Goal: Task Accomplishment & Management: Manage account settings

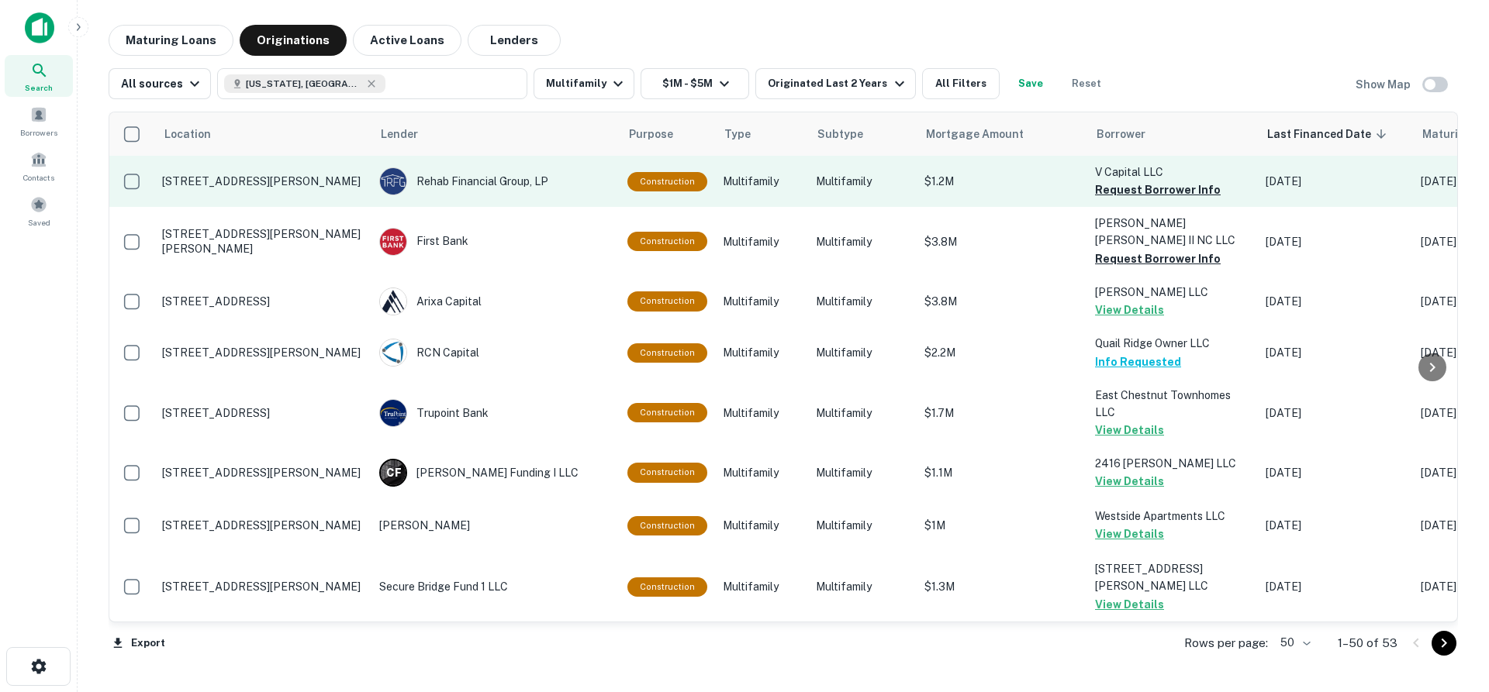
click at [261, 178] on p "2420 Bragg Blvd Fayetteville, NC 28303" at bounding box center [263, 181] width 202 height 14
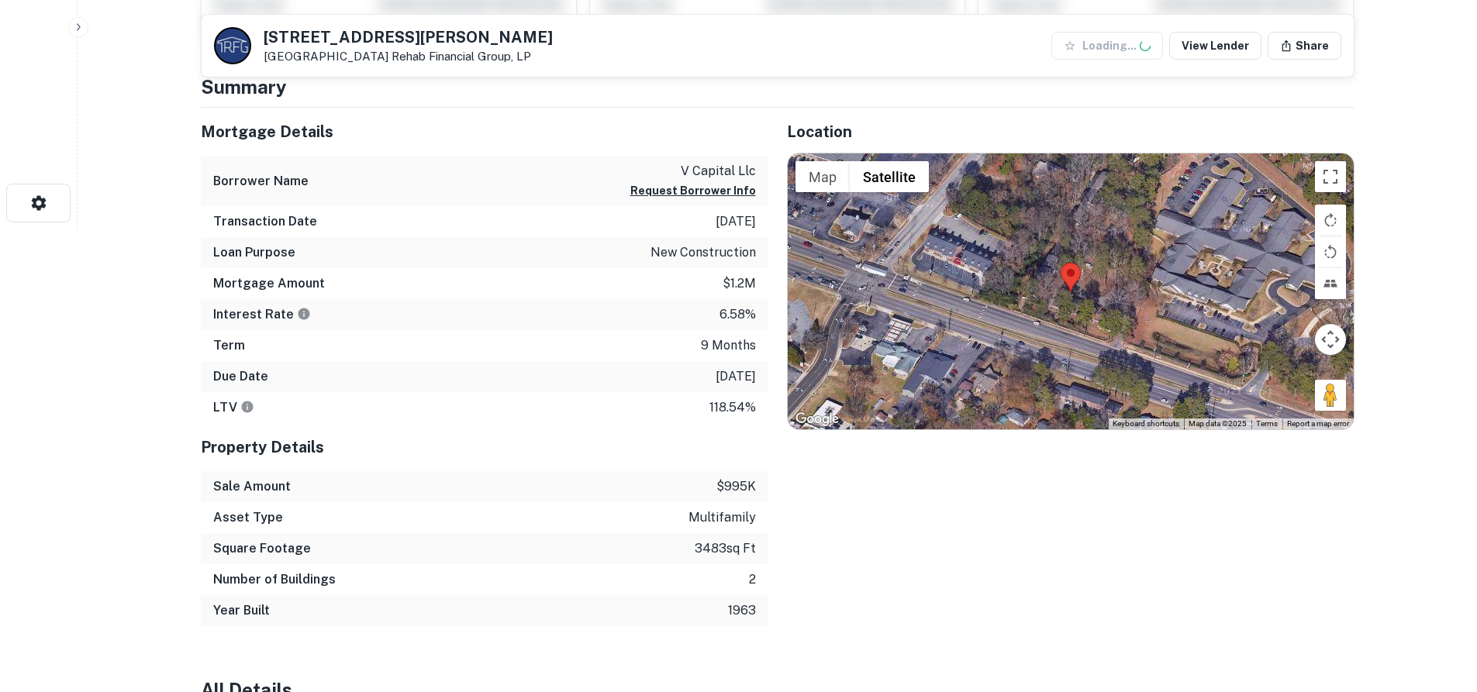
scroll to position [465, 0]
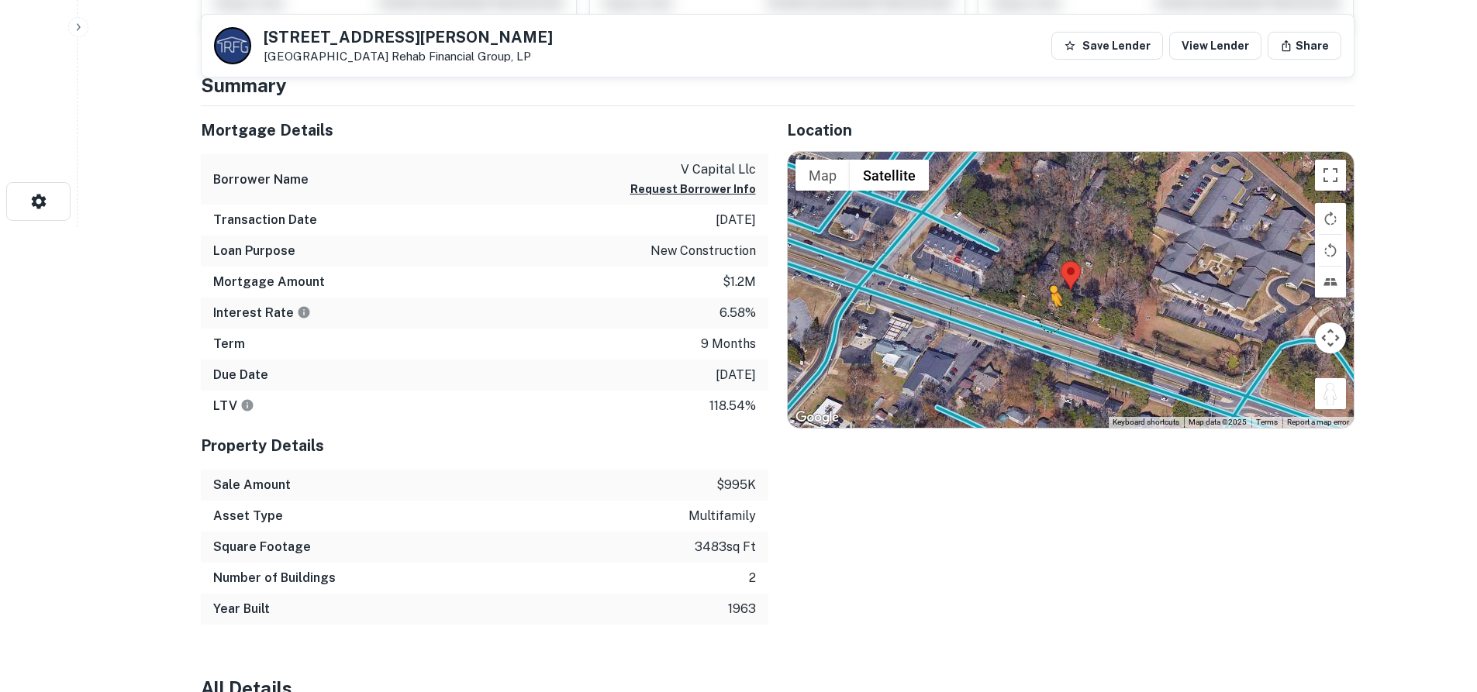
drag, startPoint x: 1327, startPoint y: 402, endPoint x: 1050, endPoint y: 323, distance: 287.9
click at [1050, 323] on div "To activate drag with keyboard, press Alt + Enter. Once in keyboard drag state,…" at bounding box center [1071, 289] width 566 height 275
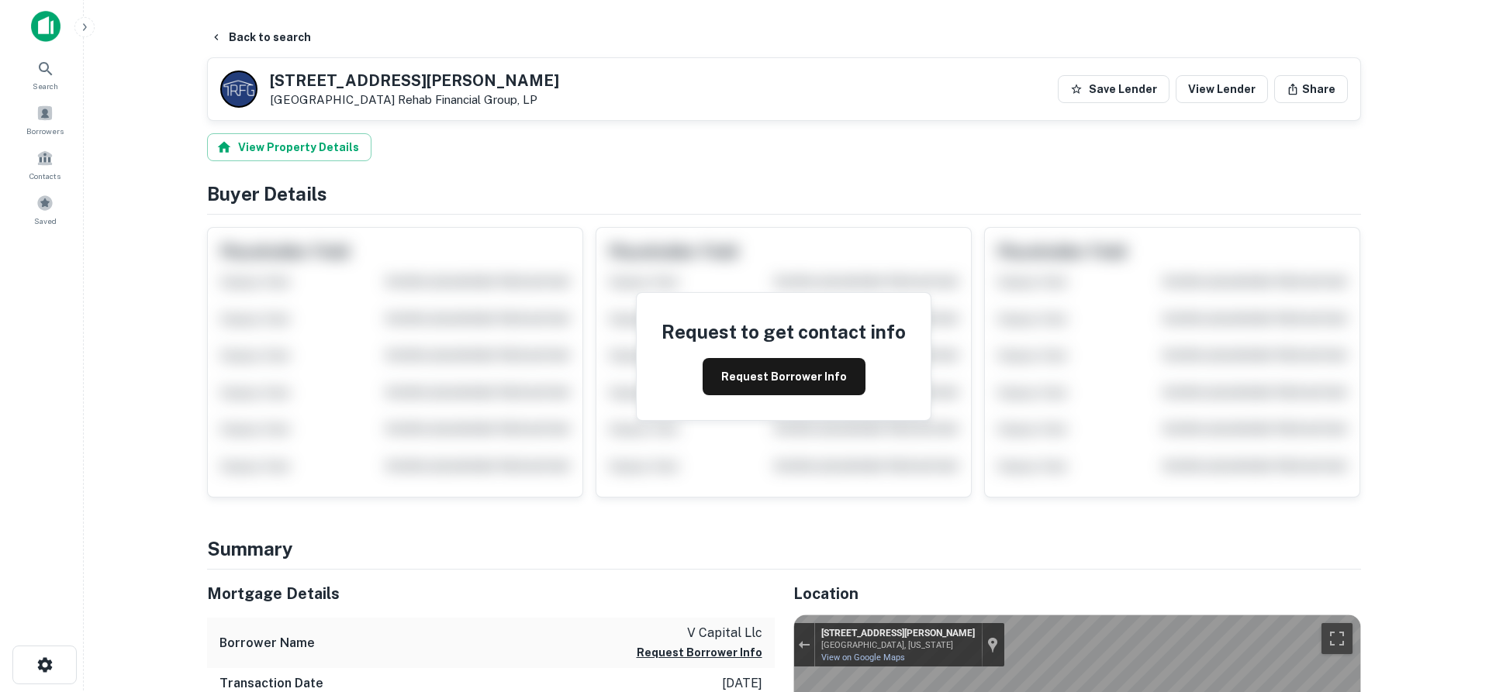
scroll to position [0, 0]
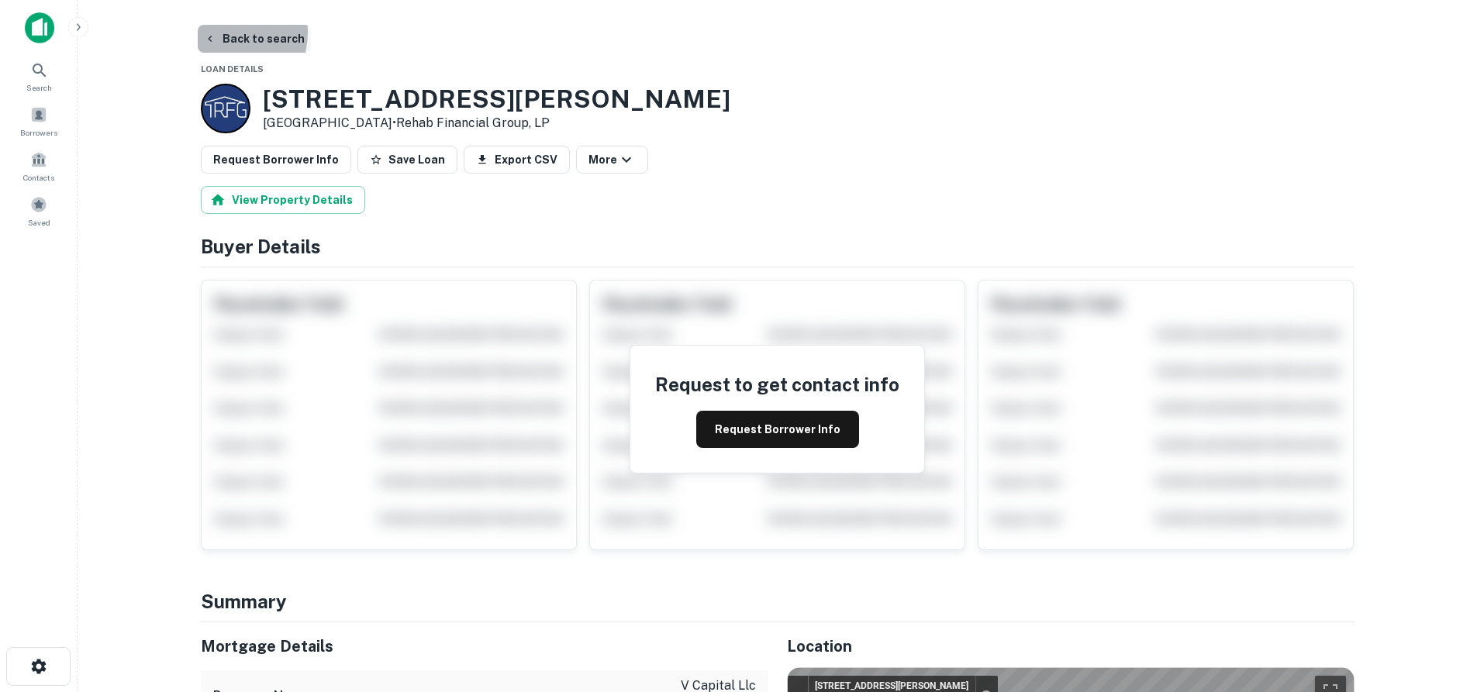
click at [215, 32] on button "Back to search" at bounding box center [254, 39] width 113 height 28
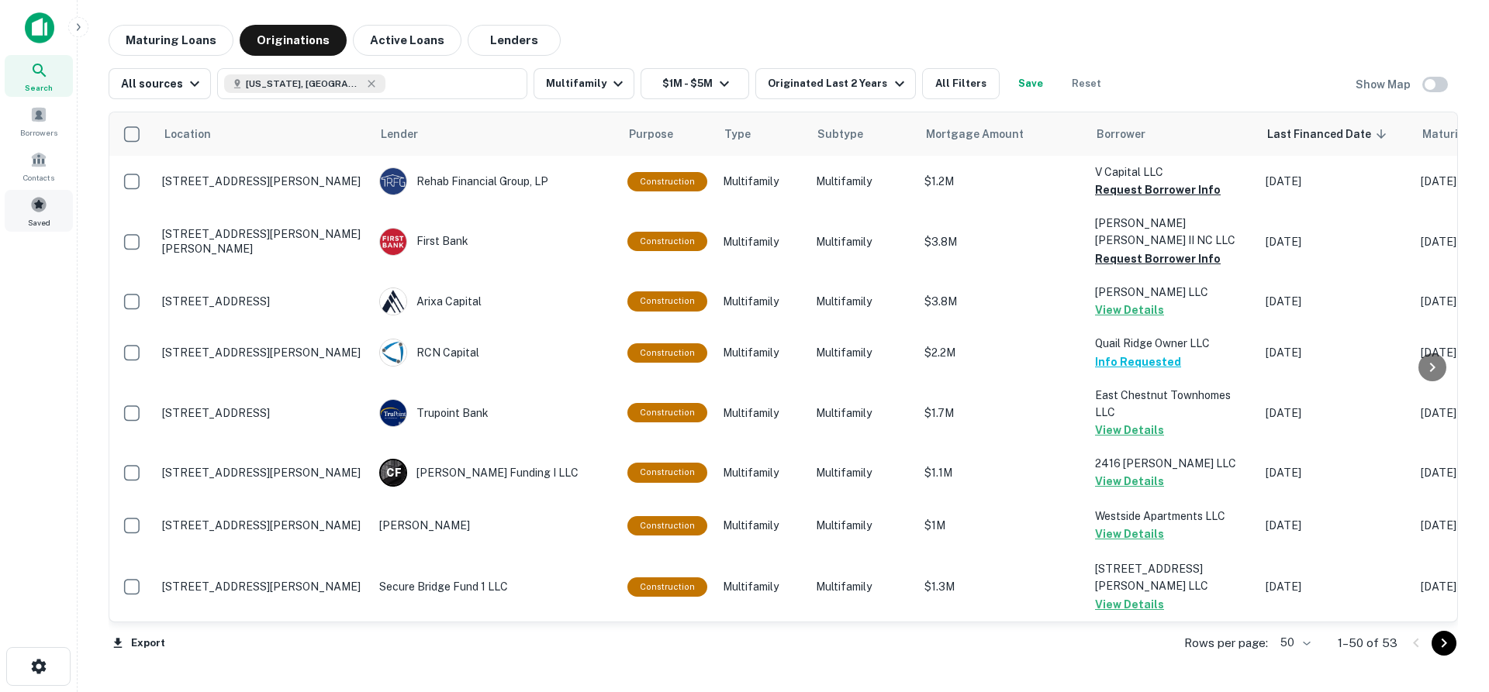
click at [36, 211] on span at bounding box center [38, 204] width 17 height 17
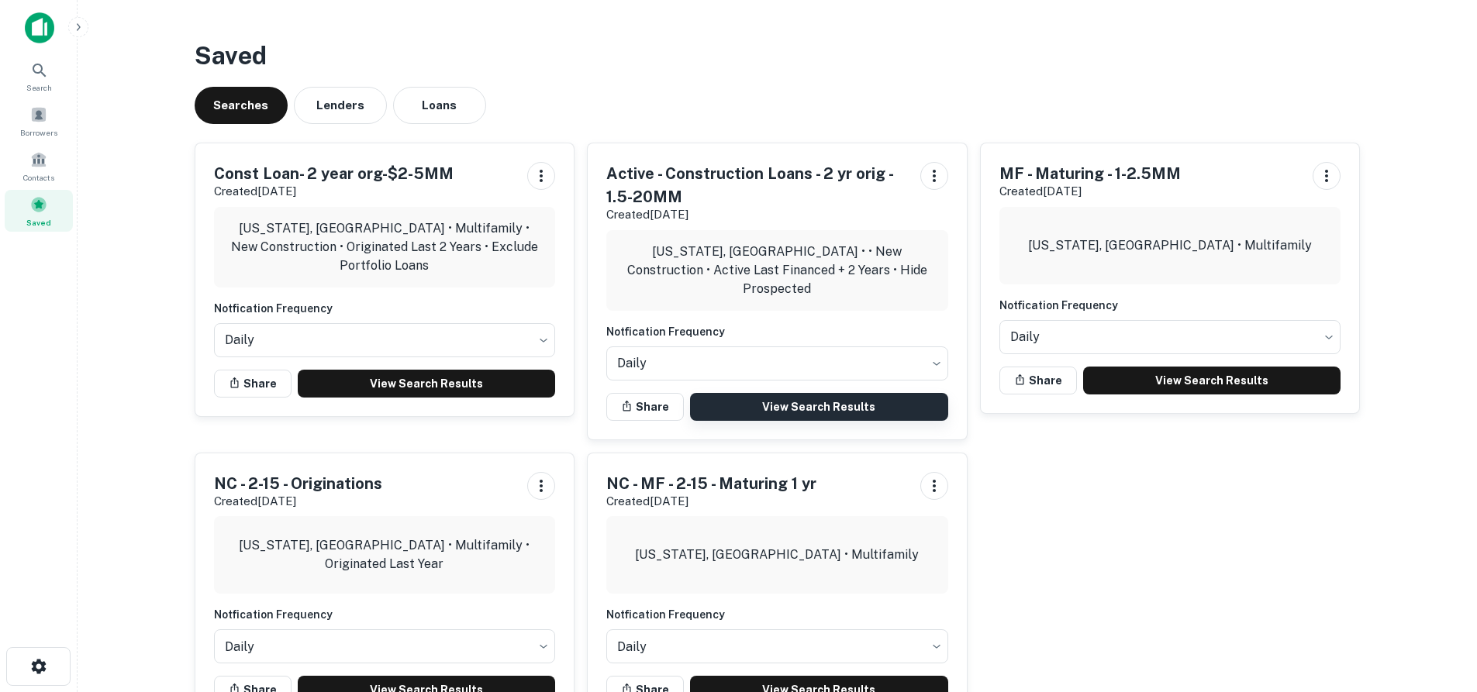
click at [836, 399] on link "View Search Results" at bounding box center [819, 407] width 258 height 28
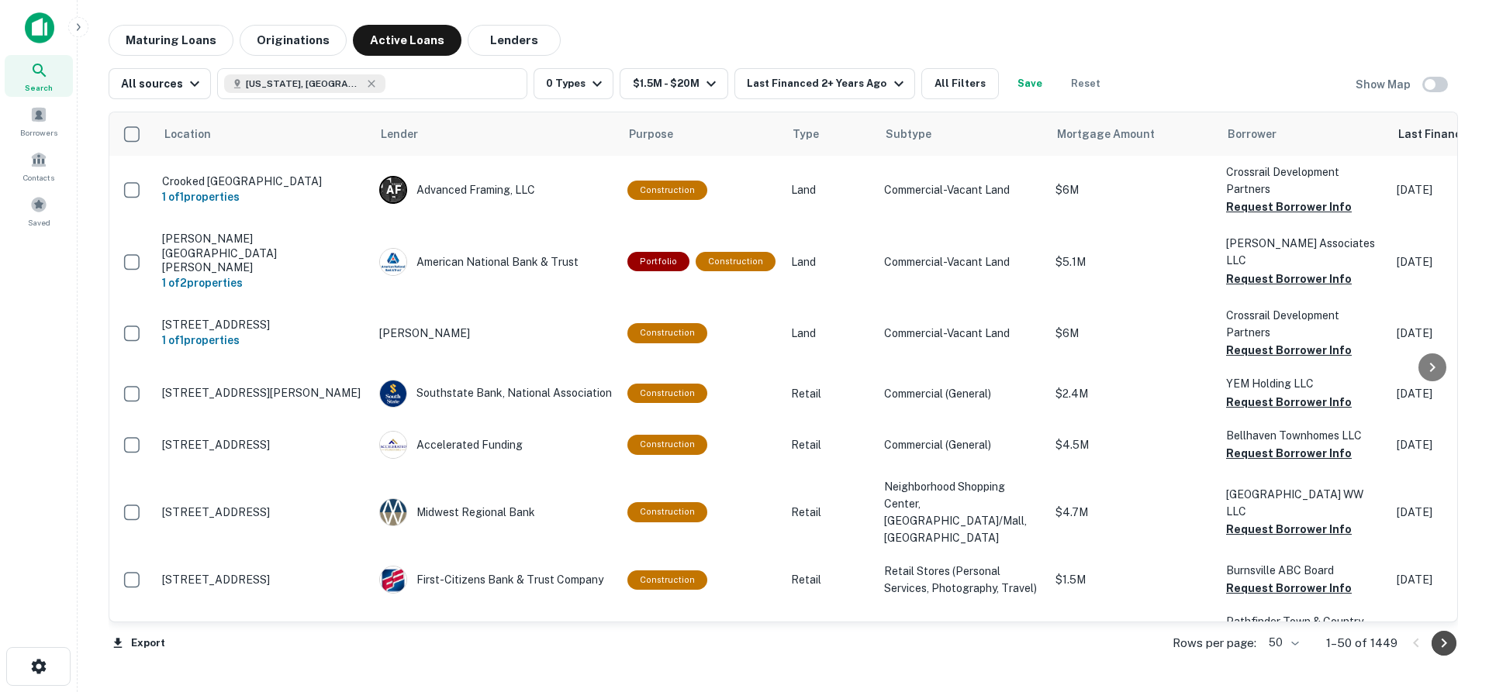
click at [1448, 642] on icon "Go to next page" at bounding box center [1443, 643] width 19 height 19
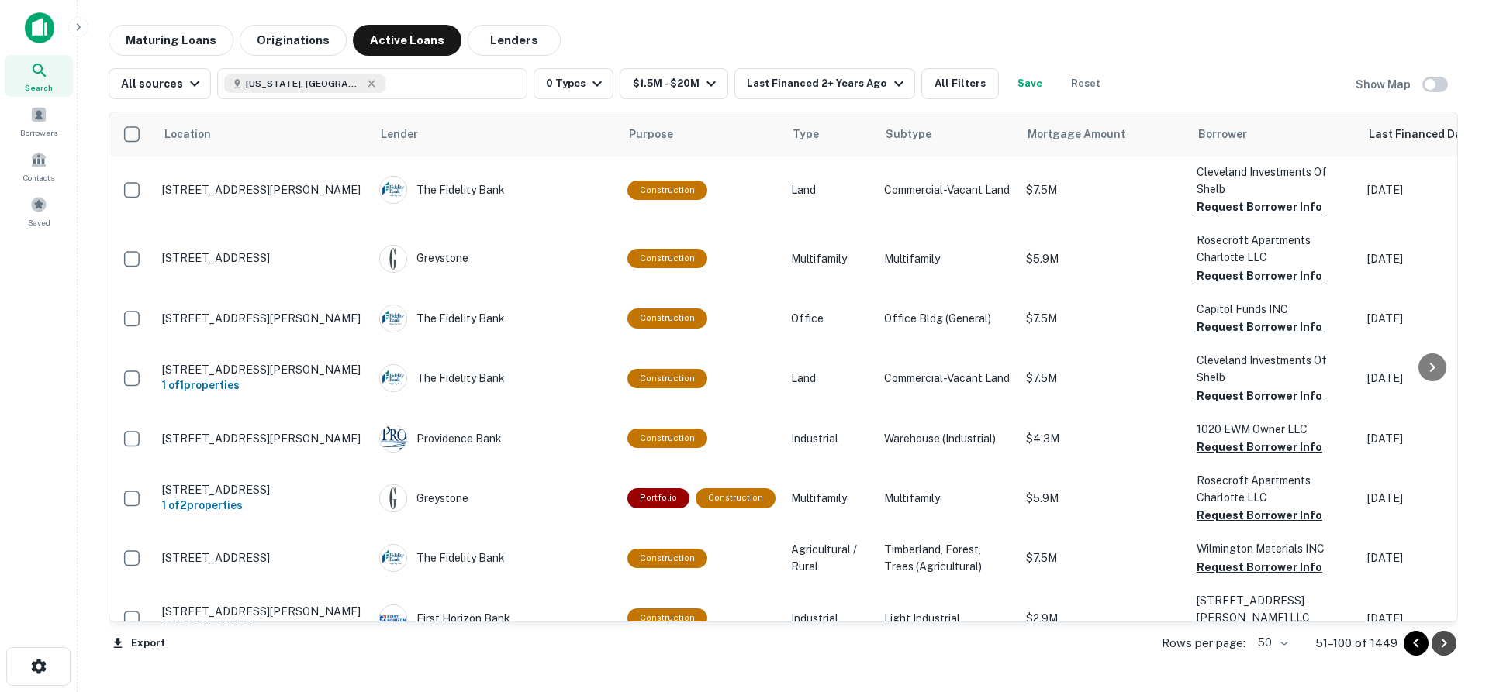
click at [1445, 647] on icon "Go to next page" at bounding box center [1443, 643] width 19 height 19
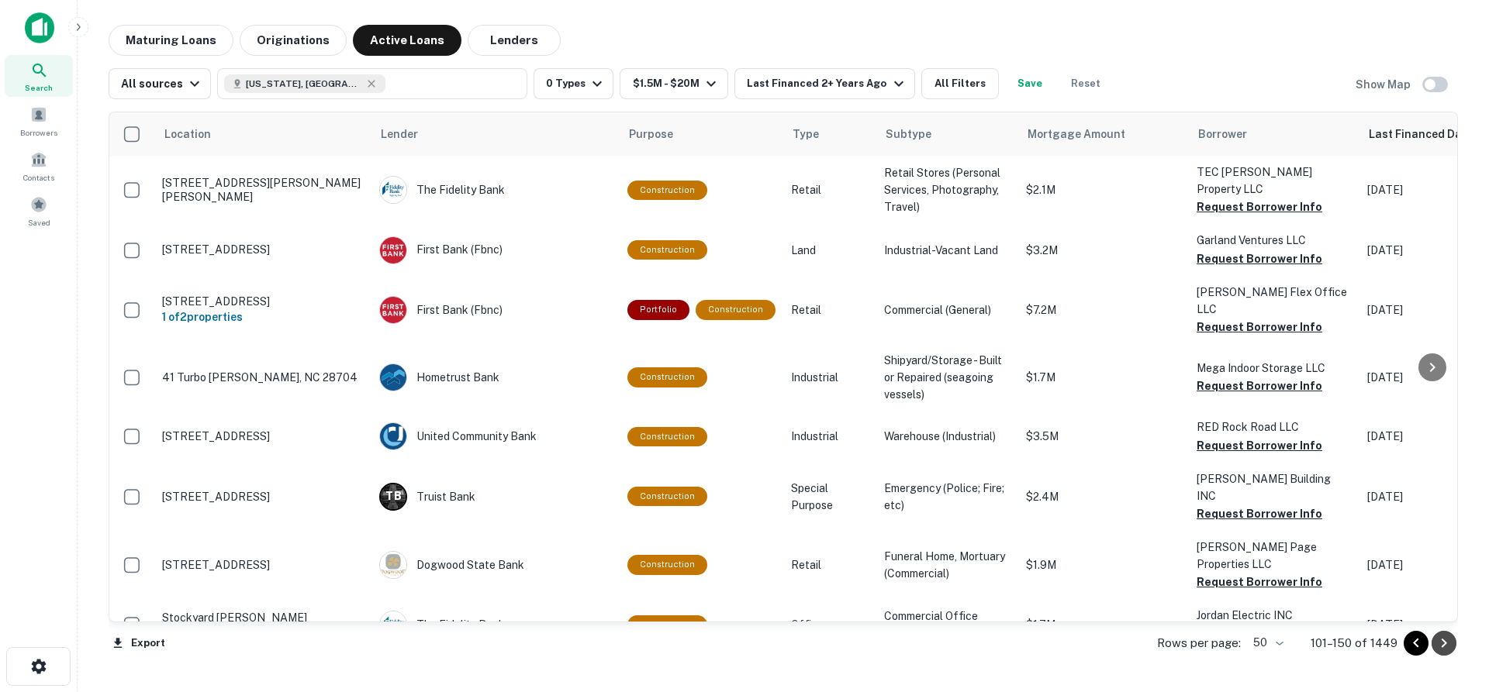
click at [1445, 647] on icon "Go to next page" at bounding box center [1443, 643] width 19 height 19
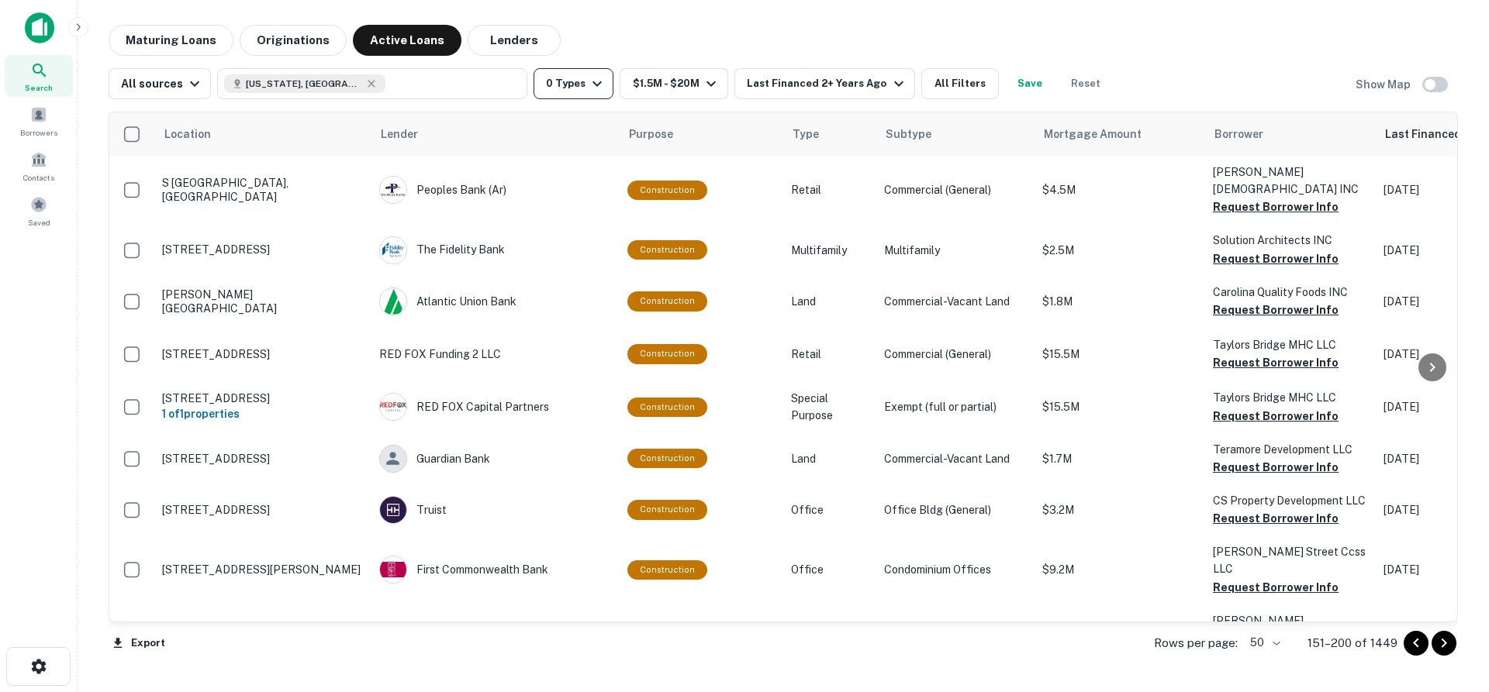
click at [578, 88] on button "0 Types" at bounding box center [573, 83] width 80 height 31
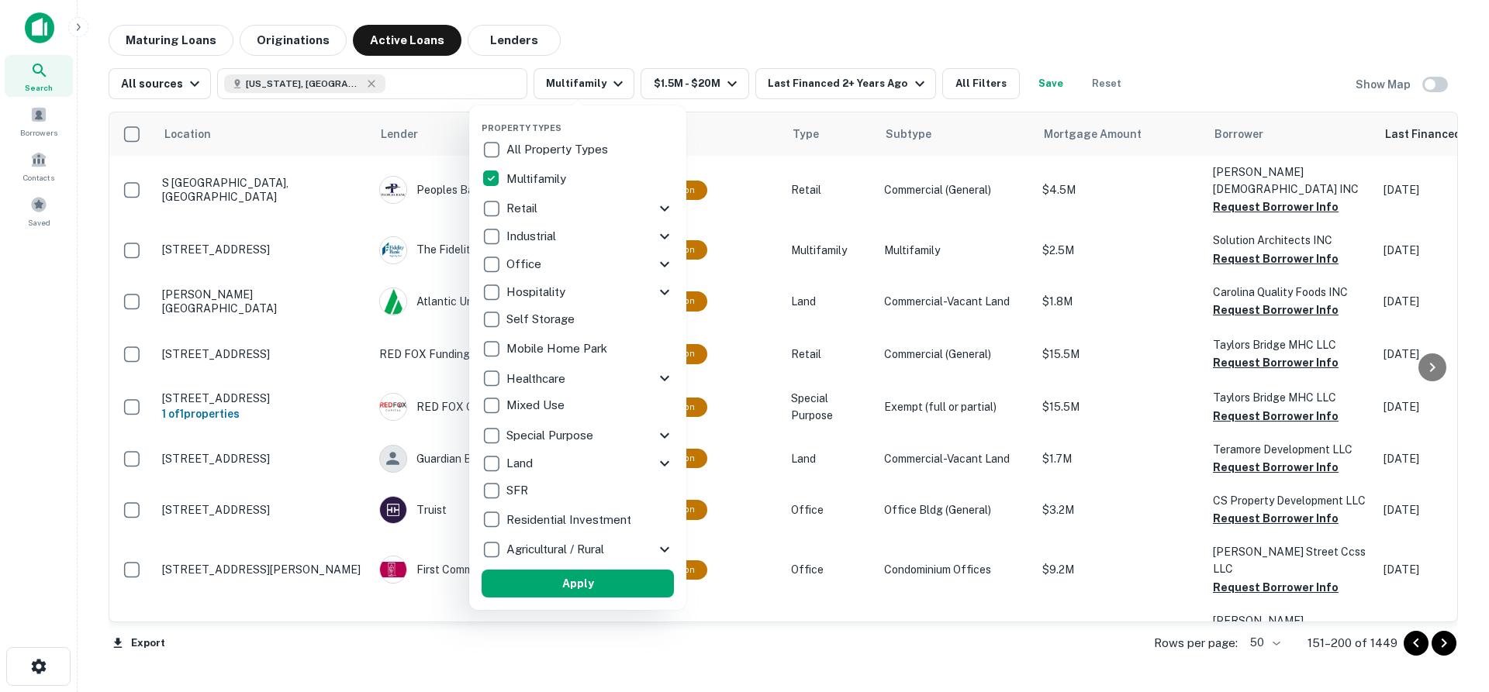
click at [1189, 36] on div at bounding box center [744, 346] width 1489 height 692
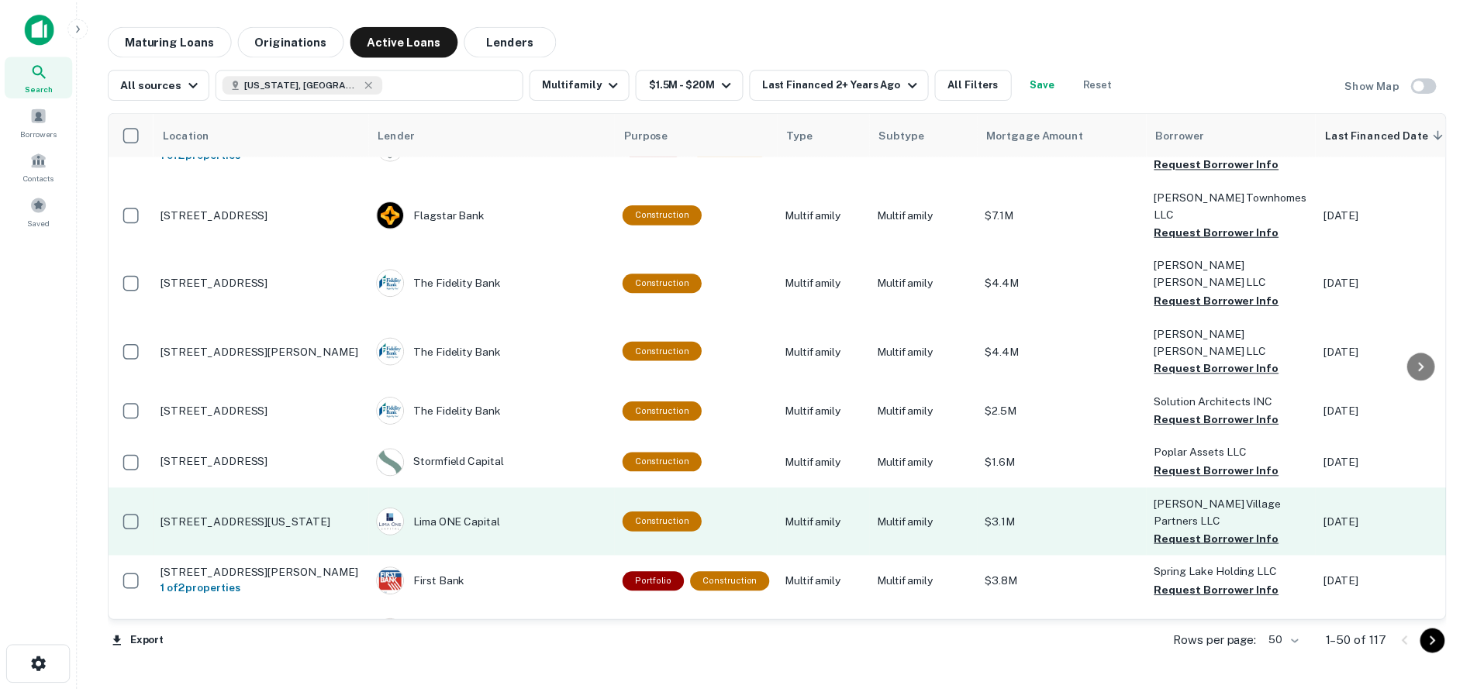
scroll to position [388, 0]
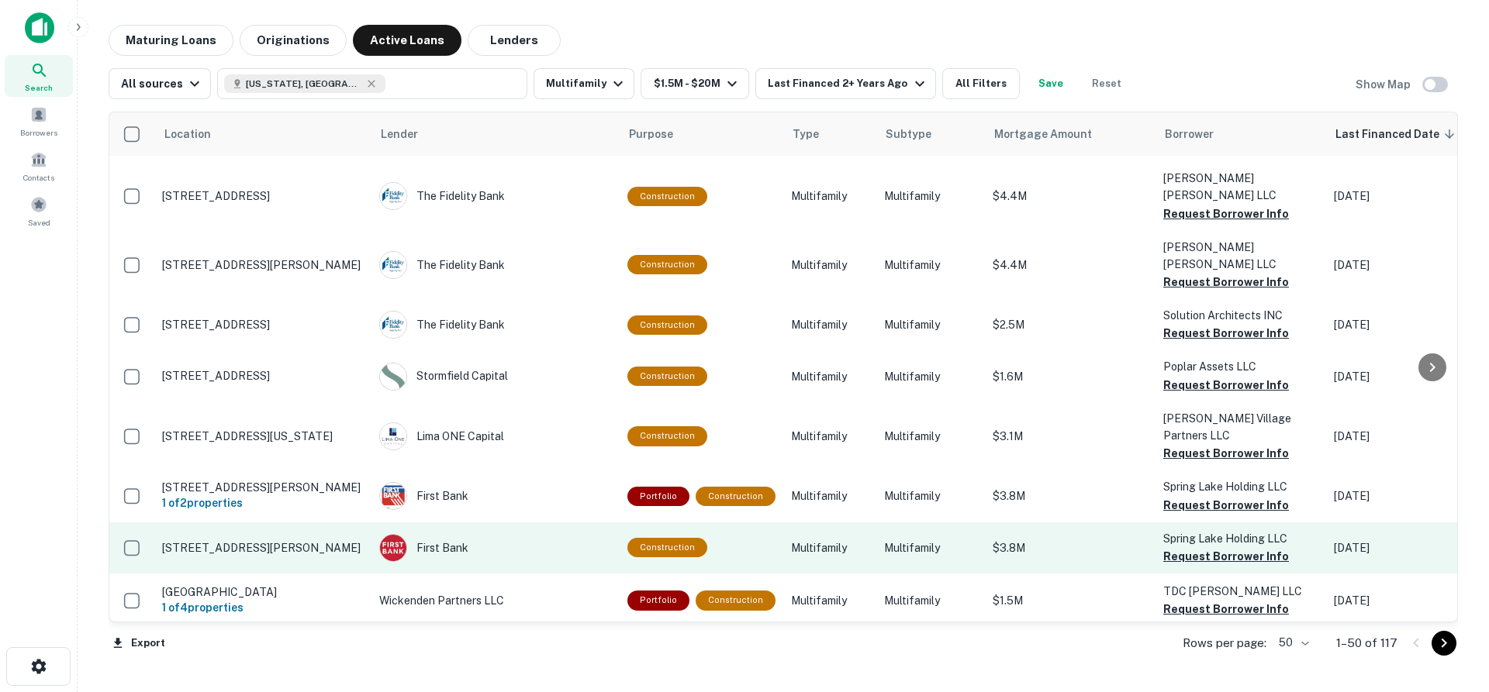
click at [337, 541] on p "542 Braxton Blvd Fayetteville, NC 28311" at bounding box center [263, 548] width 202 height 14
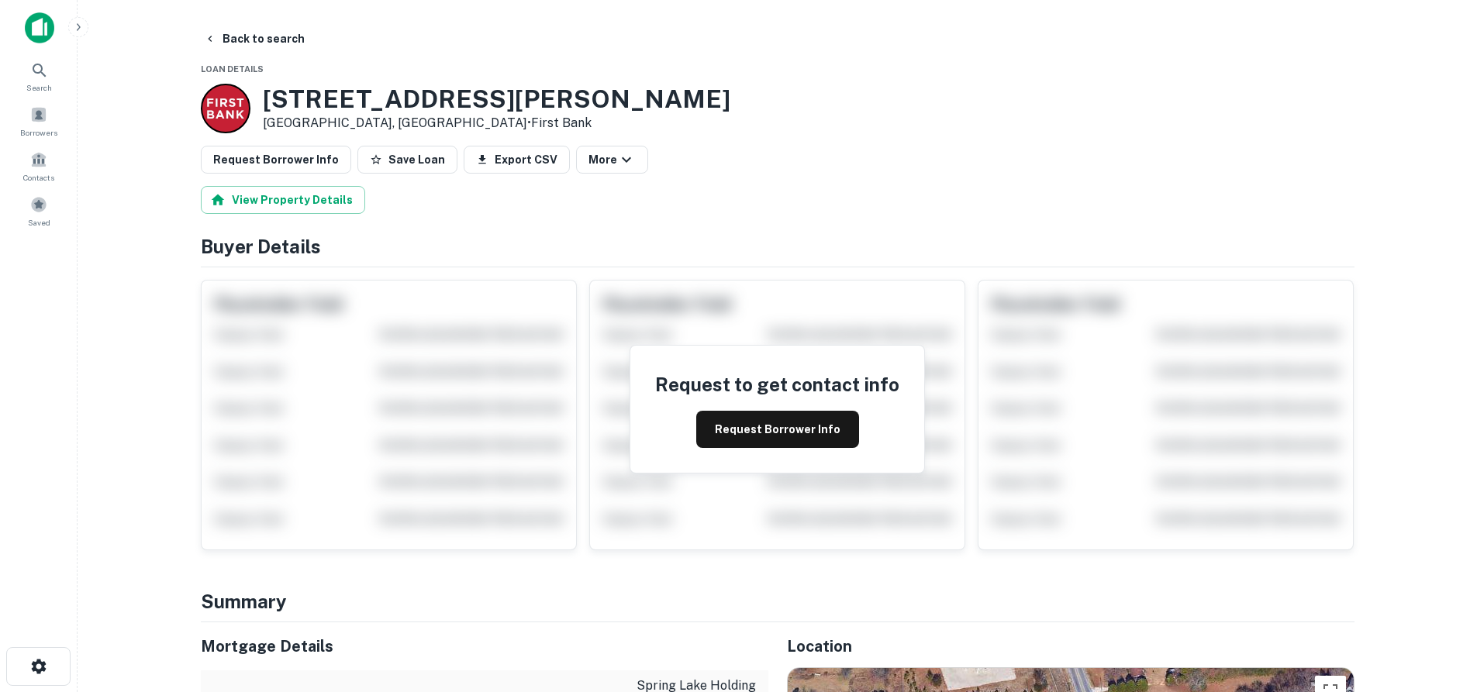
scroll to position [233, 0]
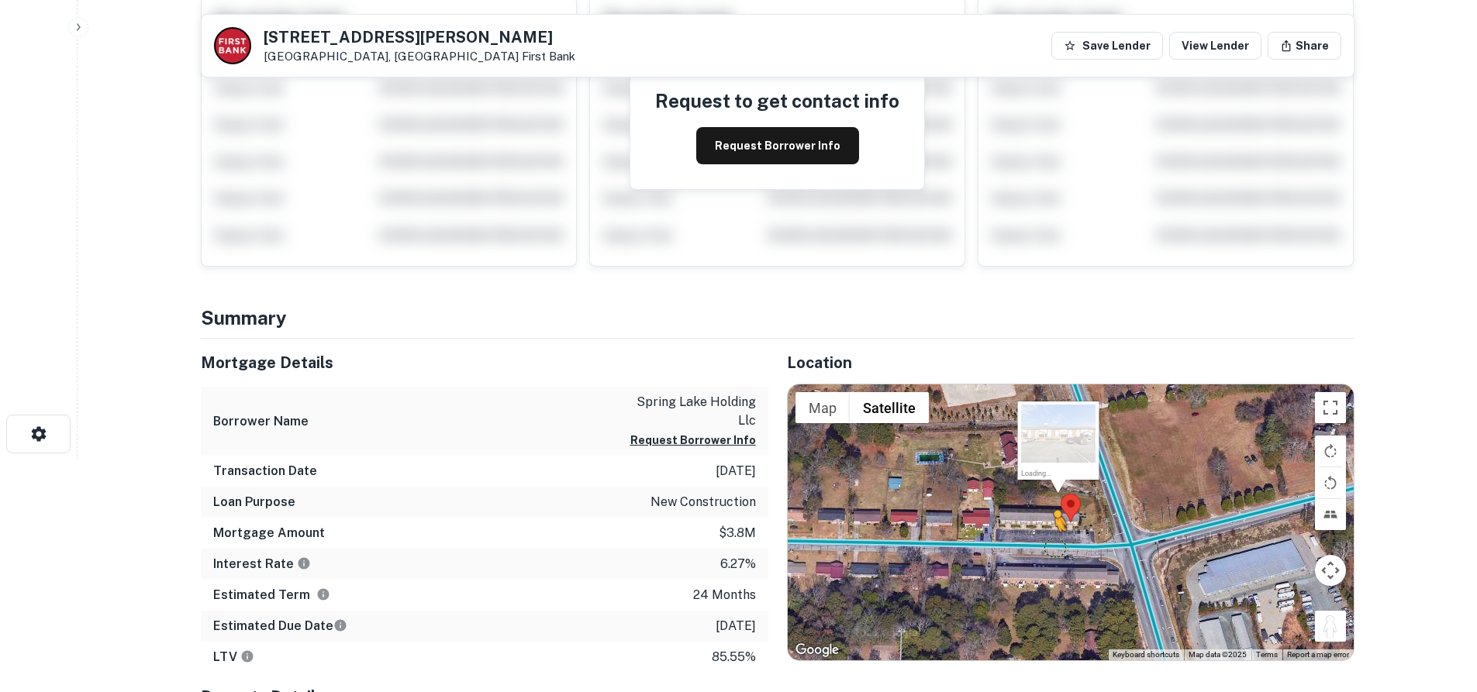
drag, startPoint x: 1337, startPoint y: 626, endPoint x: 1055, endPoint y: 548, distance: 292.7
click at [1055, 548] on div "To activate drag with keyboard, press Alt + Enter. Once in keyboard drag state,…" at bounding box center [1071, 522] width 566 height 275
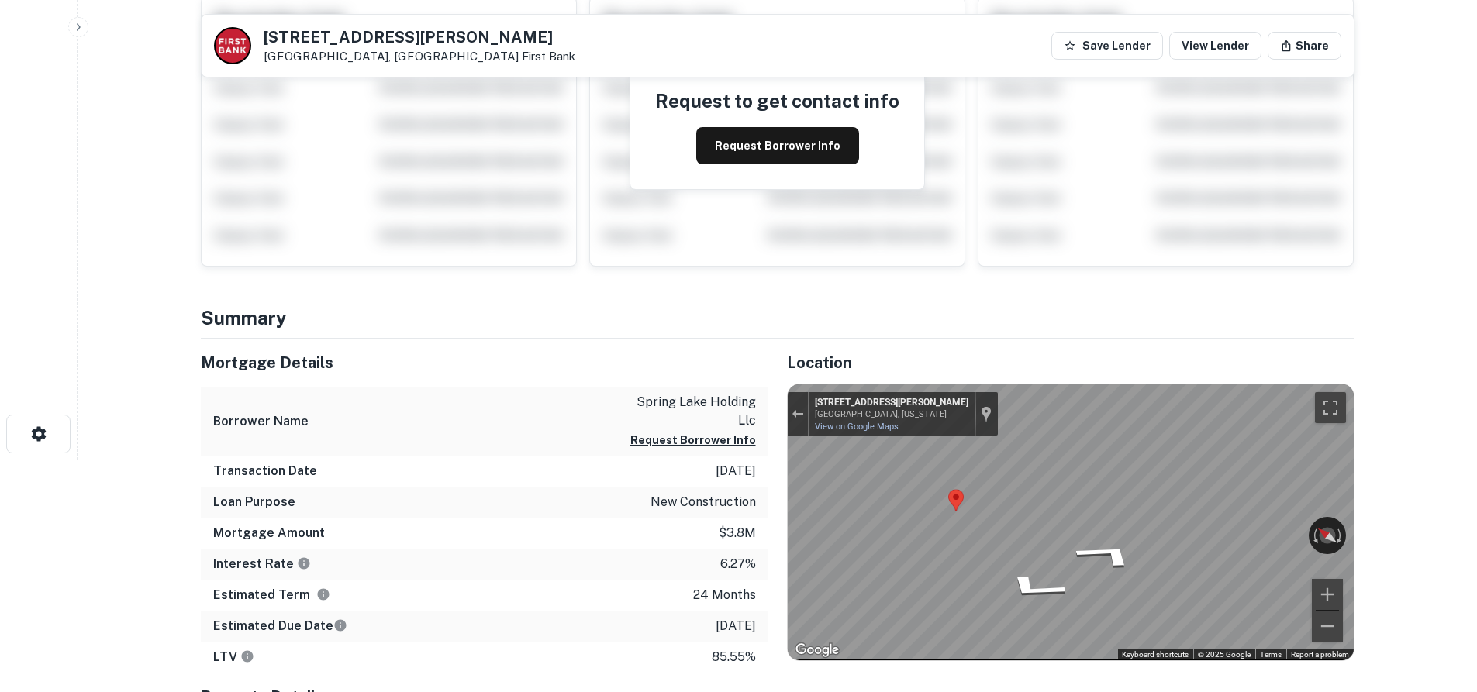
click at [744, 478] on div "Mortgage Details Borrower Name spring lake holding llc Request Borrower Info Tr…" at bounding box center [768, 592] width 1172 height 506
click at [784, 478] on div "Location ← Move left → Move right ↑ Move up ↓ Move down + Zoom in - Zoom out Ho…" at bounding box center [1061, 592] width 586 height 506
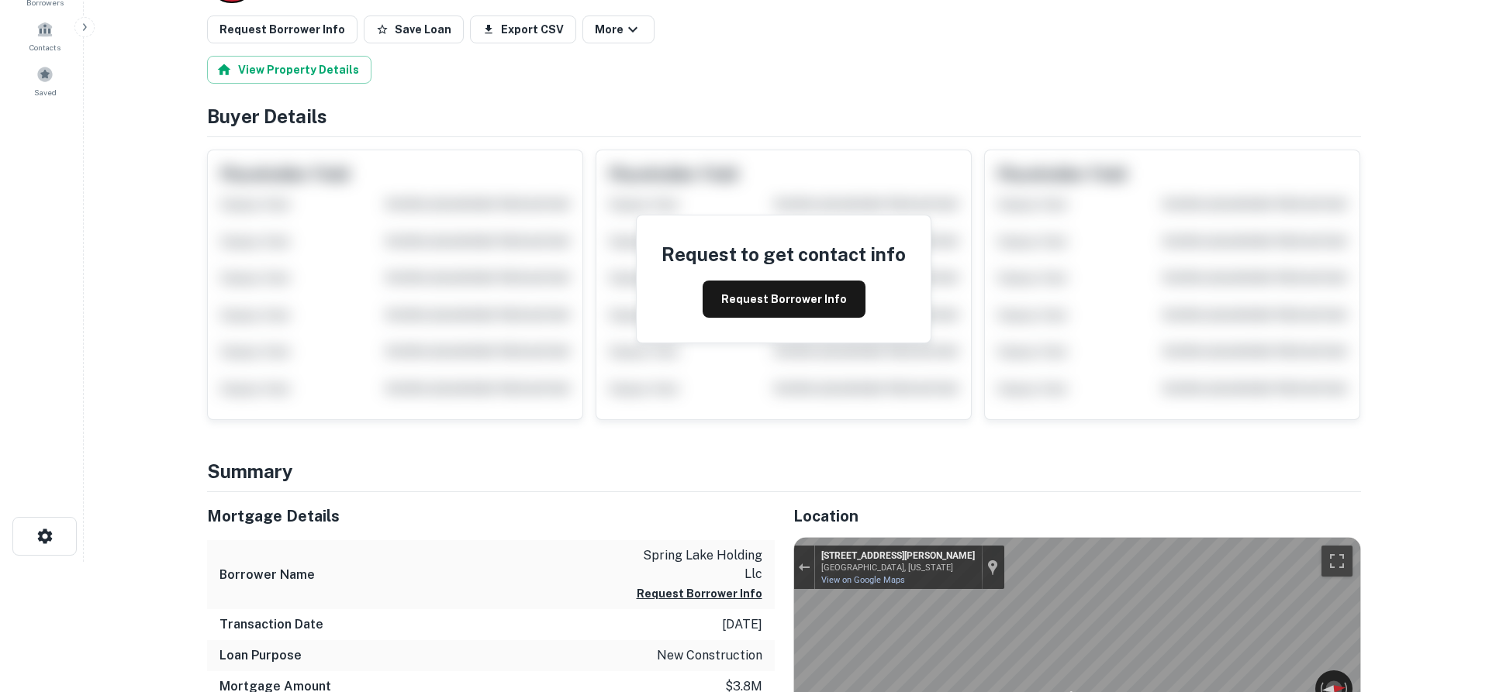
scroll to position [0, 0]
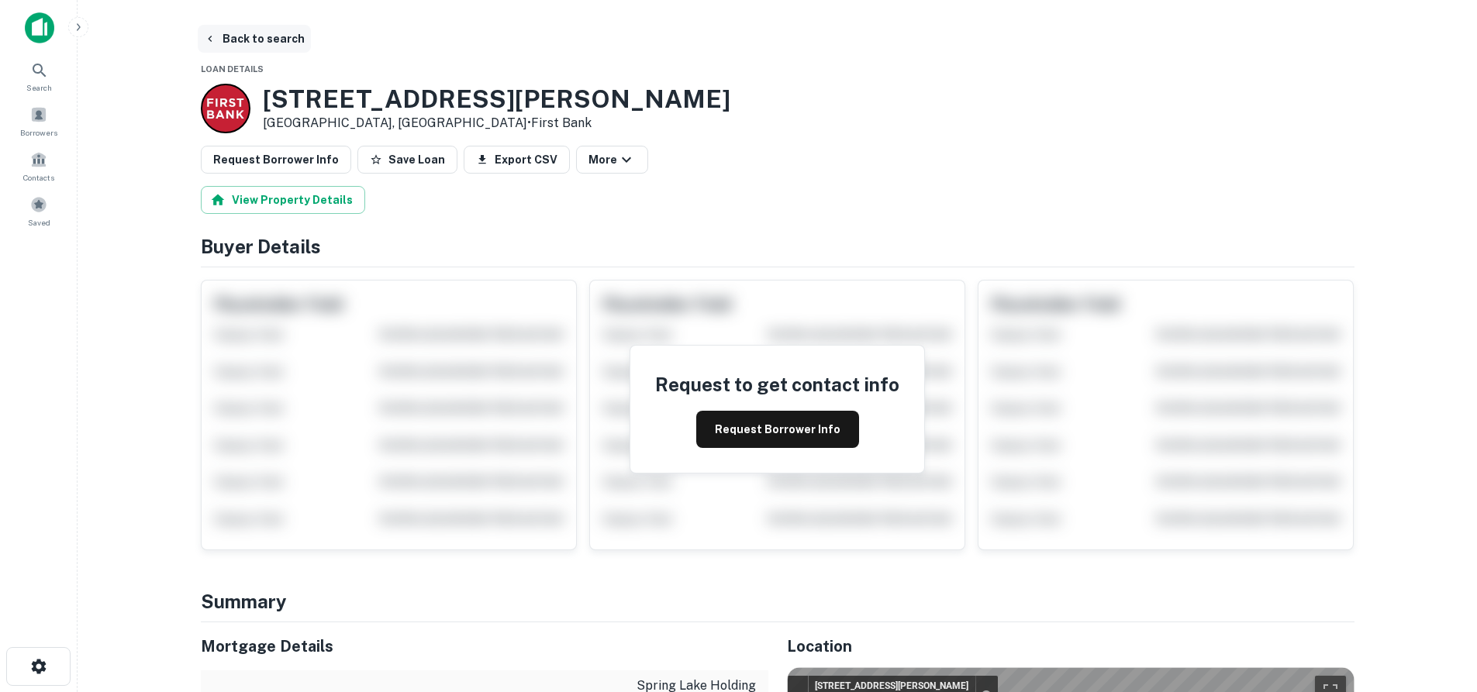
click at [237, 37] on button "Back to search" at bounding box center [254, 39] width 113 height 28
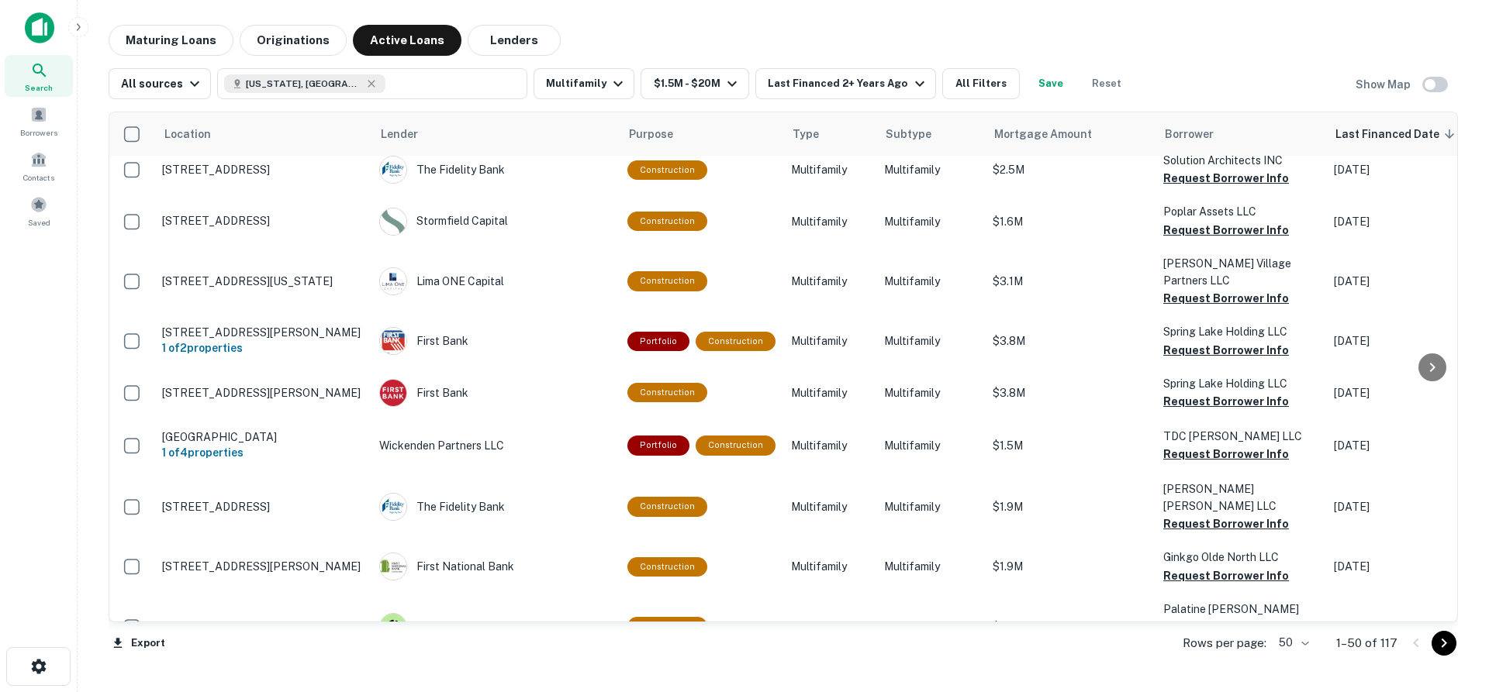
scroll to position [465, 0]
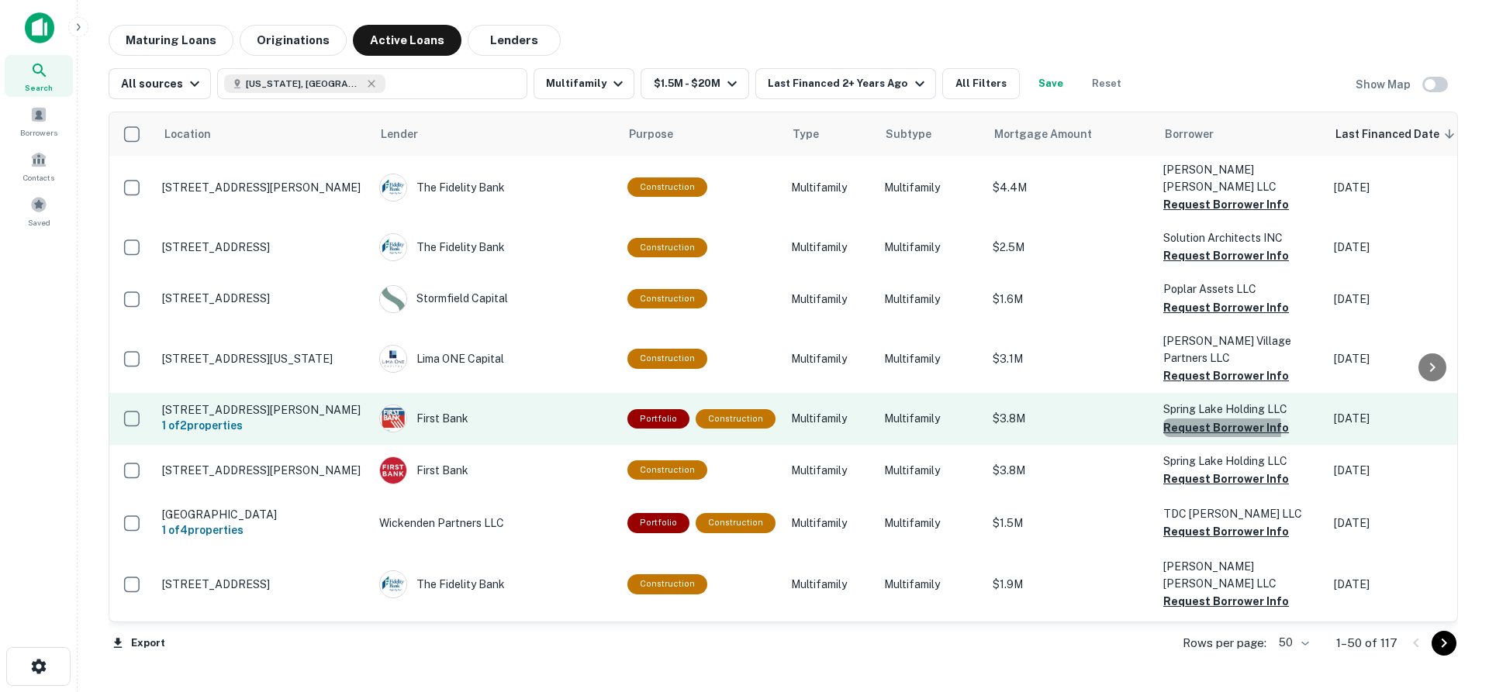
click at [1183, 419] on button "Request Borrower Info" at bounding box center [1226, 428] width 126 height 19
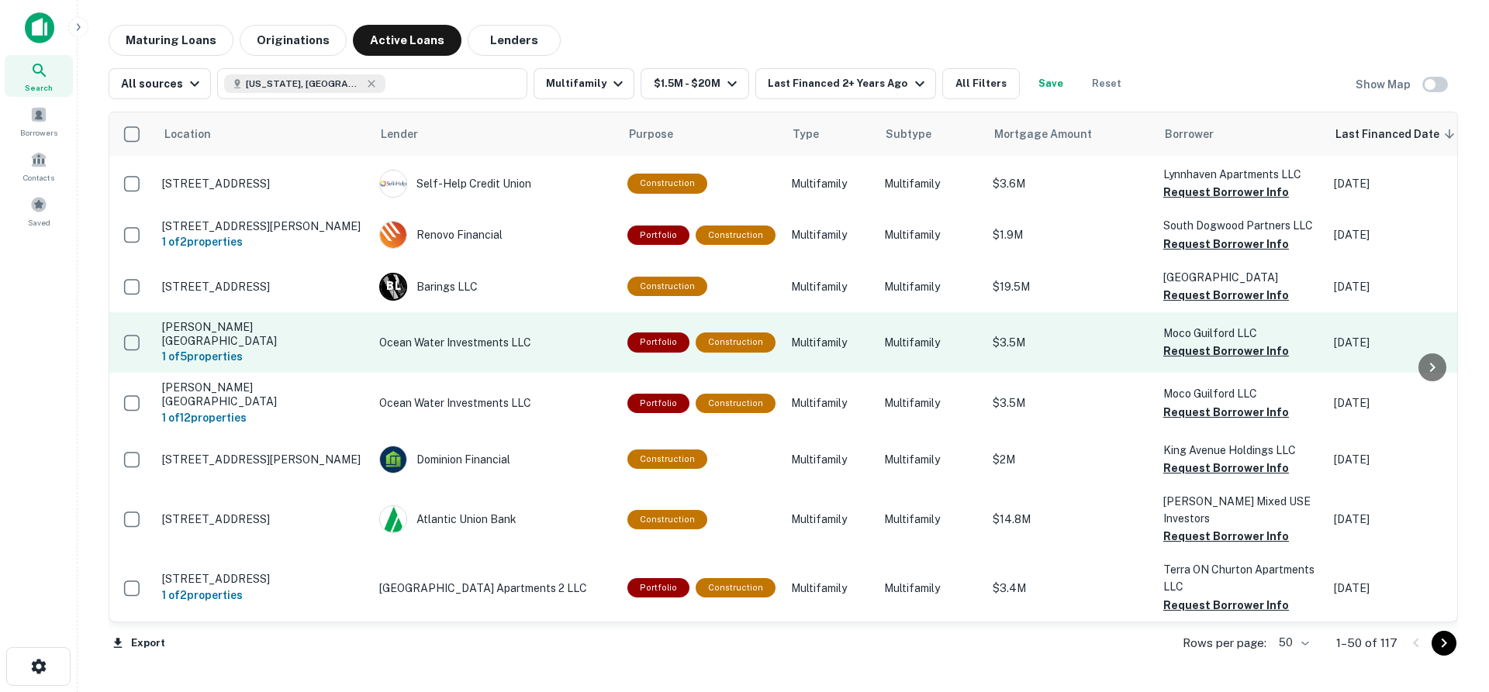
scroll to position [1182, 0]
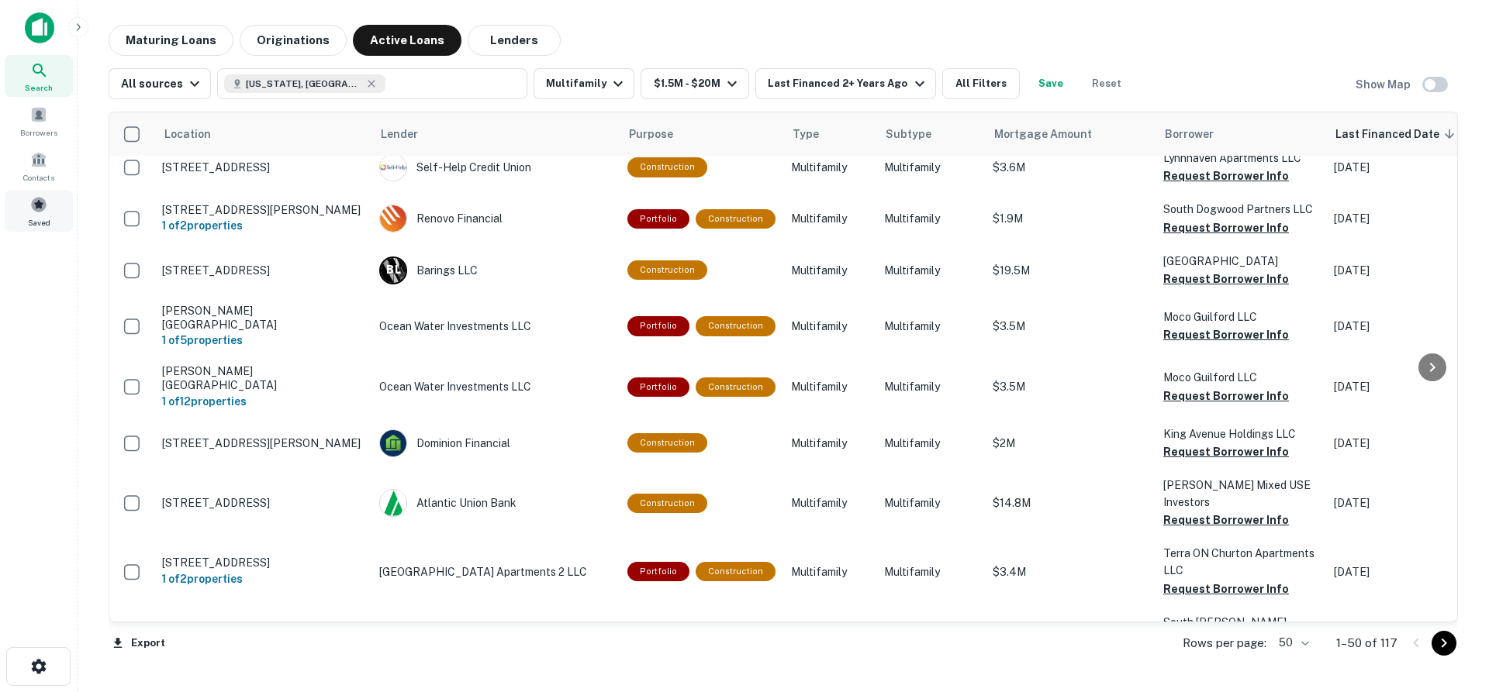
click at [33, 197] on span at bounding box center [38, 204] width 17 height 17
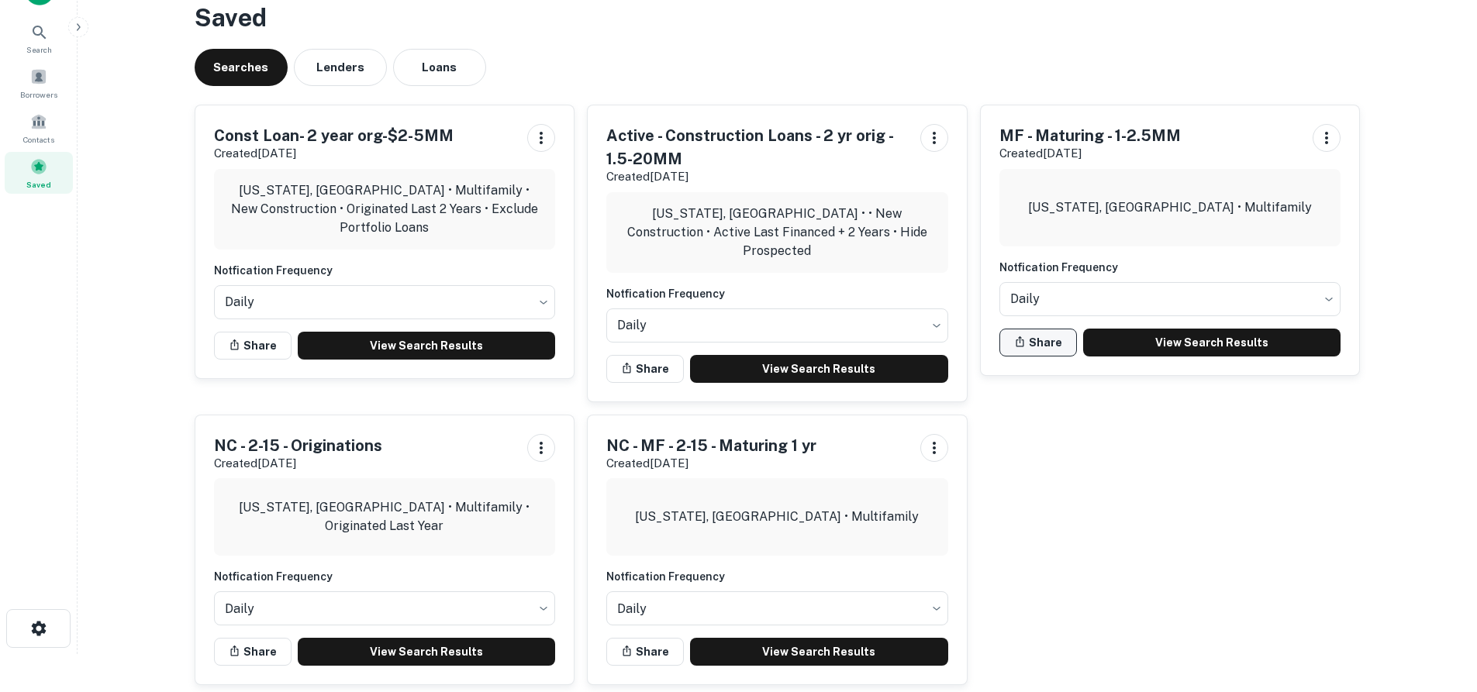
scroll to position [53, 0]
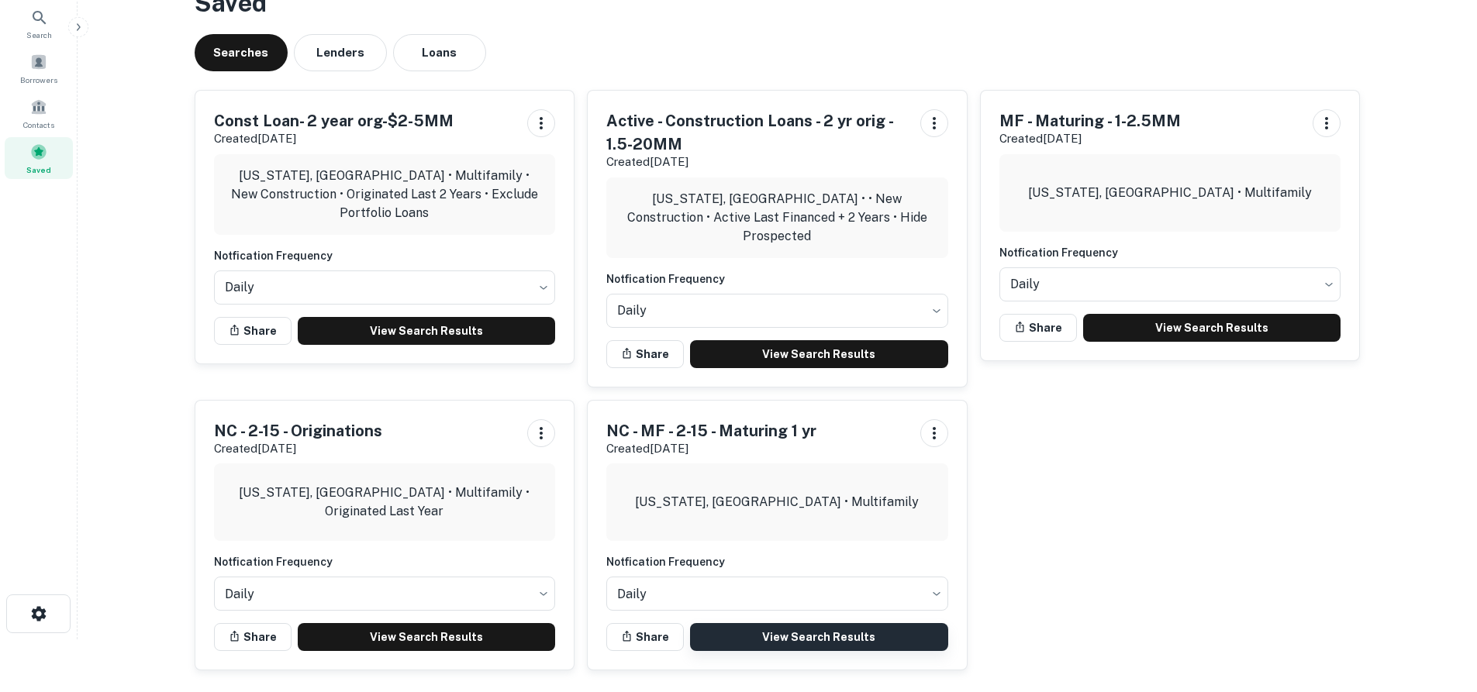
click at [893, 624] on link "View Search Results" at bounding box center [819, 637] width 258 height 28
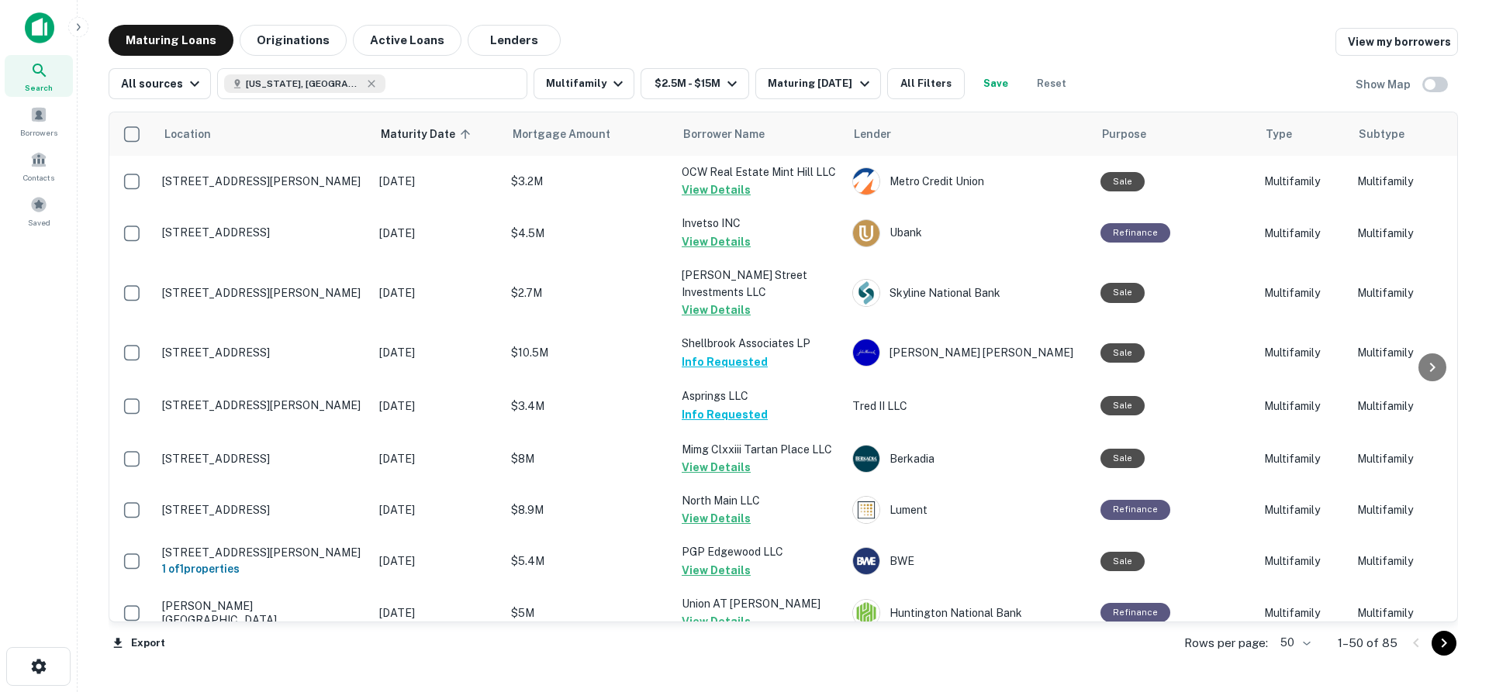
click at [1447, 647] on icon "Go to next page" at bounding box center [1443, 643] width 19 height 19
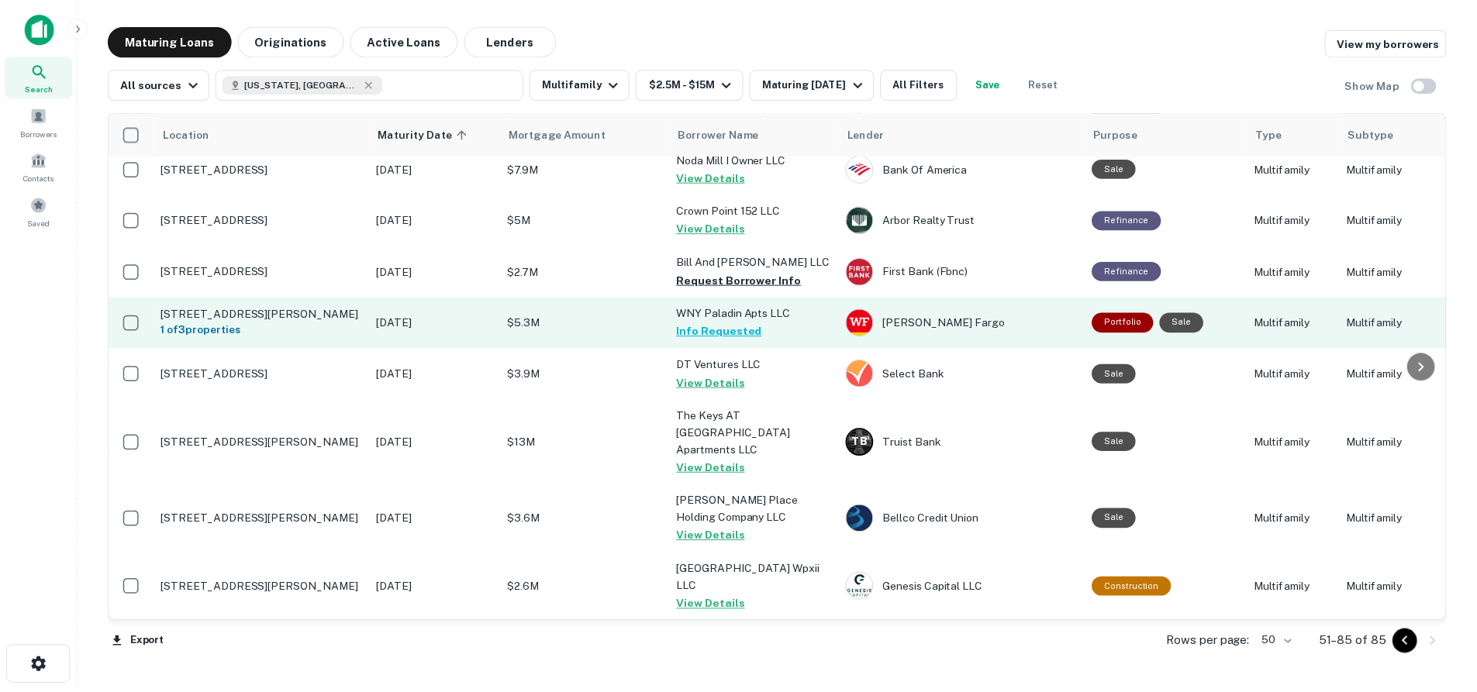
scroll to position [1008, 0]
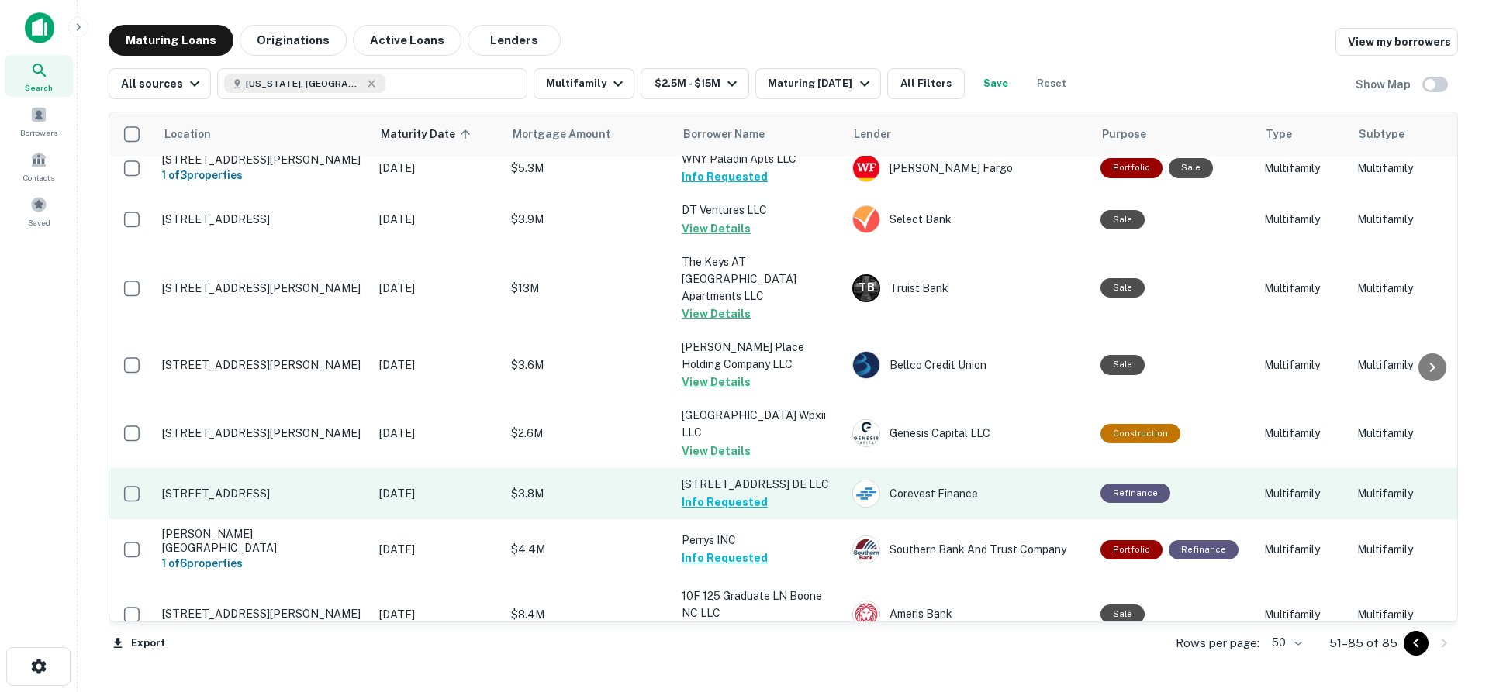
click at [757, 476] on p "[STREET_ADDRESS] DE LLC" at bounding box center [759, 484] width 155 height 17
click at [278, 487] on p "2710 Bridges St Morehead City, NC 28557" at bounding box center [263, 494] width 202 height 14
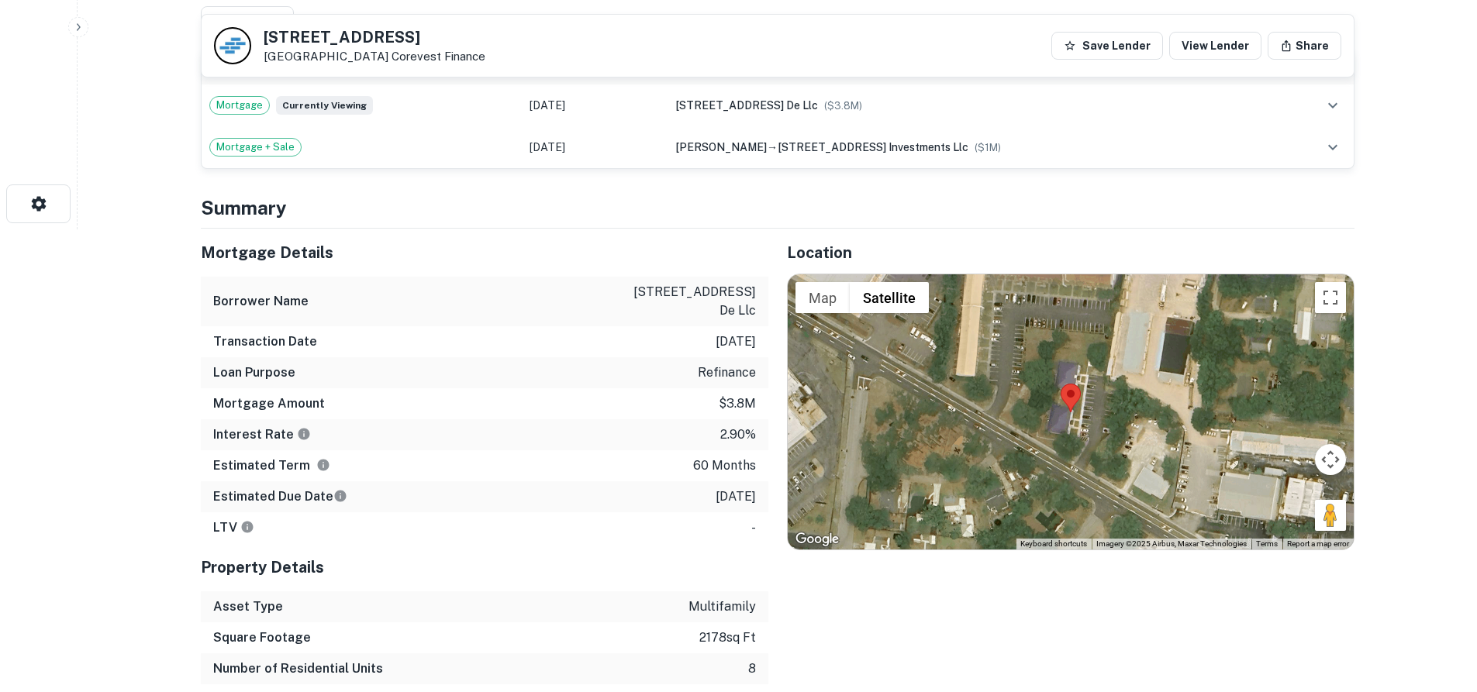
scroll to position [465, 0]
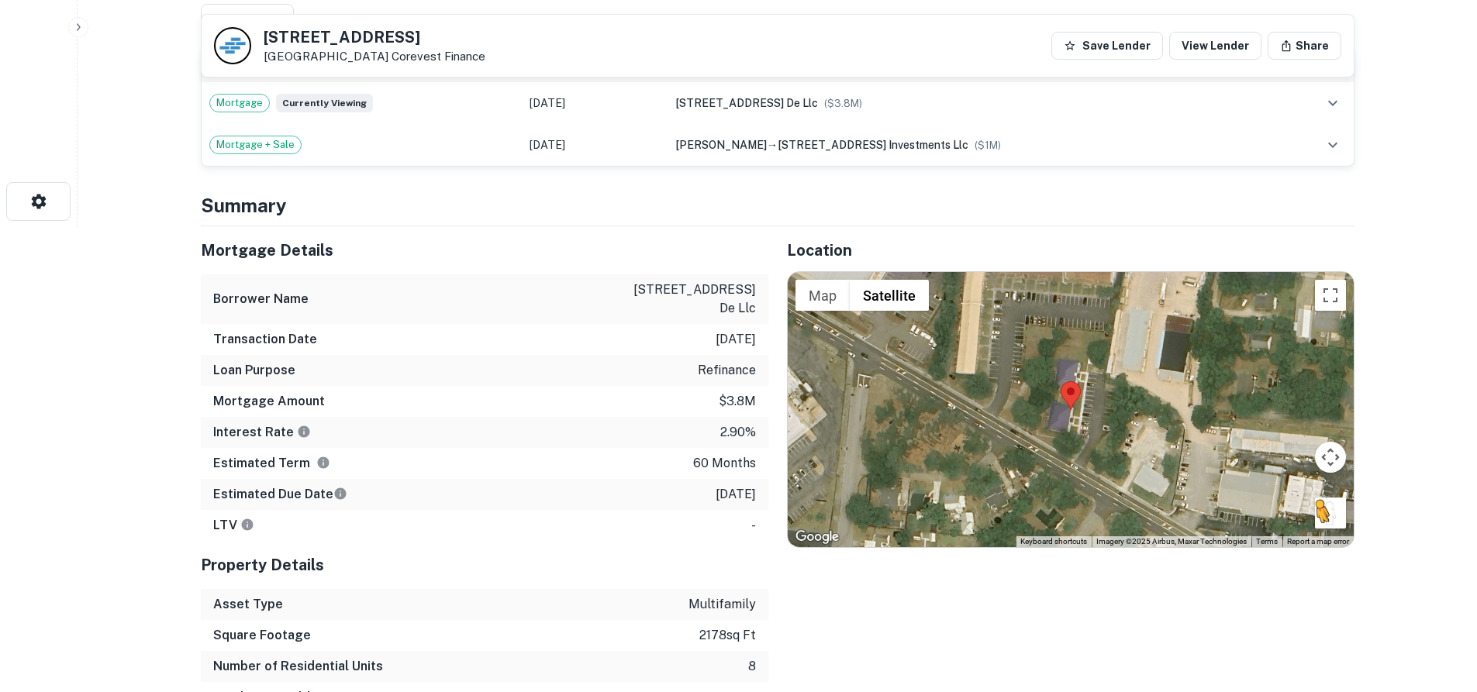
click at [1338, 526] on button "Drag Pegman onto the map to open Street View" at bounding box center [1330, 513] width 31 height 31
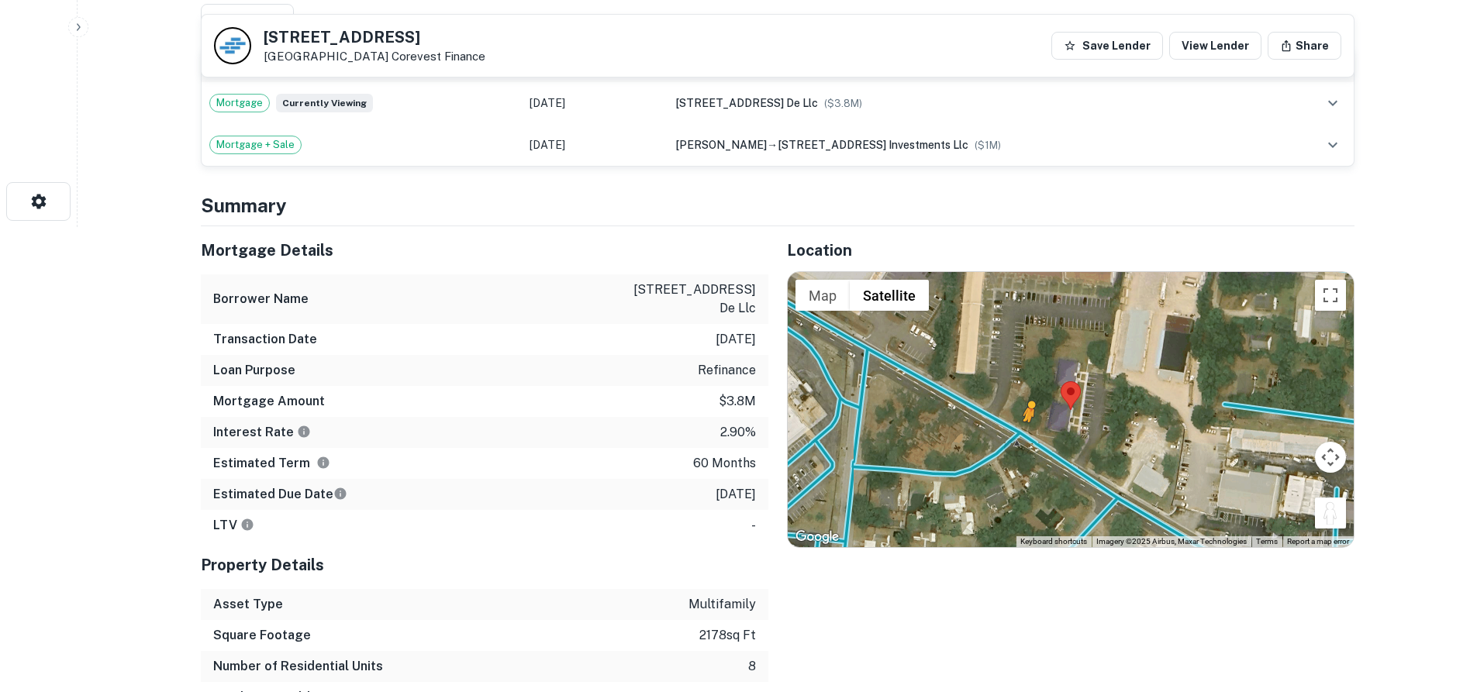
drag, startPoint x: 1331, startPoint y: 514, endPoint x: 1027, endPoint y: 437, distance: 313.5
click at [1027, 437] on div "To activate drag with keyboard, press Alt + Enter. Once in keyboard drag state,…" at bounding box center [1071, 409] width 566 height 275
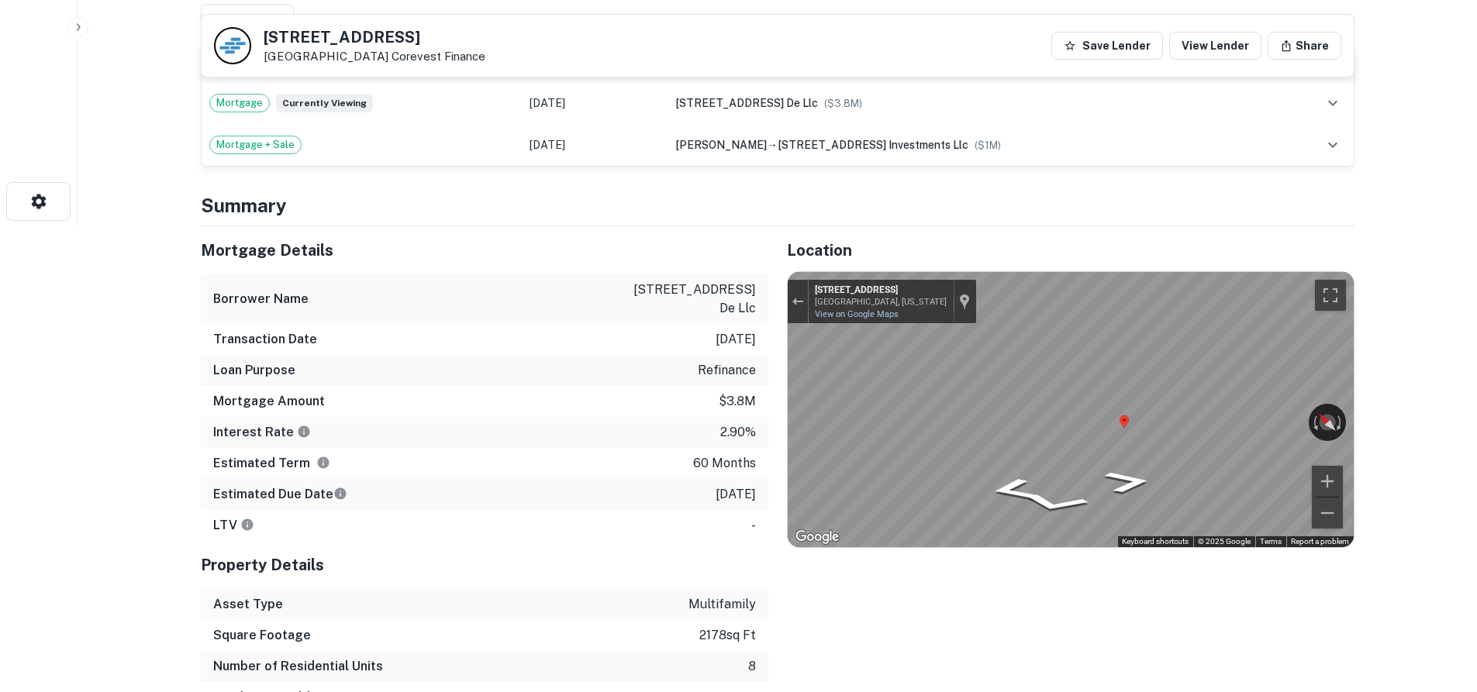
click at [782, 424] on div "Location ← Move left → Move right ↑ Move up ↓ Move down + Zoom in - Zoom out Ho…" at bounding box center [1061, 485] width 586 height 518
click at [1091, 454] on icon "Go Southeast, Bridges St" at bounding box center [1093, 461] width 113 height 33
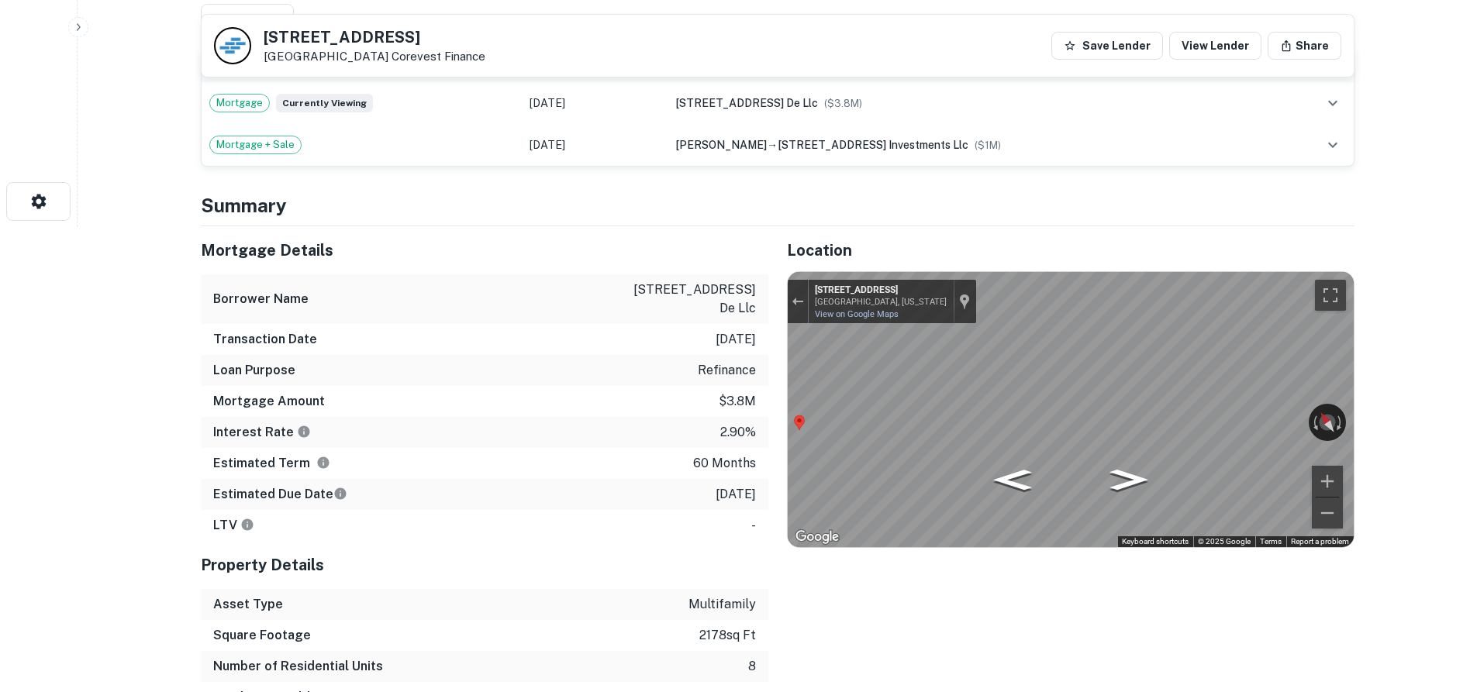
click at [1065, 450] on icon "Go Northwest, Bridges St" at bounding box center [1061, 454] width 104 height 29
click at [1016, 397] on div "← Move left → Move right ↑ Move up ↓ Move down + Zoom in - Zoom out 2706 Bridge…" at bounding box center [1071, 409] width 566 height 275
click at [1019, 408] on div "← Move left → Move right ↑ Move up ↓ Move down + Zoom in - Zoom out 2706 Bridge…" at bounding box center [1071, 409] width 566 height 275
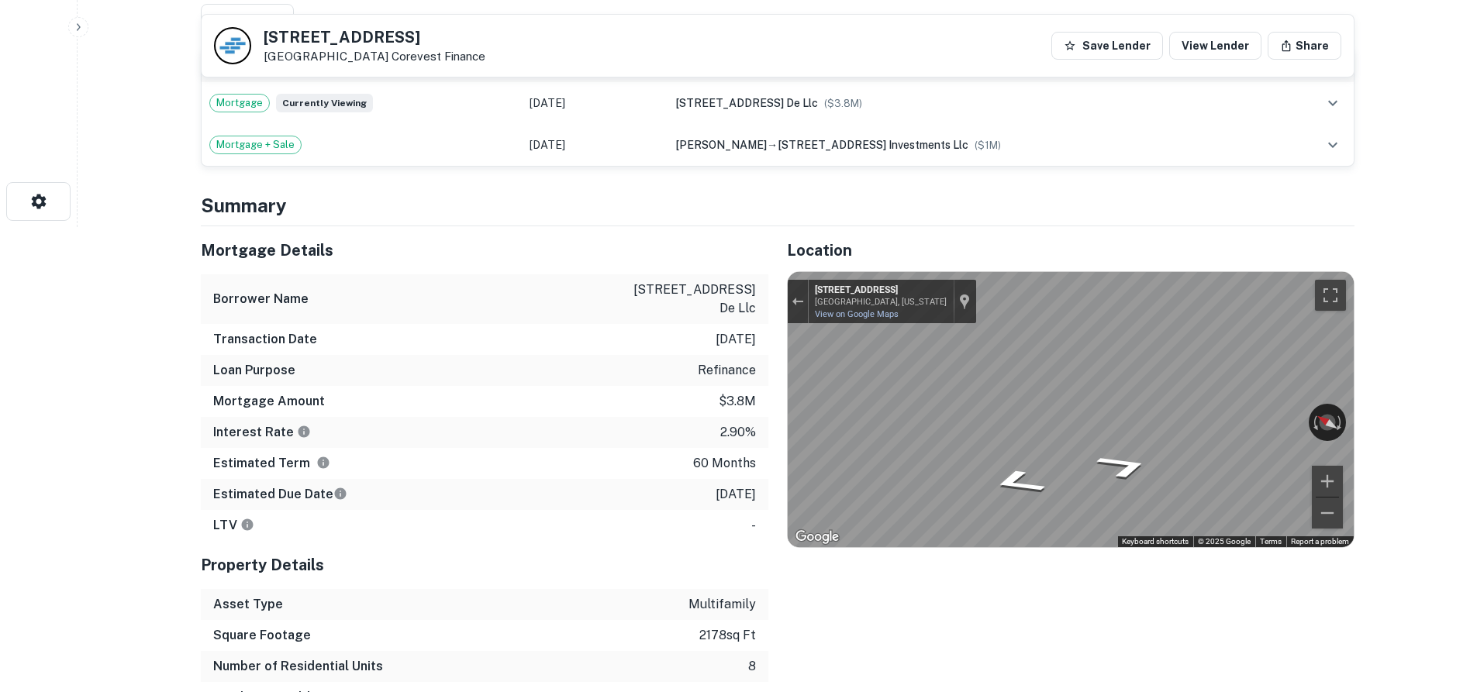
drag, startPoint x: 1216, startPoint y: 412, endPoint x: 729, endPoint y: 413, distance: 486.9
click at [681, 420] on div "Mortgage Details Borrower Name 2700 brides street de llc Transaction Date 8/5/2…" at bounding box center [768, 485] width 1172 height 518
click at [768, 470] on div "Location ← Move left → Move right ↑ Move up ↓ Move down + Zoom in - Zoom out Ho…" at bounding box center [1061, 485] width 586 height 518
click at [1111, 495] on icon "Go Southeast, Bridges St" at bounding box center [1103, 487] width 116 height 33
click at [1110, 512] on icon "Go Southeast, Bridges St" at bounding box center [1126, 502] width 89 height 32
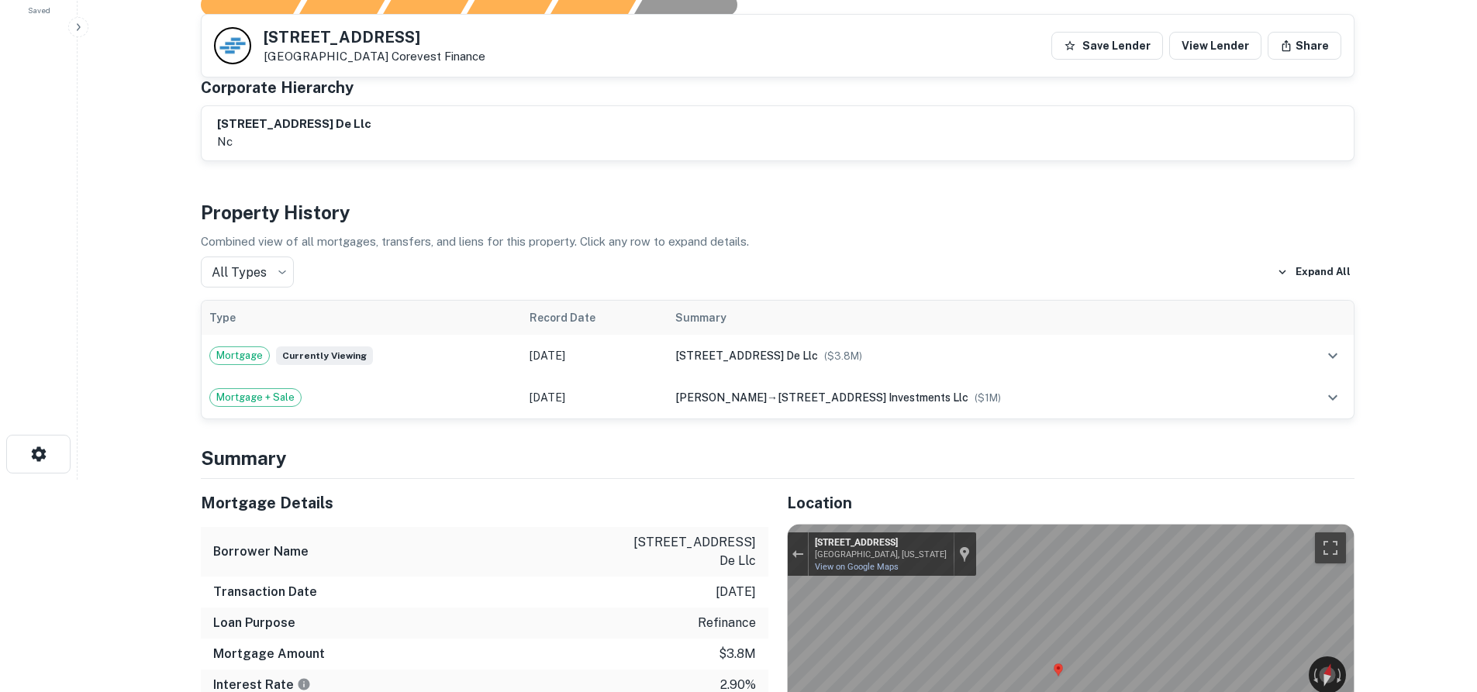
scroll to position [0, 0]
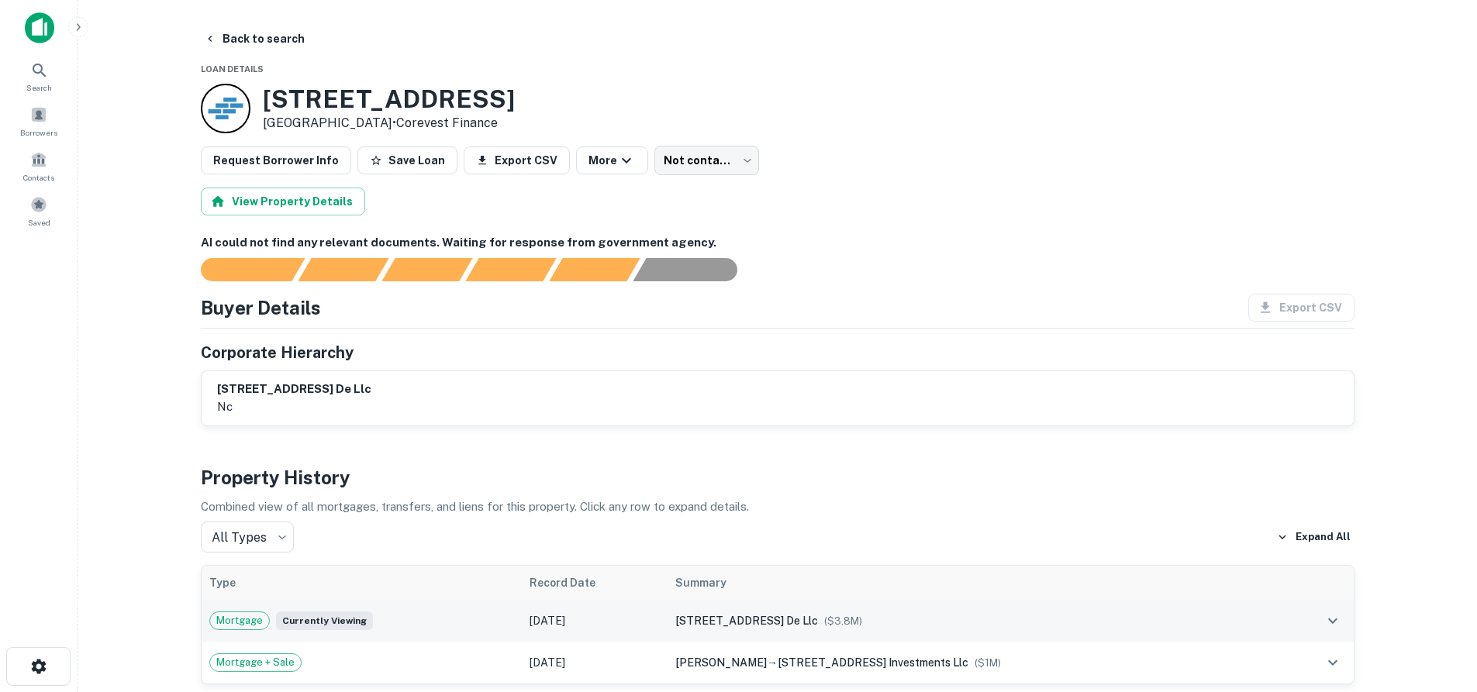
click at [702, 620] on span "2700 brides street de llc" at bounding box center [746, 621] width 143 height 12
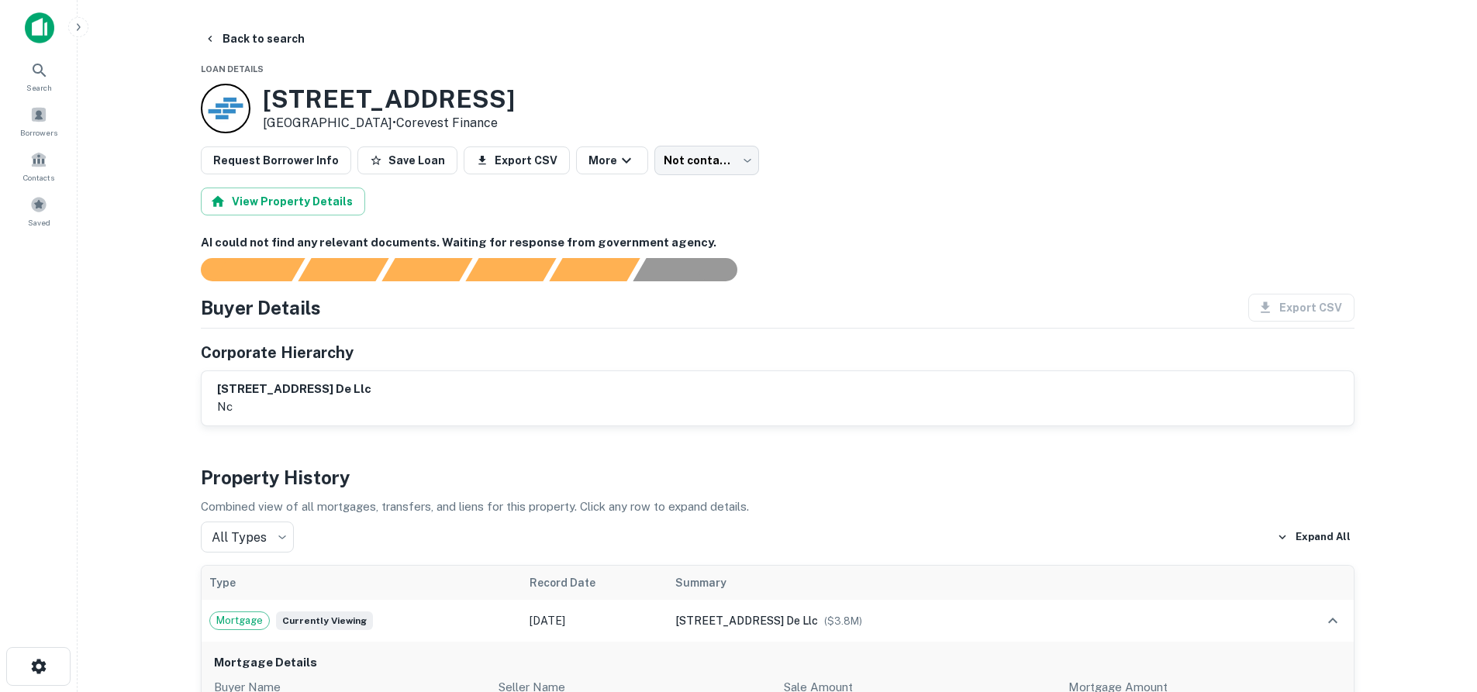
click at [258, 24] on main "Back to search Loan Details 2710 Bridges St Morehead City, NC 28557 • Corevest …" at bounding box center [778, 346] width 1400 height 692
click at [264, 33] on button "Back to search" at bounding box center [254, 39] width 113 height 28
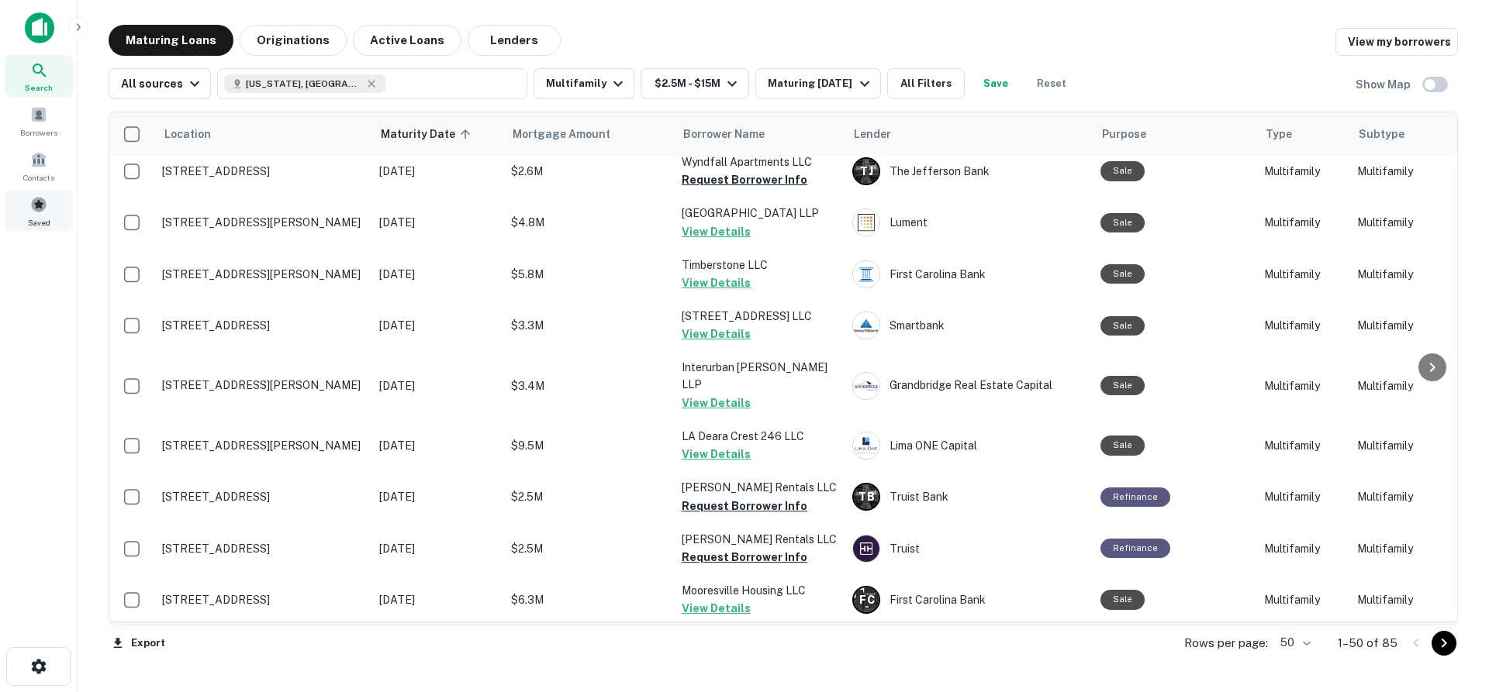
scroll to position [2218, 0]
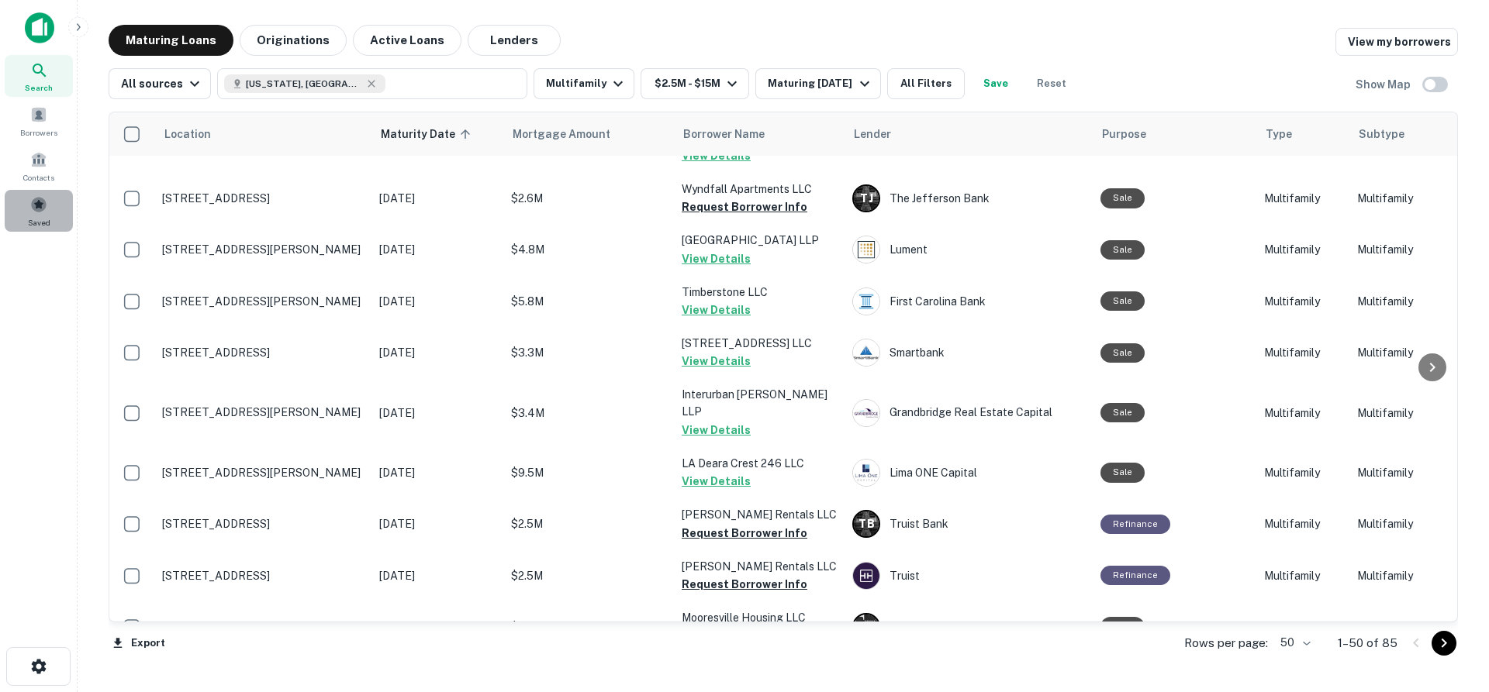
click at [24, 214] on div "Saved" at bounding box center [39, 211] width 68 height 42
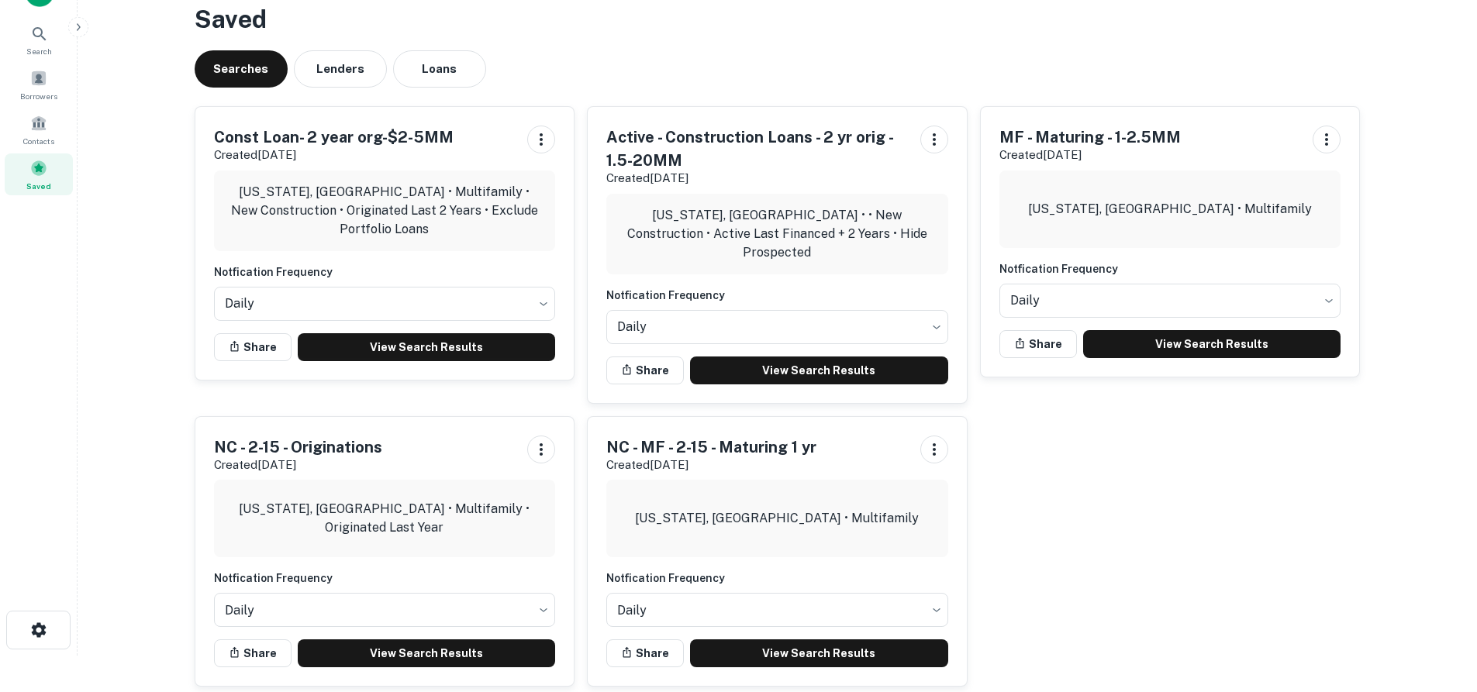
scroll to position [53, 0]
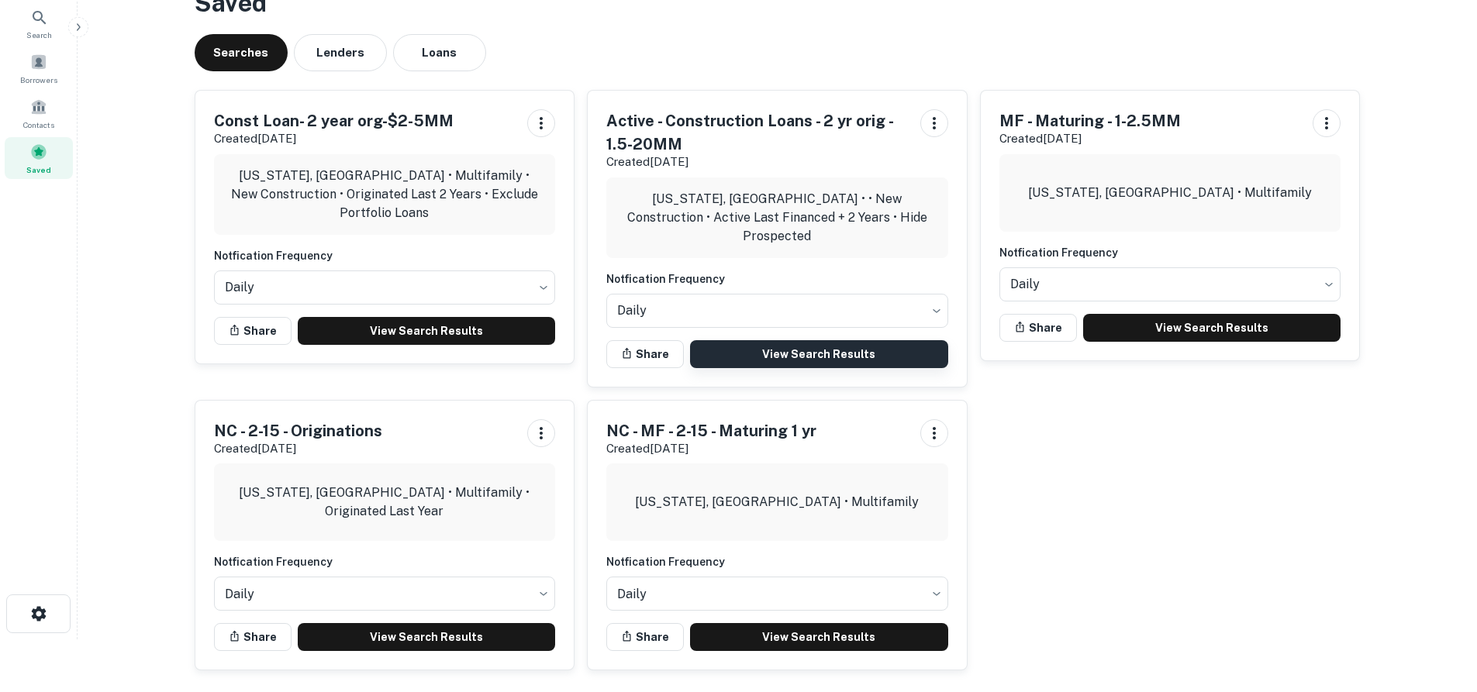
click at [813, 343] on link "View Search Results" at bounding box center [819, 354] width 258 height 28
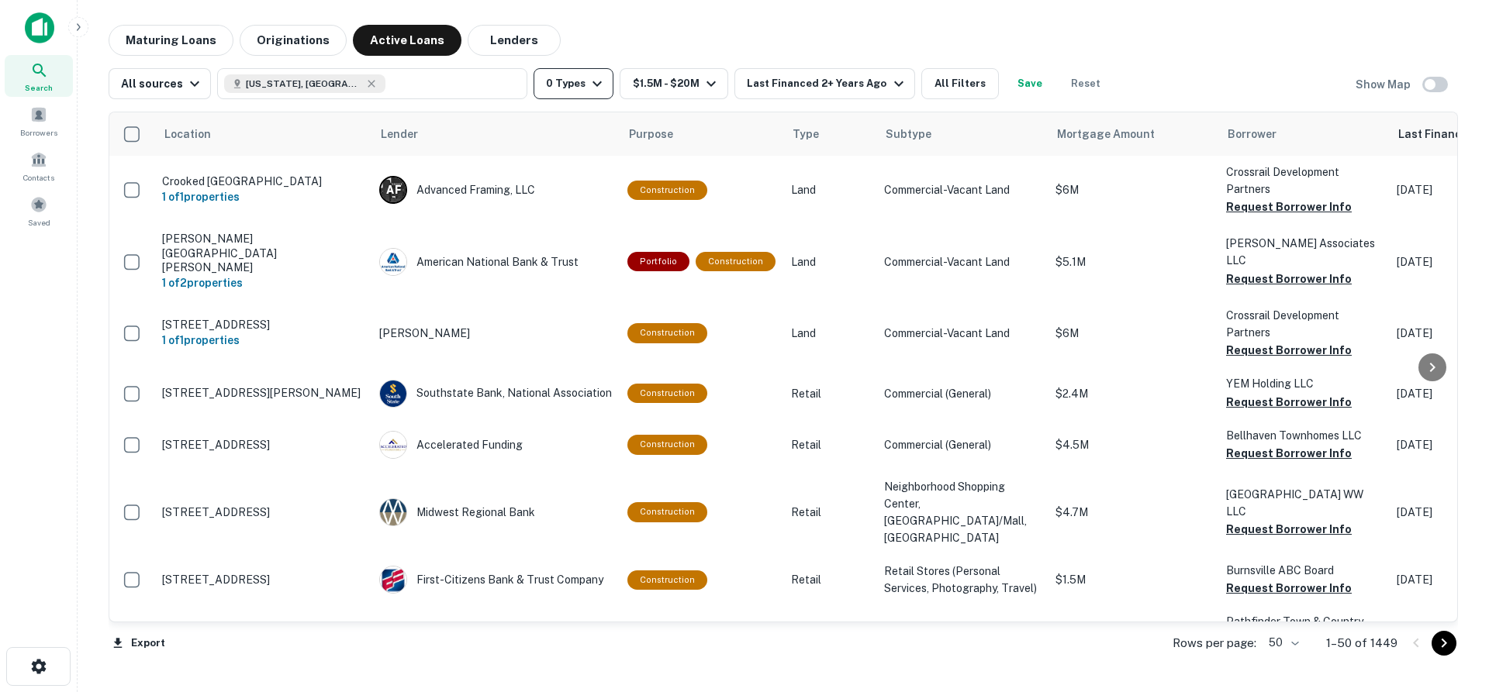
click at [589, 88] on icon "button" at bounding box center [597, 83] width 19 height 19
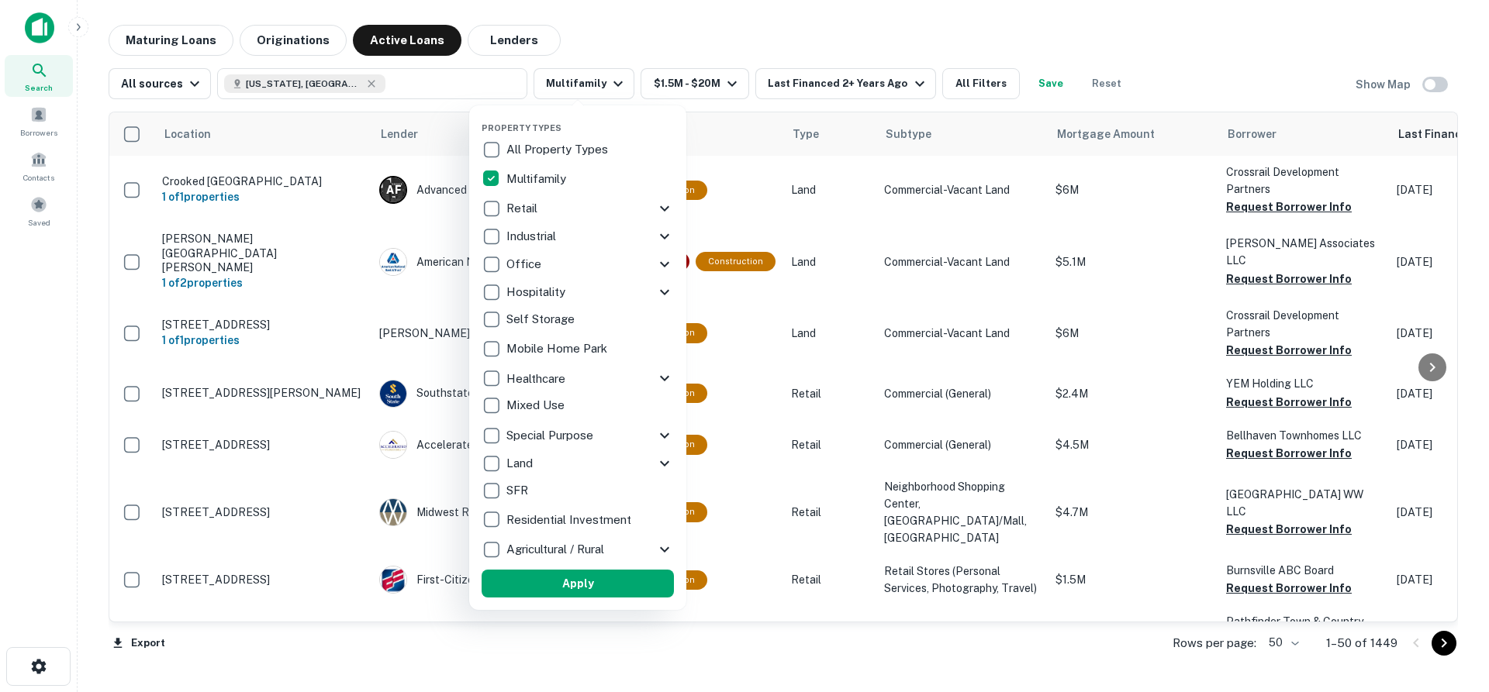
click at [1152, 49] on div at bounding box center [744, 346] width 1489 height 692
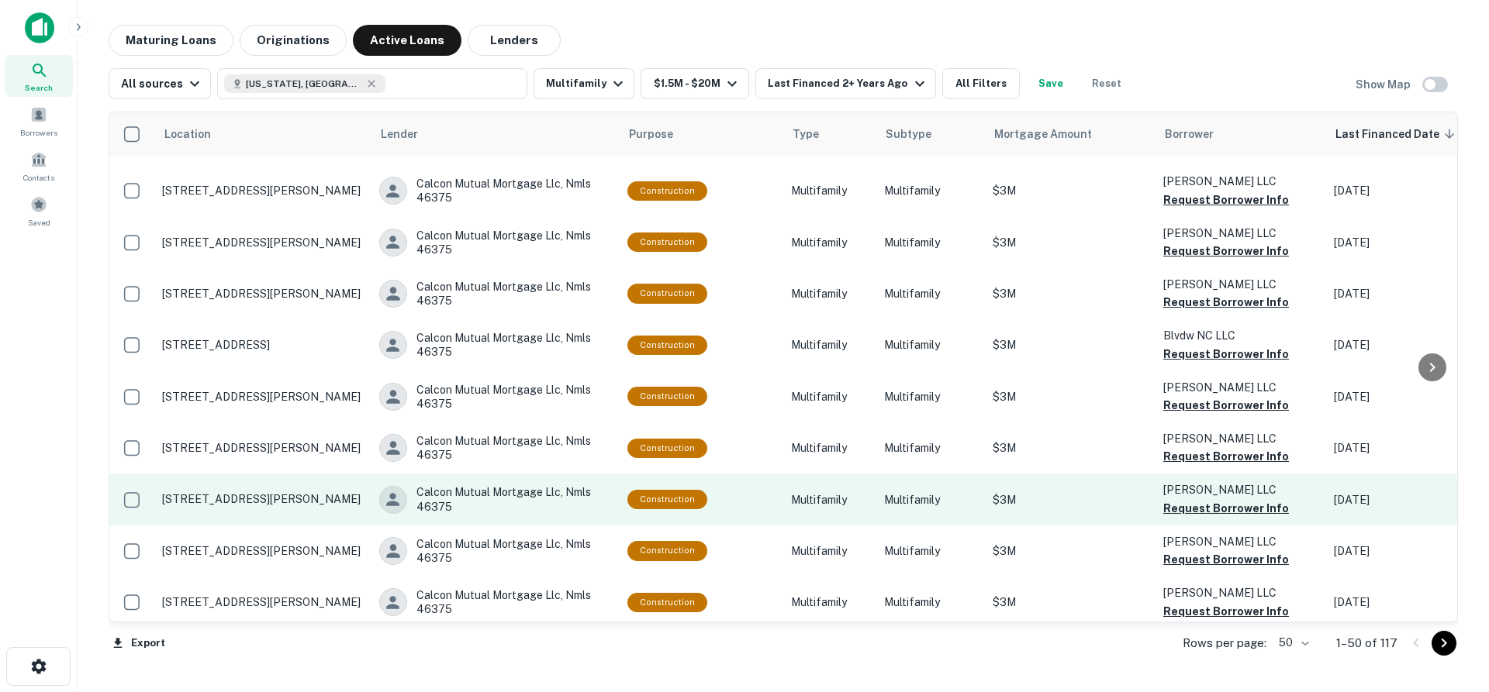
scroll to position [2129, 0]
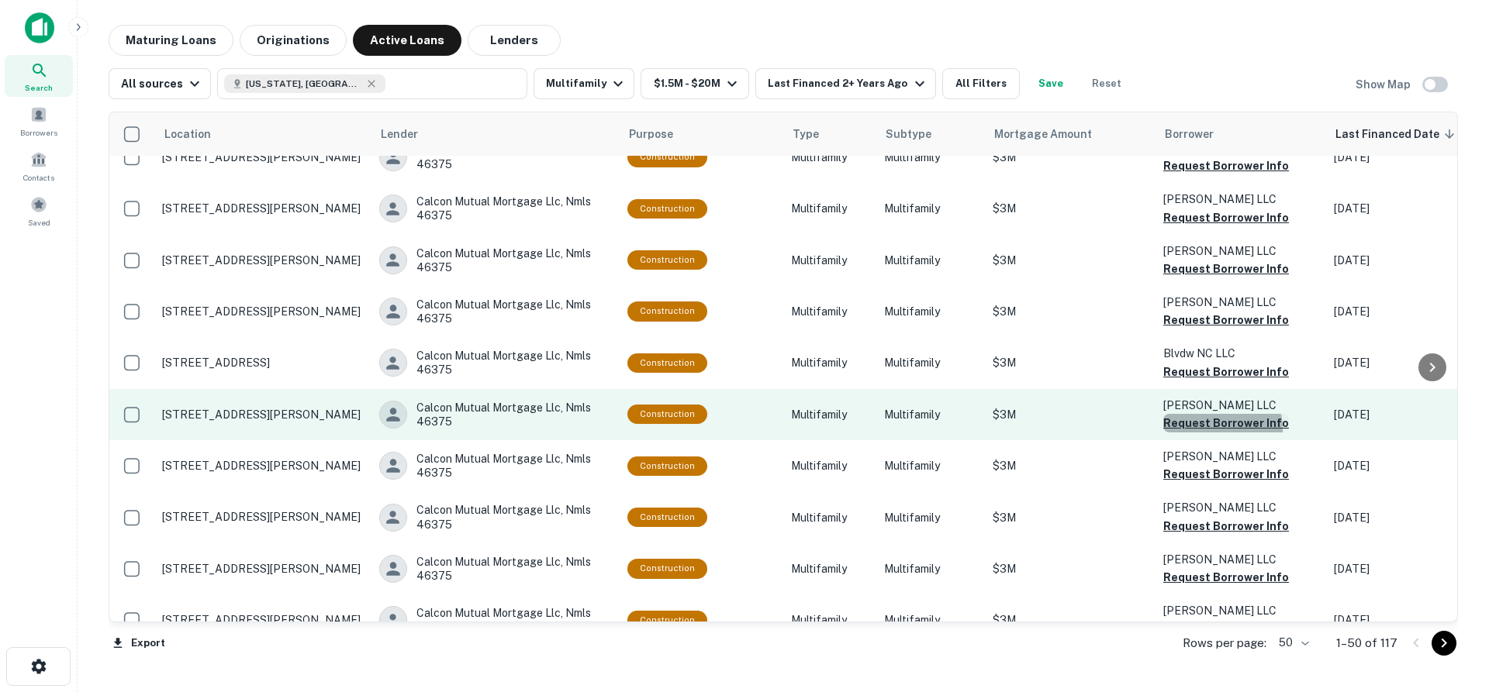
click at [1213, 414] on button "Request Borrower Info" at bounding box center [1226, 423] width 126 height 19
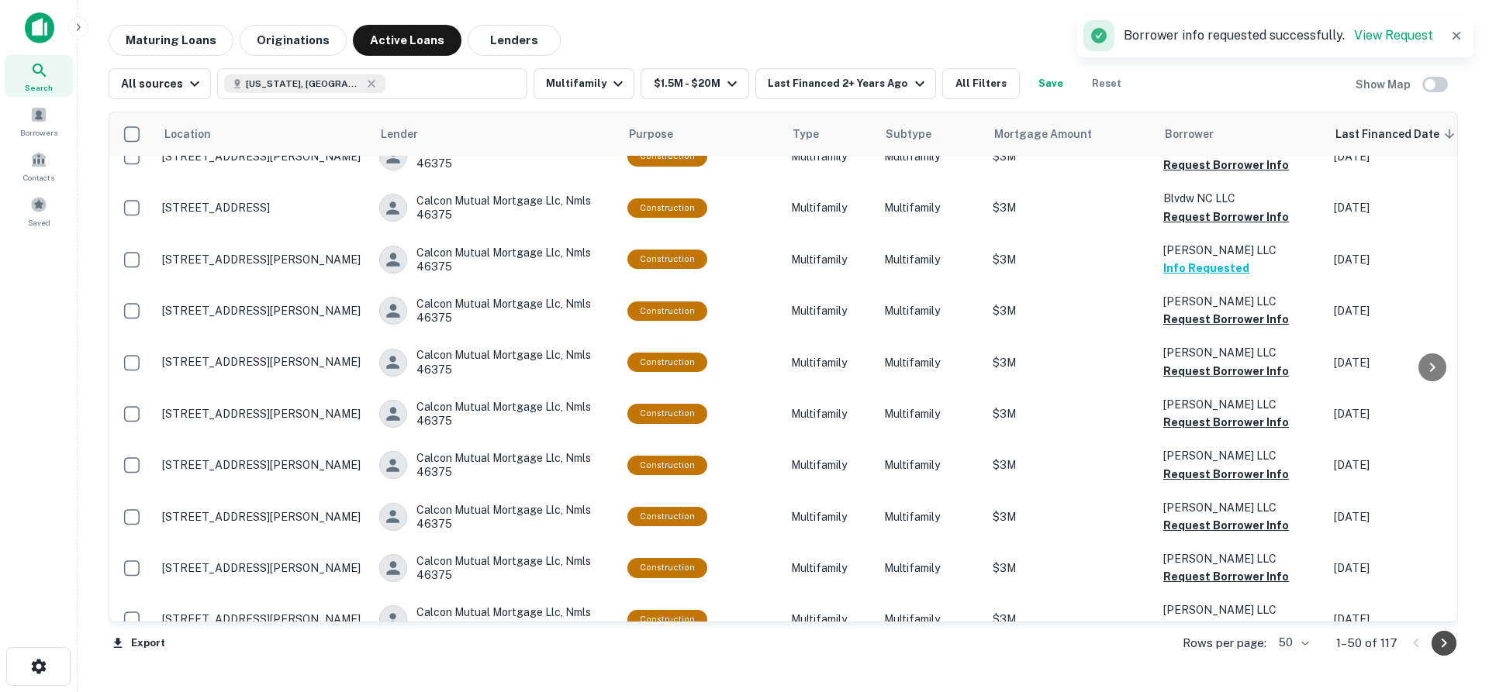
click at [1441, 644] on icon "Go to next page" at bounding box center [1443, 643] width 19 height 19
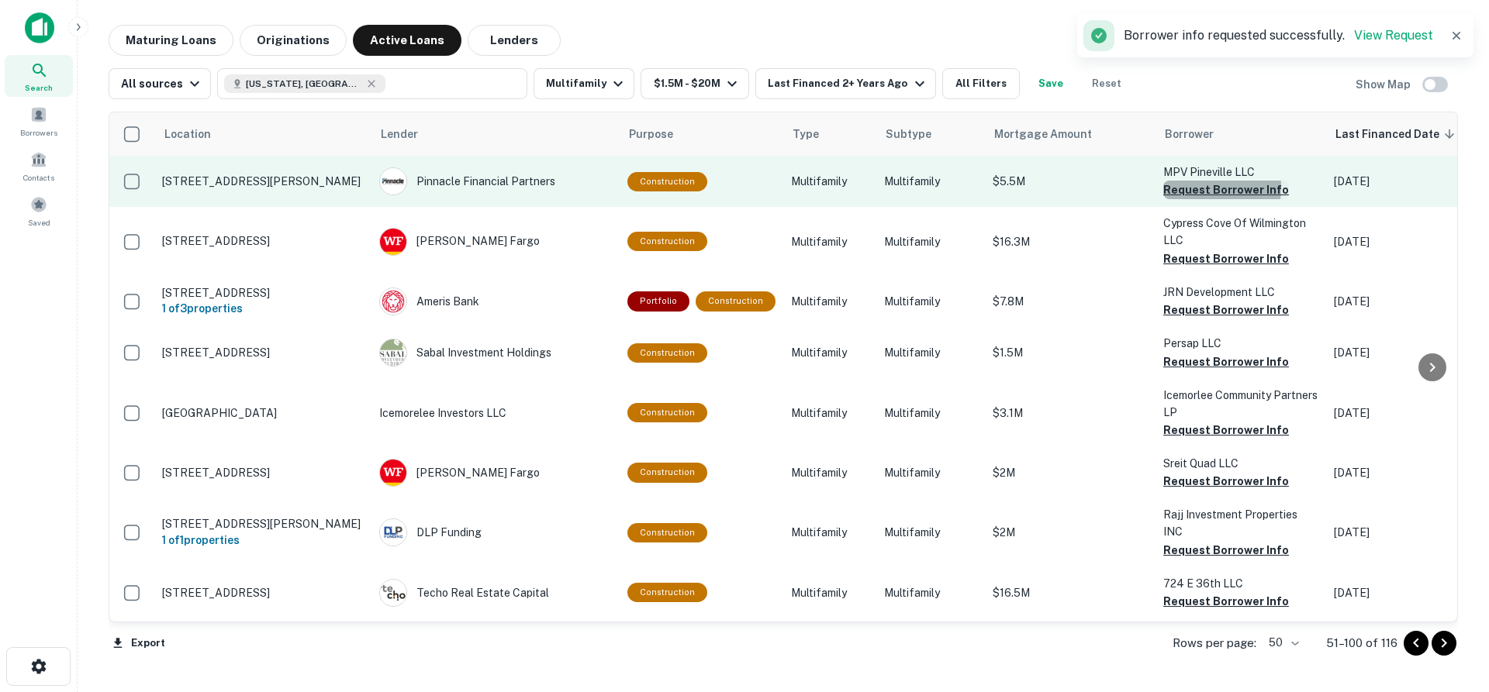
click at [1189, 187] on button "Request Borrower Info" at bounding box center [1226, 190] width 126 height 19
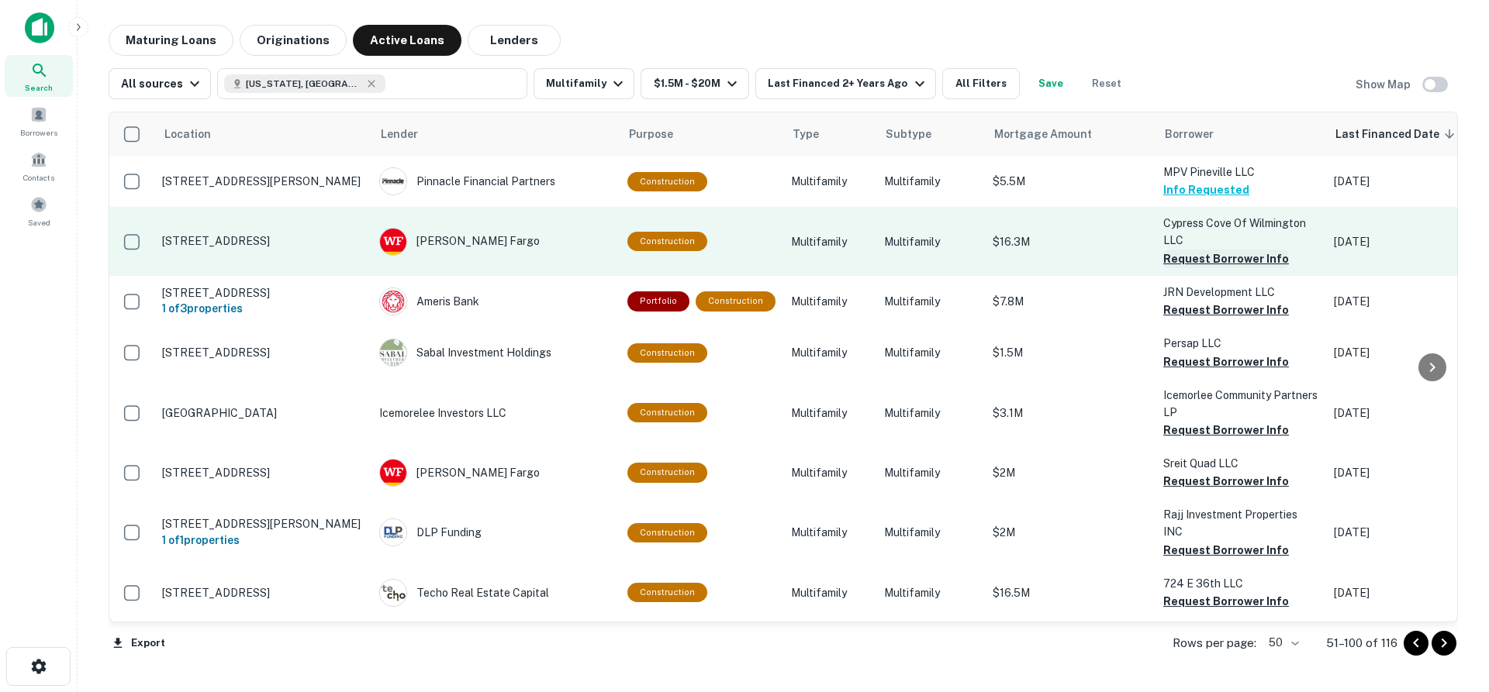
click at [1230, 261] on button "Request Borrower Info" at bounding box center [1226, 259] width 126 height 19
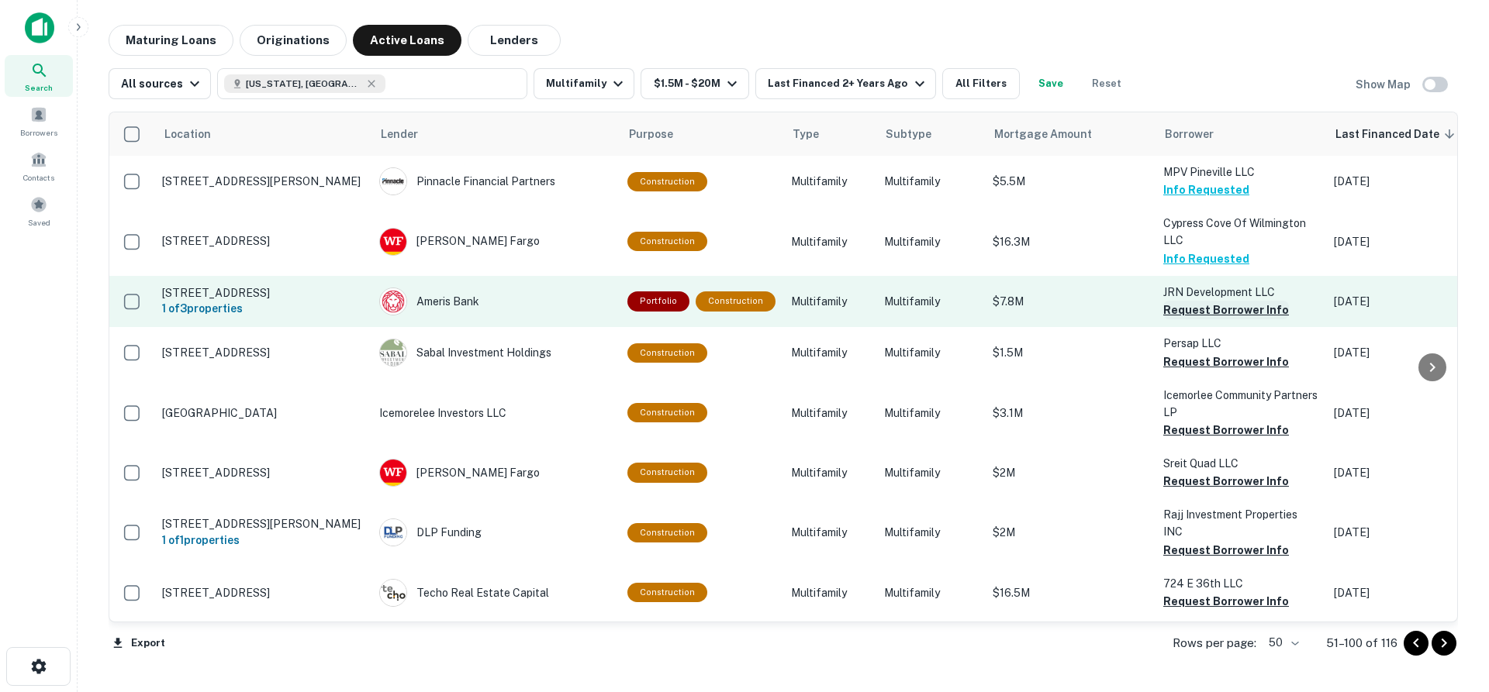
click at [1213, 312] on button "Request Borrower Info" at bounding box center [1226, 310] width 126 height 19
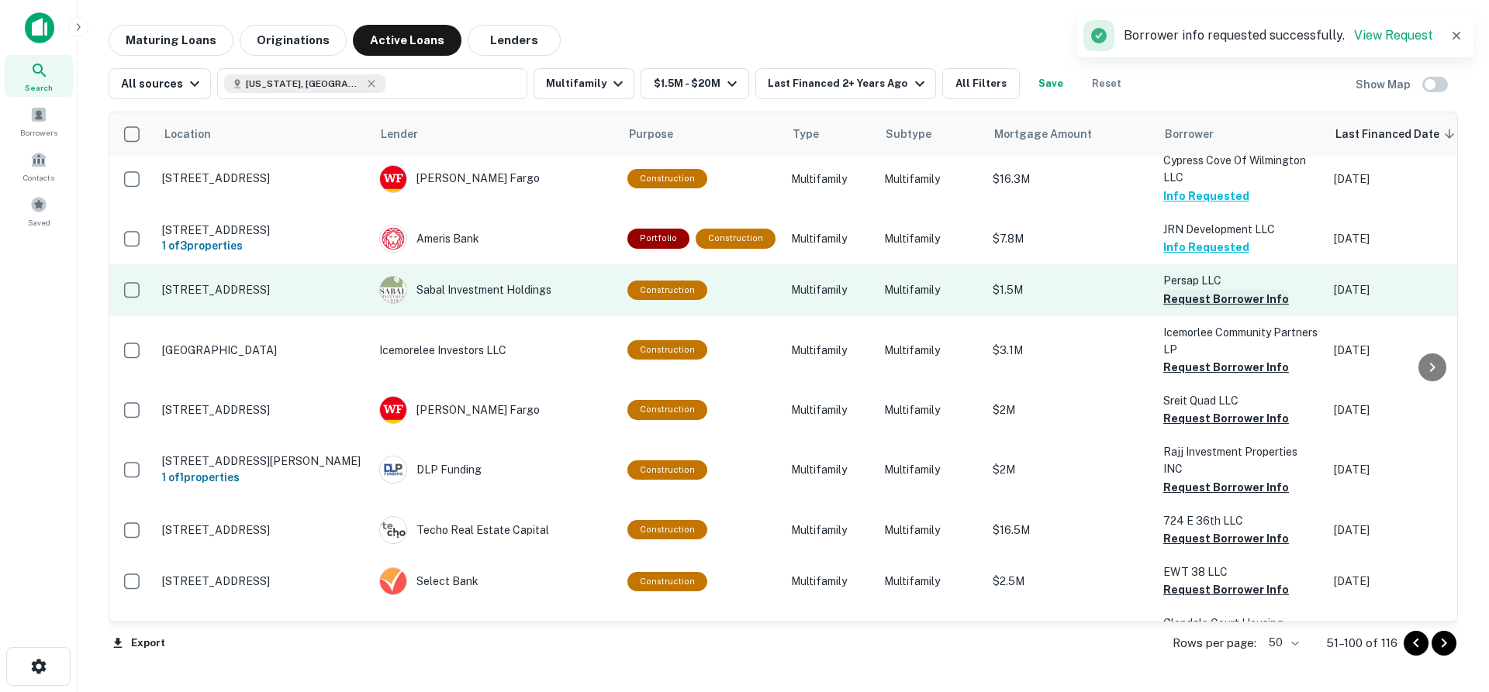
scroll to position [78, 0]
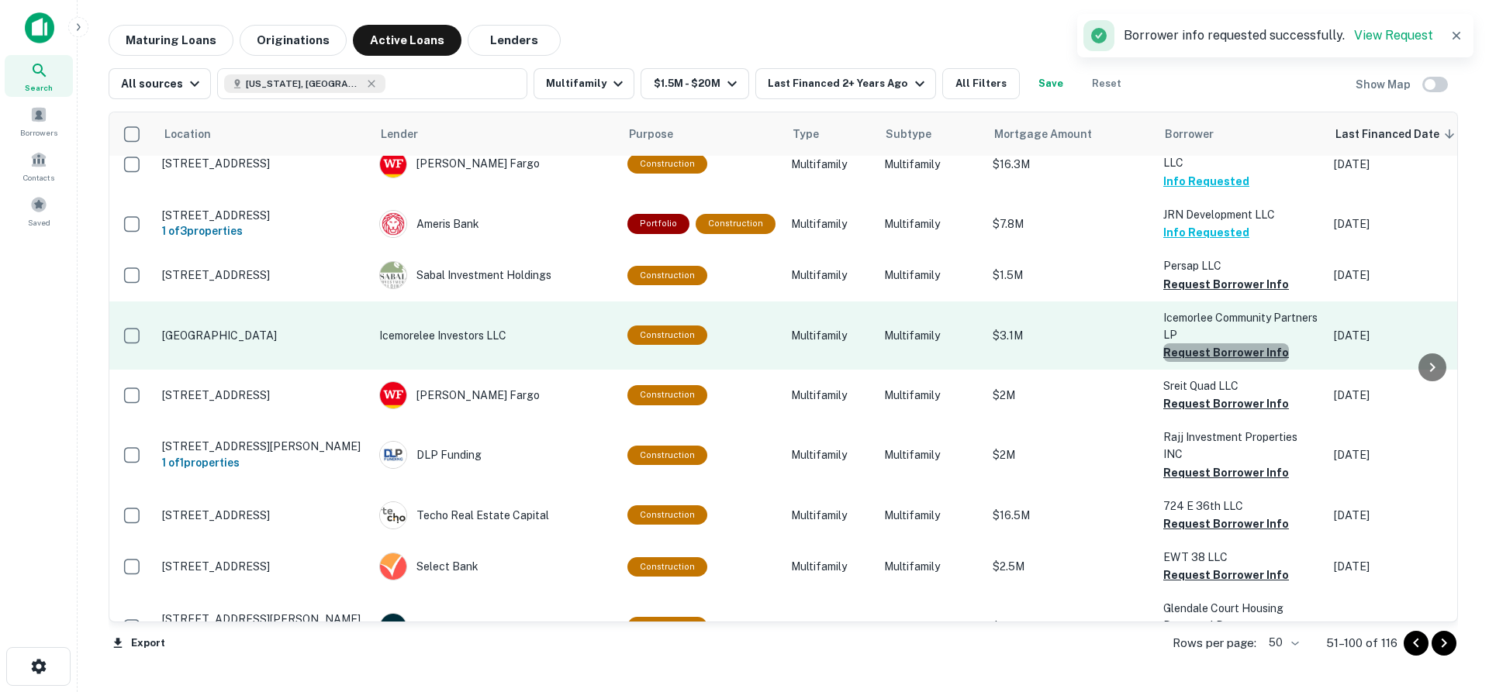
click at [1225, 354] on button "Request Borrower Info" at bounding box center [1226, 352] width 126 height 19
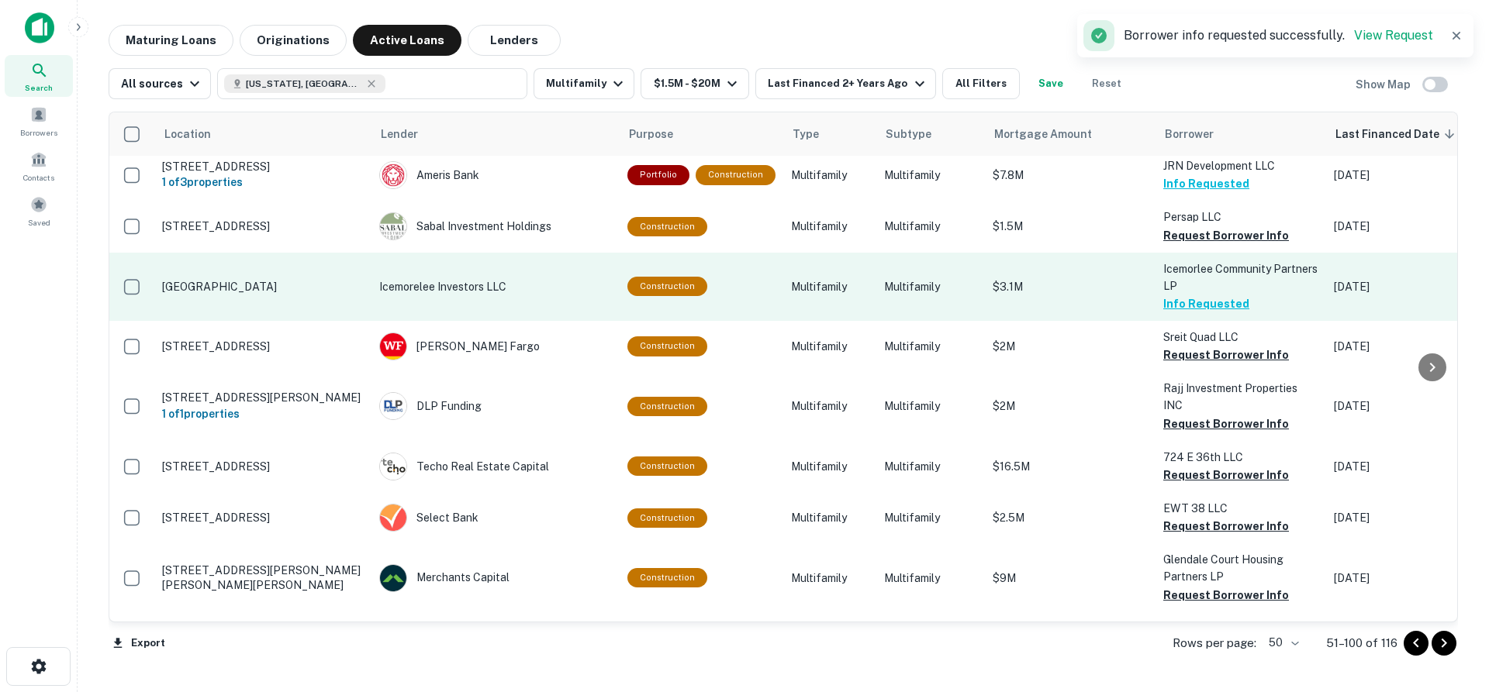
scroll to position [155, 0]
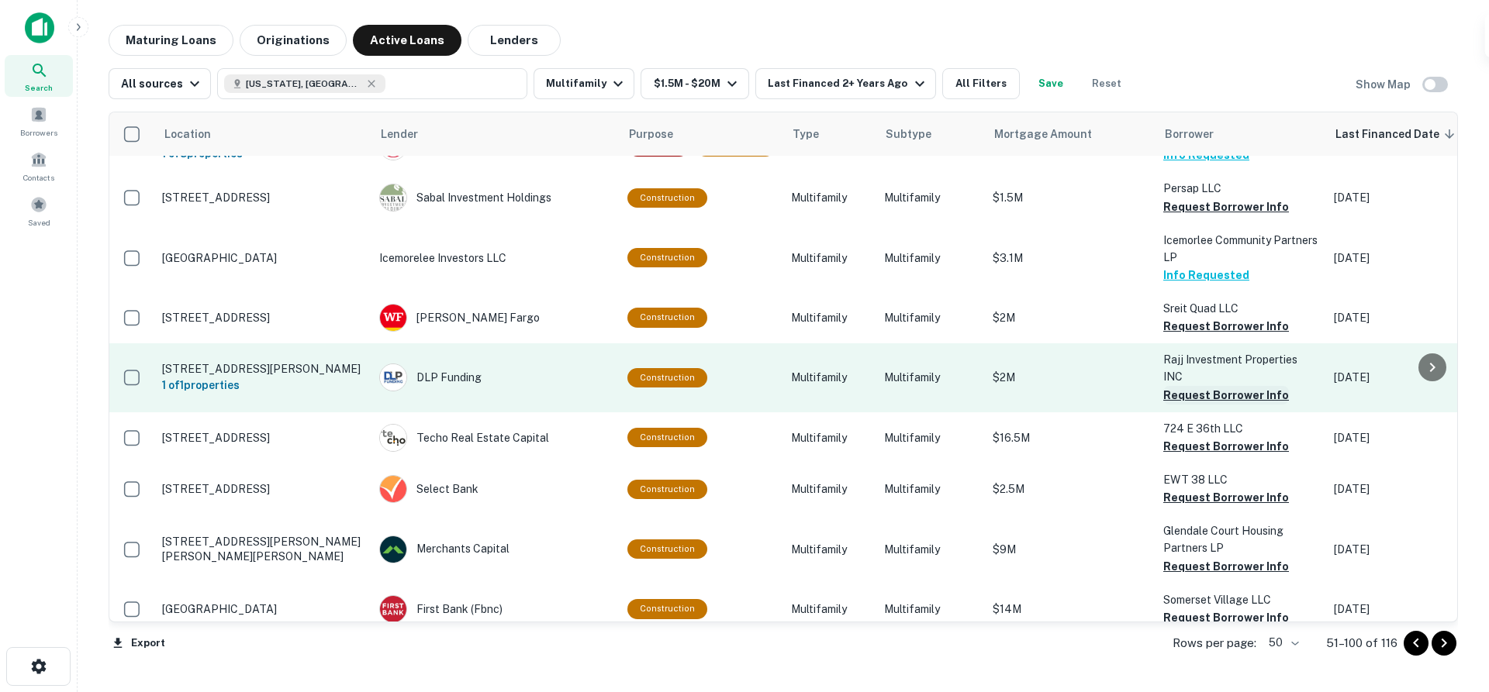
click at [1220, 386] on button "Request Borrower Info" at bounding box center [1226, 395] width 126 height 19
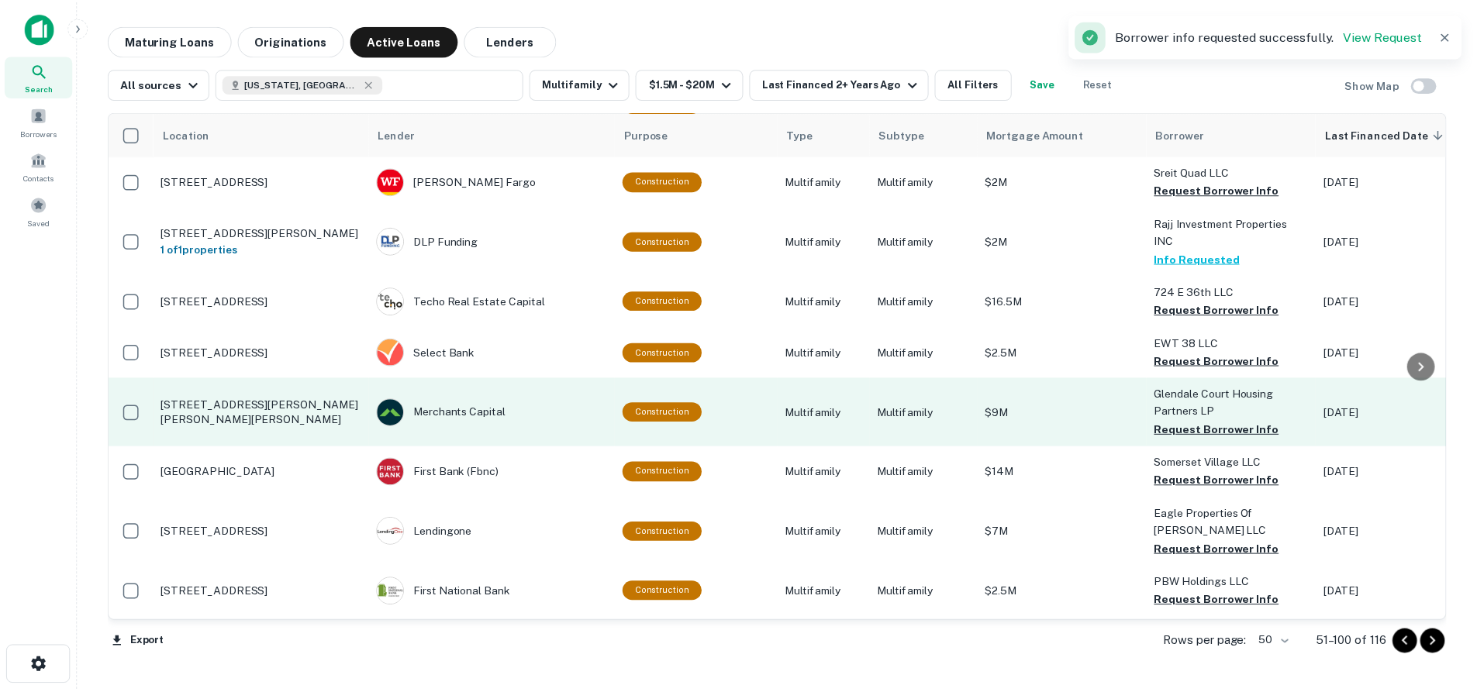
scroll to position [310, 0]
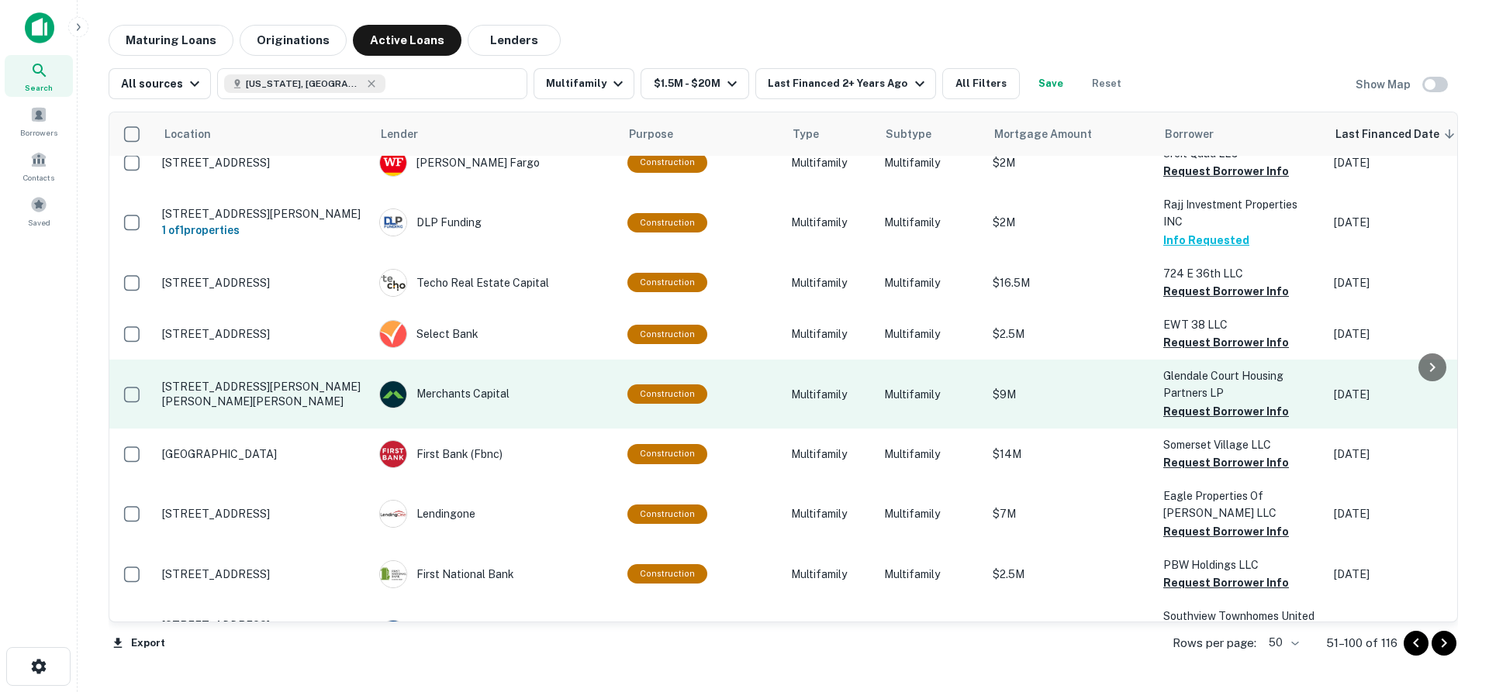
click at [237, 368] on td "600 Glen Dale Dr Greenville, NC 27834" at bounding box center [262, 394] width 217 height 68
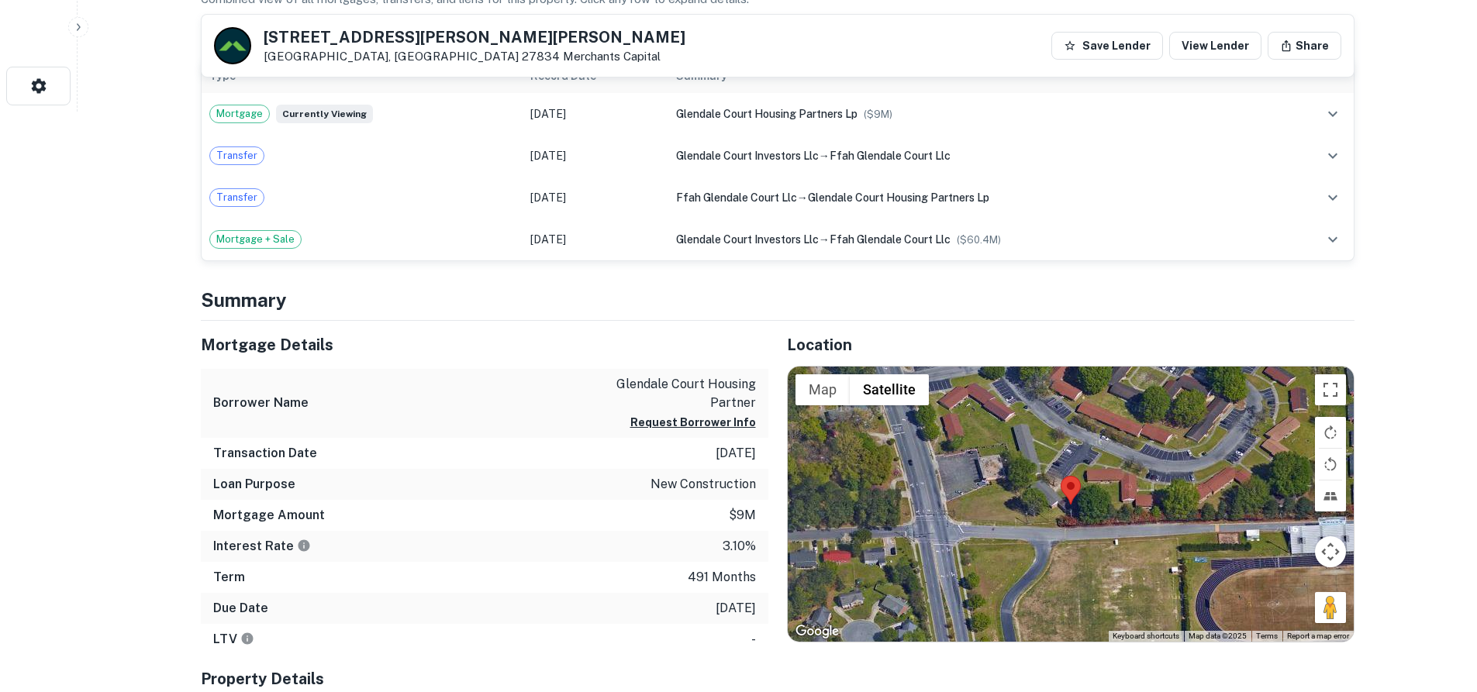
scroll to position [698, 0]
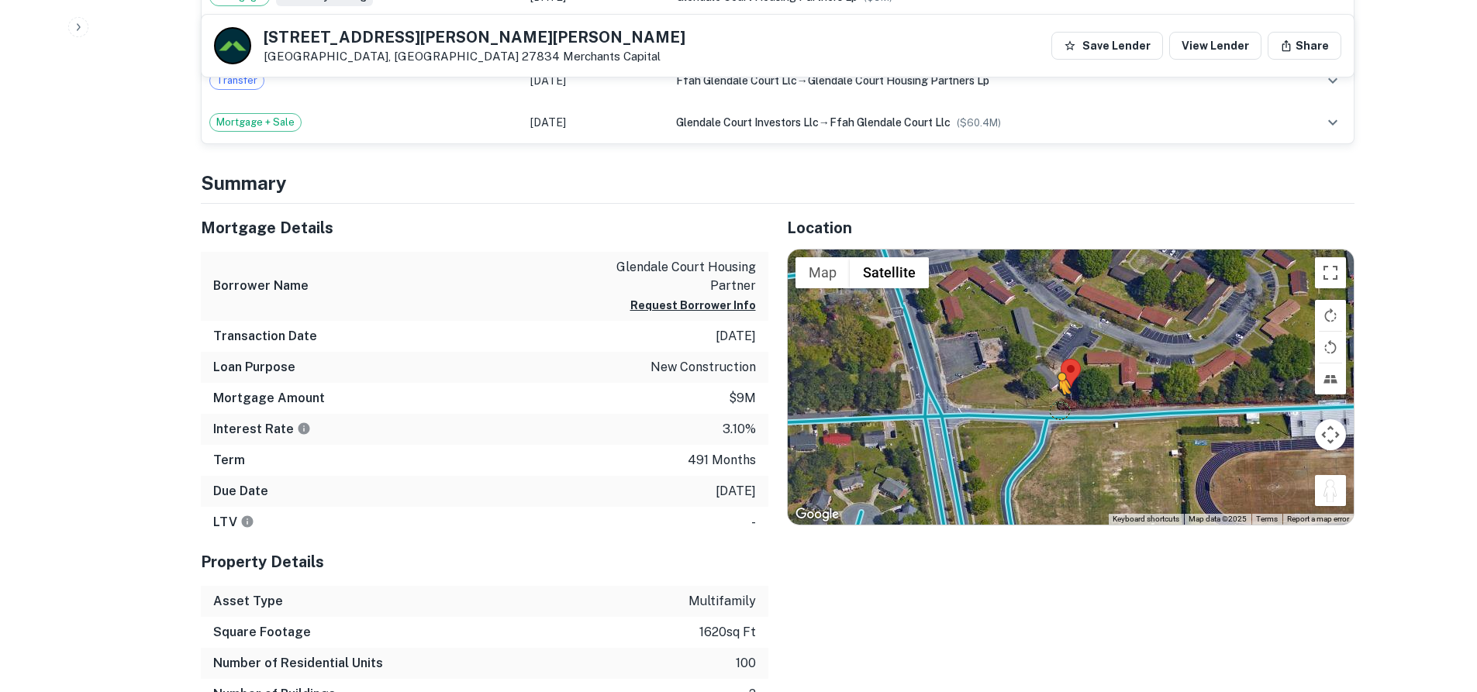
drag, startPoint x: 1341, startPoint y: 498, endPoint x: 1058, endPoint y: 409, distance: 297.2
click at [1058, 409] on div "To activate drag with keyboard, press Alt + Enter. Once in keyboard drag state,…" at bounding box center [1071, 387] width 566 height 275
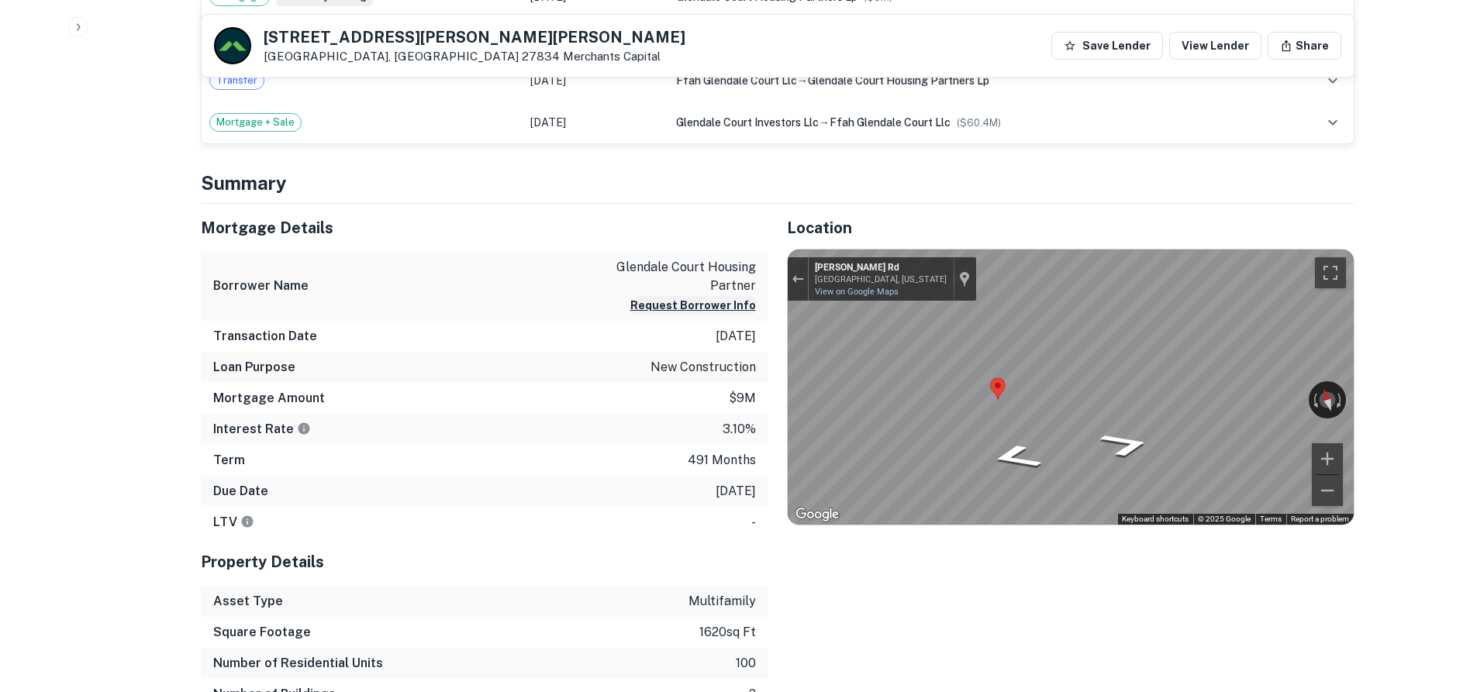
click at [647, 290] on div "Mortgage Details Borrower Name glendale court housing partner Request Borrower …" at bounding box center [768, 472] width 1172 height 537
click at [681, 363] on div "Mortgage Details Borrower Name glendale court housing partner Request Borrower …" at bounding box center [768, 472] width 1172 height 537
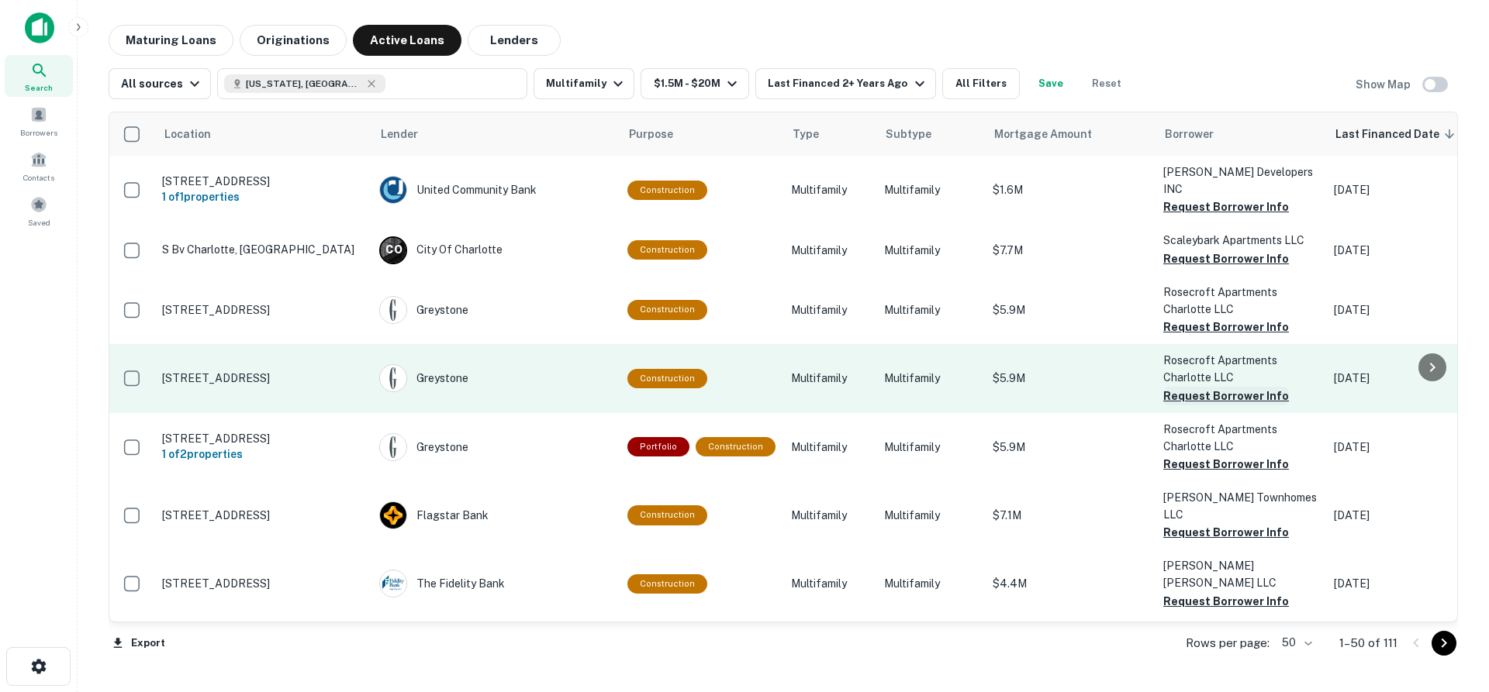
scroll to position [155, 0]
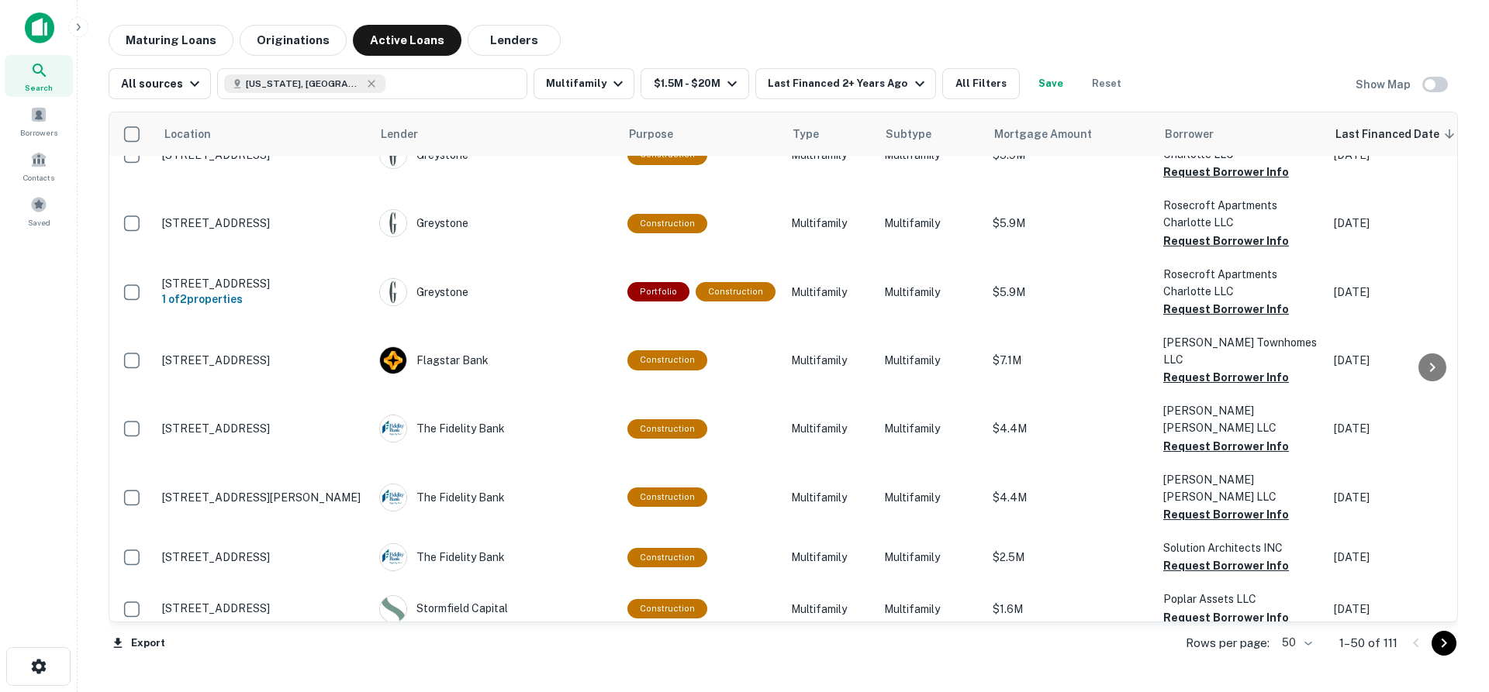
drag, startPoint x: 1448, startPoint y: 647, endPoint x: 1431, endPoint y: 645, distance: 18.0
click at [1448, 647] on icon "Go to next page" at bounding box center [1443, 643] width 19 height 19
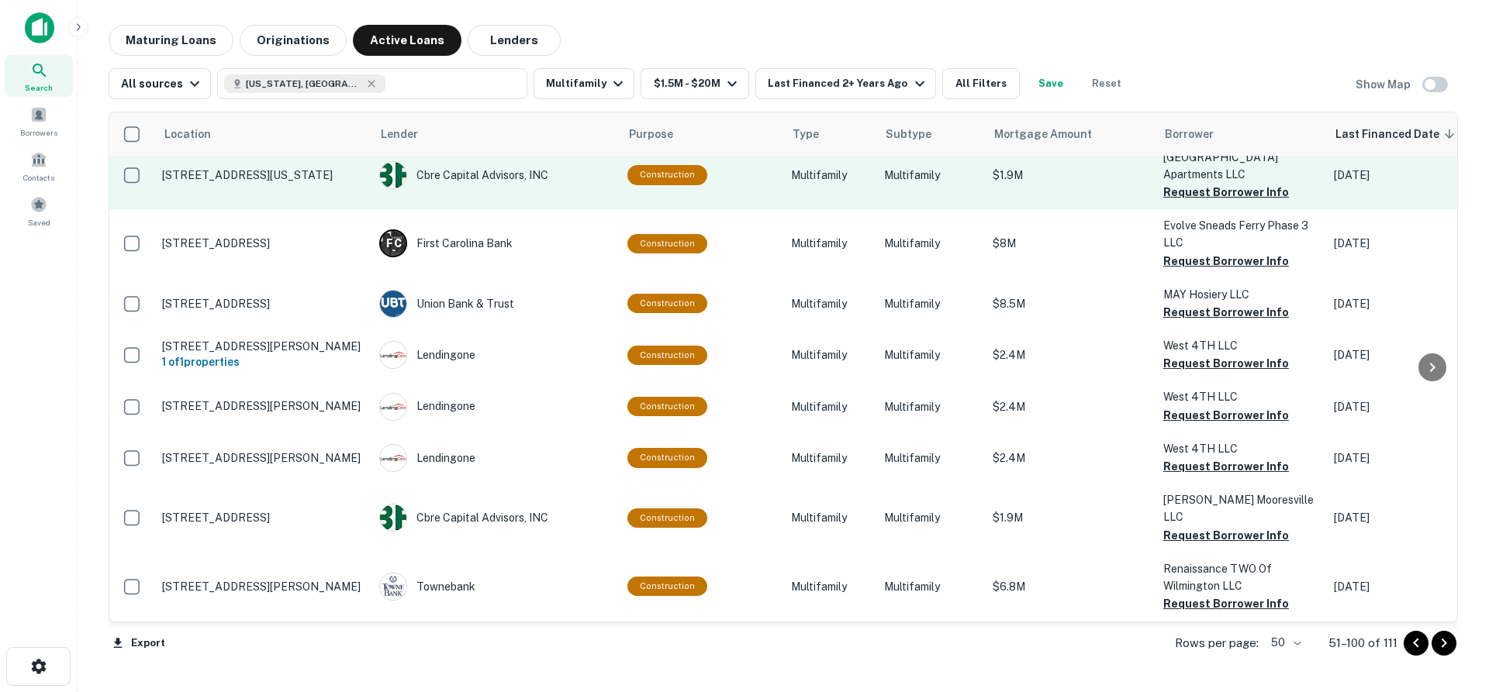
scroll to position [1628, 0]
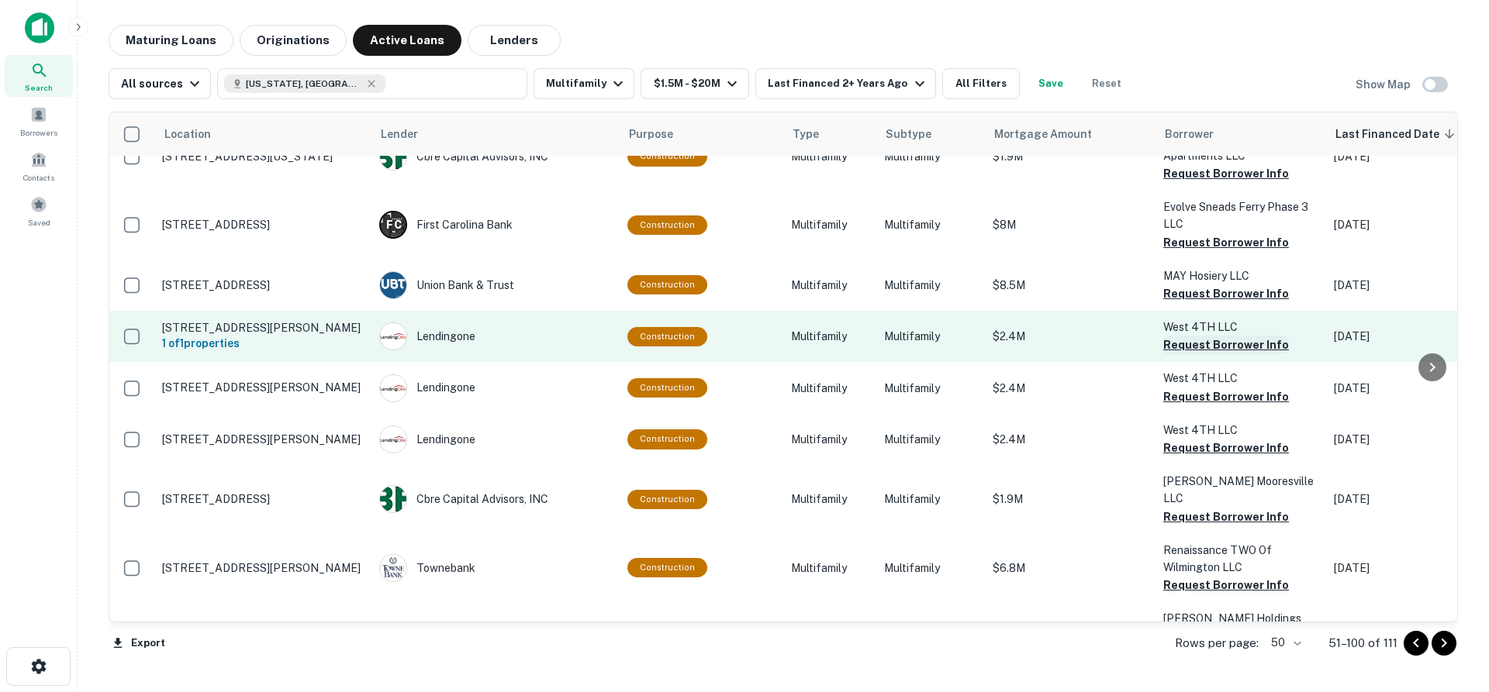
click at [1197, 354] on button "Request Borrower Info" at bounding box center [1226, 345] width 126 height 19
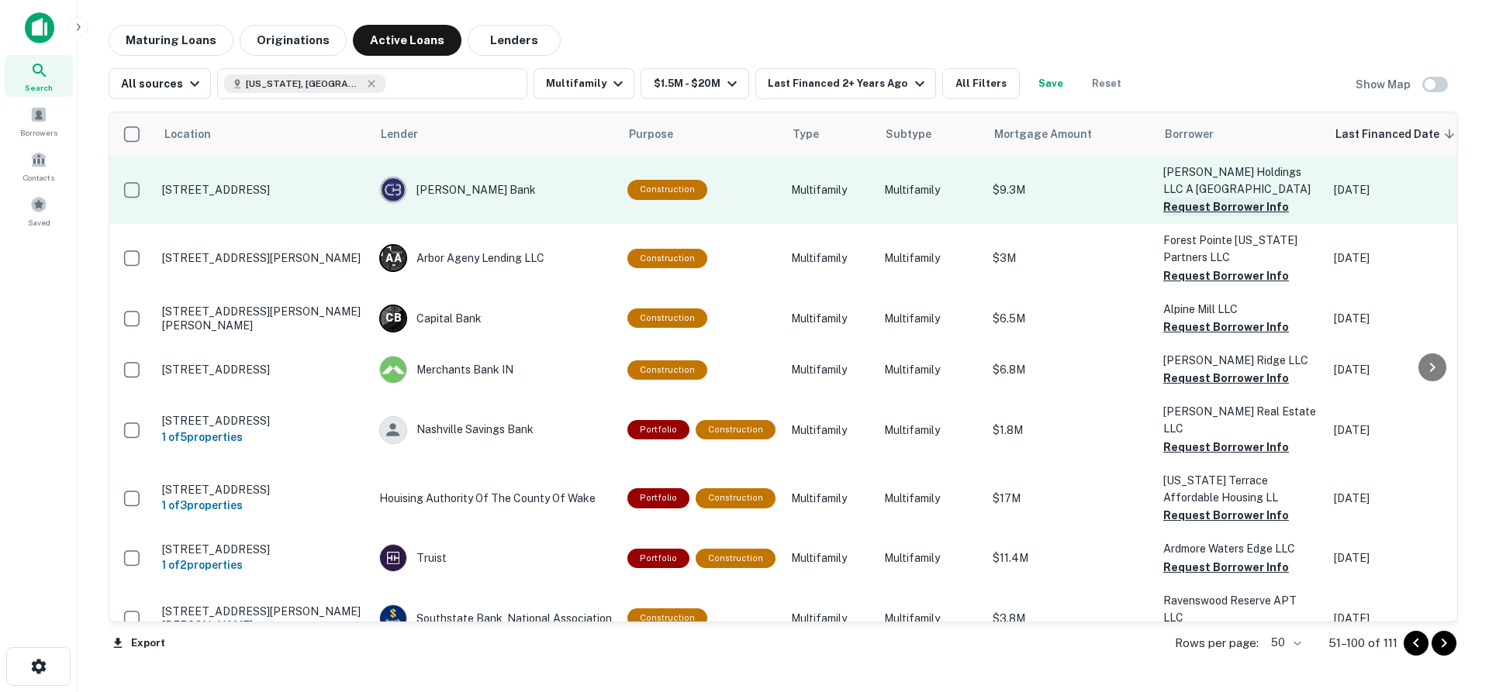
scroll to position [2094, 0]
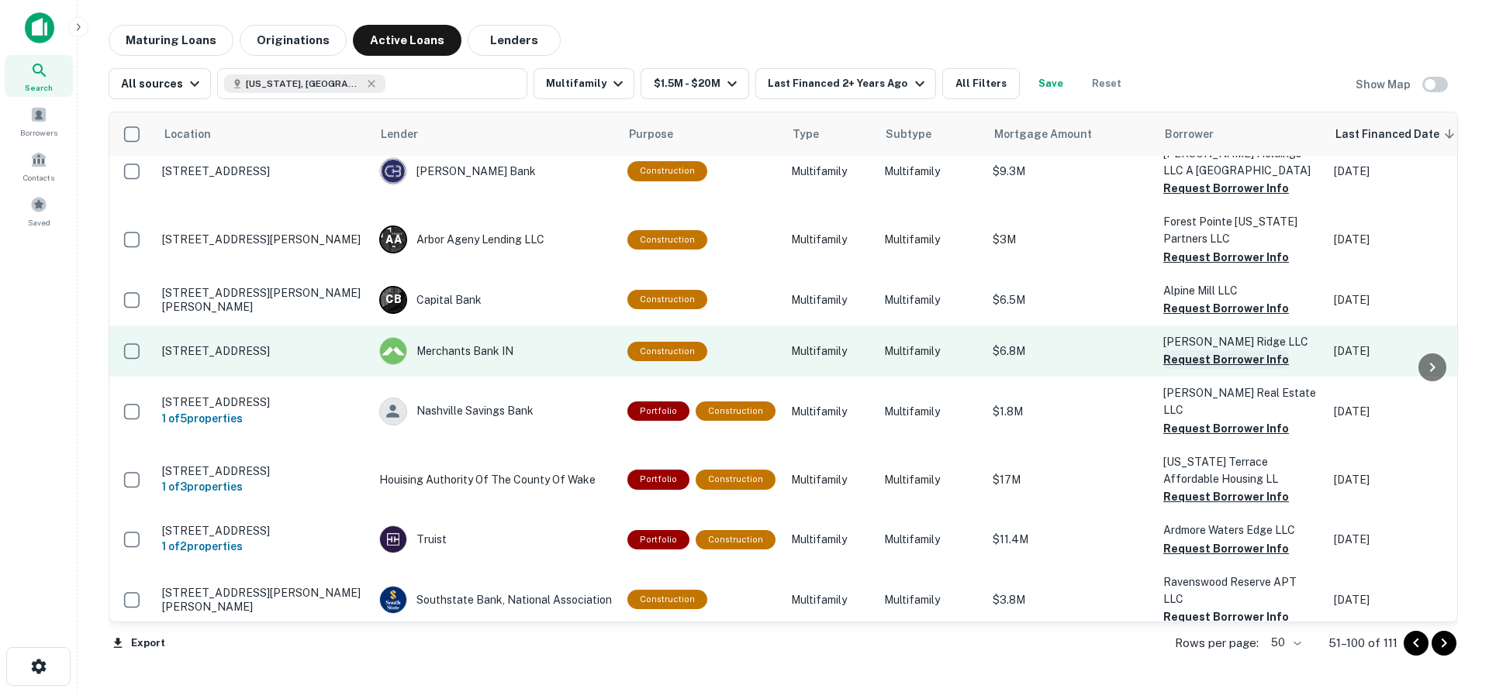
click at [1212, 364] on button "Request Borrower Info" at bounding box center [1226, 359] width 126 height 19
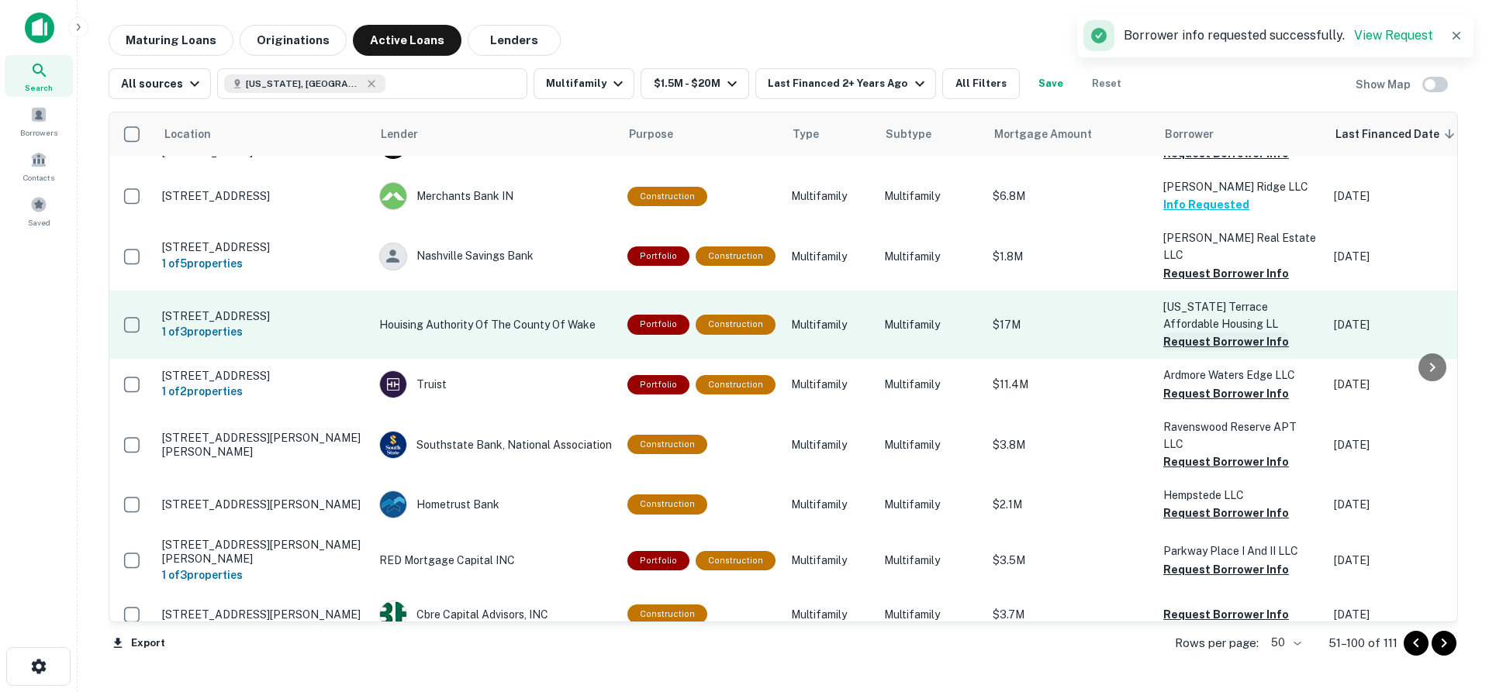
scroll to position [2326, 0]
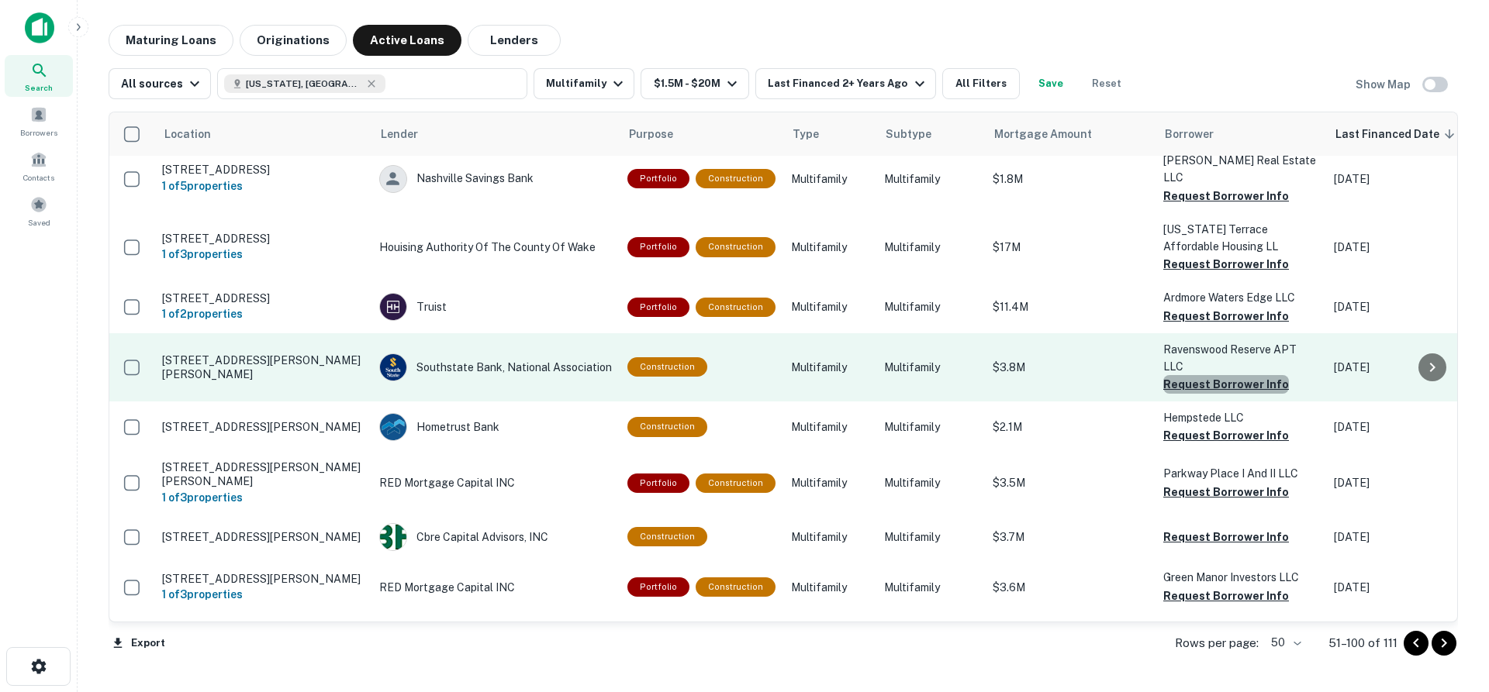
click at [1229, 375] on button "Request Borrower Info" at bounding box center [1226, 384] width 126 height 19
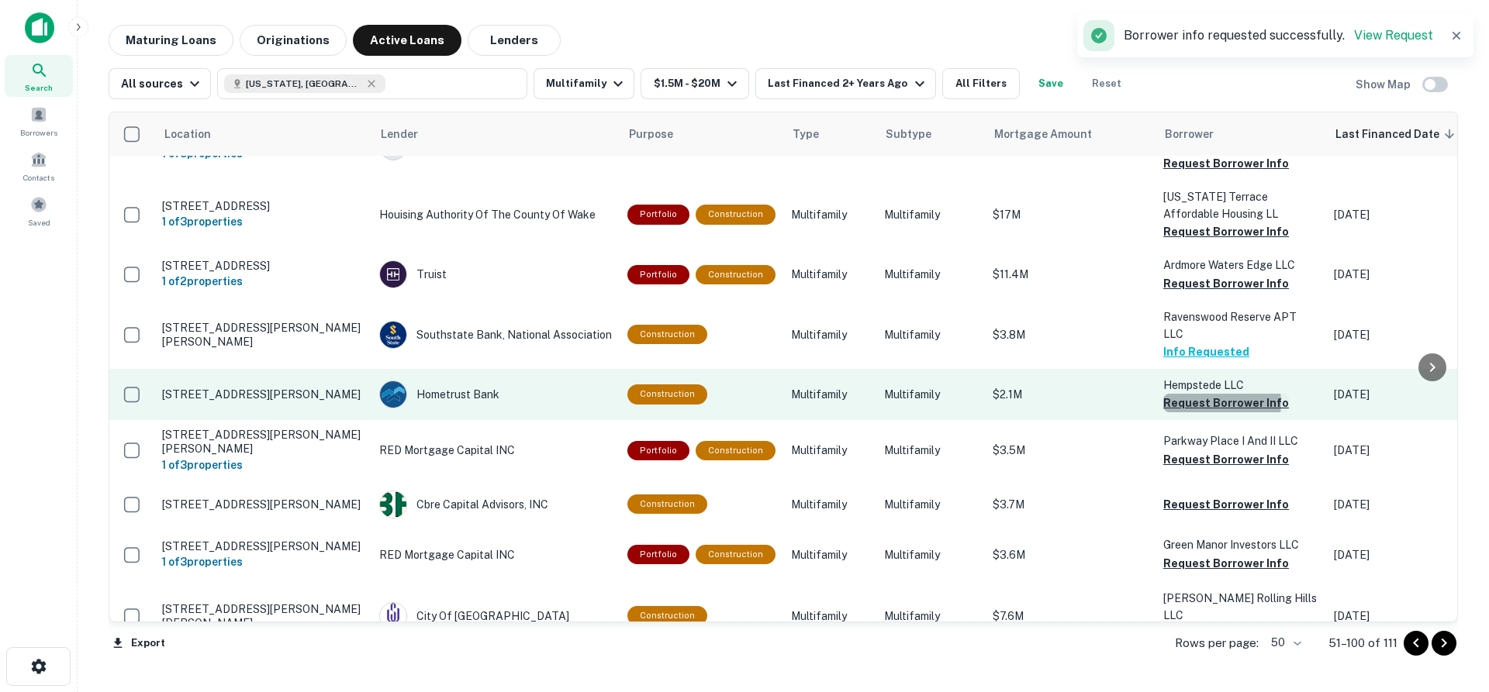
click at [1213, 394] on button "Request Borrower Info" at bounding box center [1226, 403] width 126 height 19
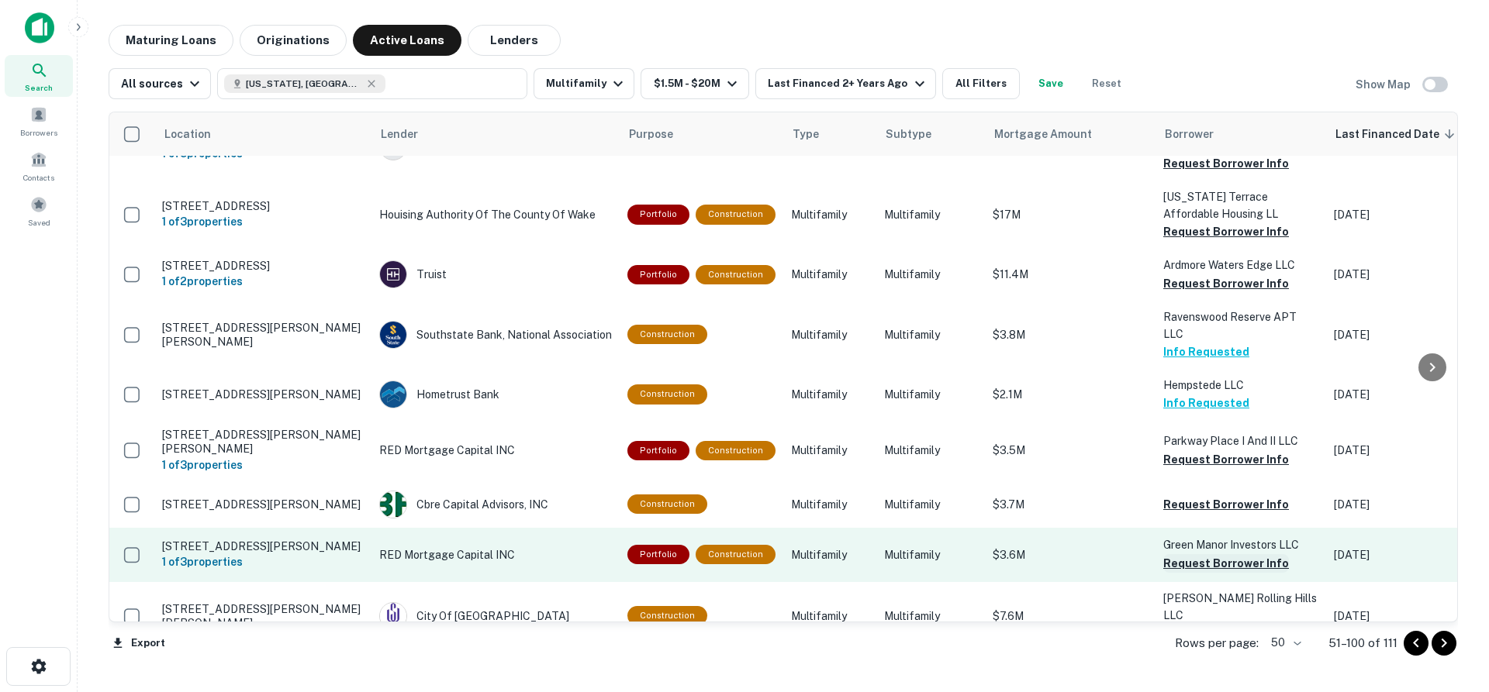
click at [1230, 554] on button "Request Borrower Info" at bounding box center [1226, 563] width 126 height 19
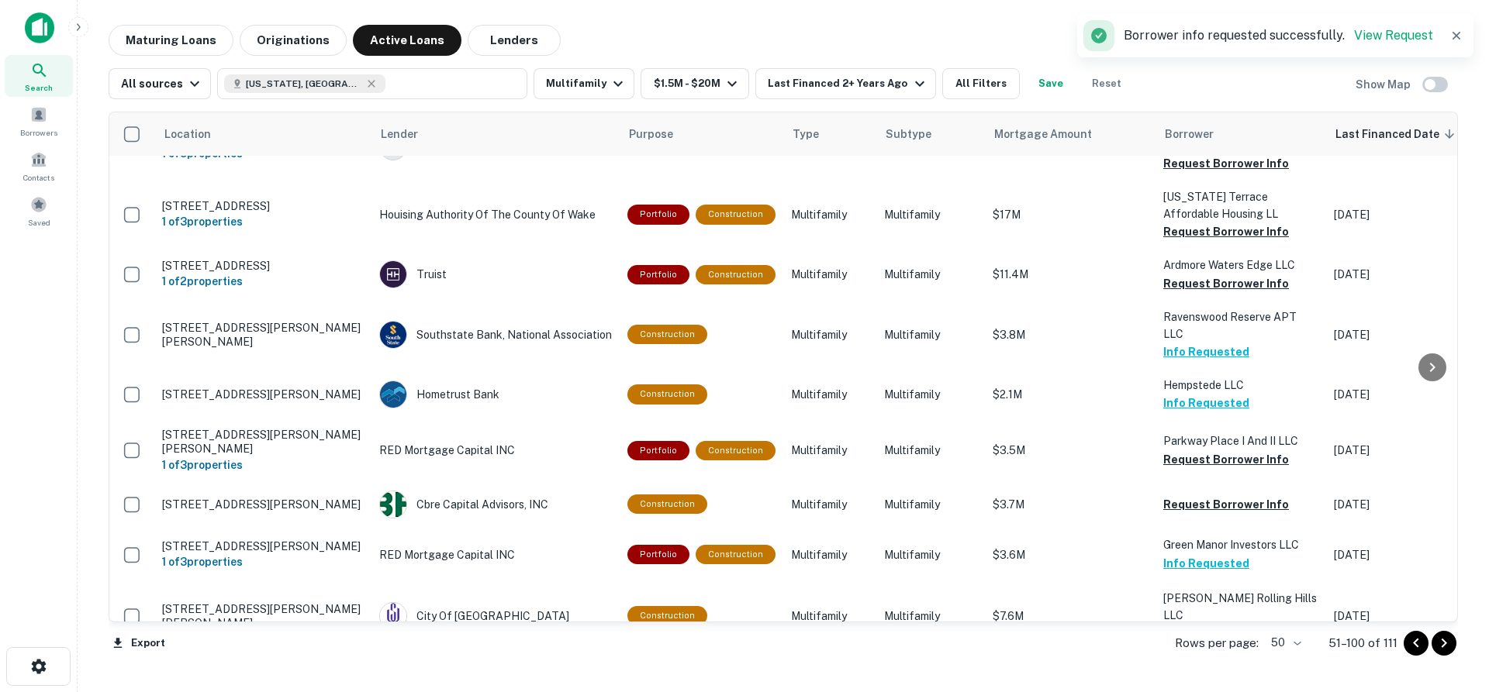
click at [1446, 646] on icon "Go to next page" at bounding box center [1443, 643] width 19 height 19
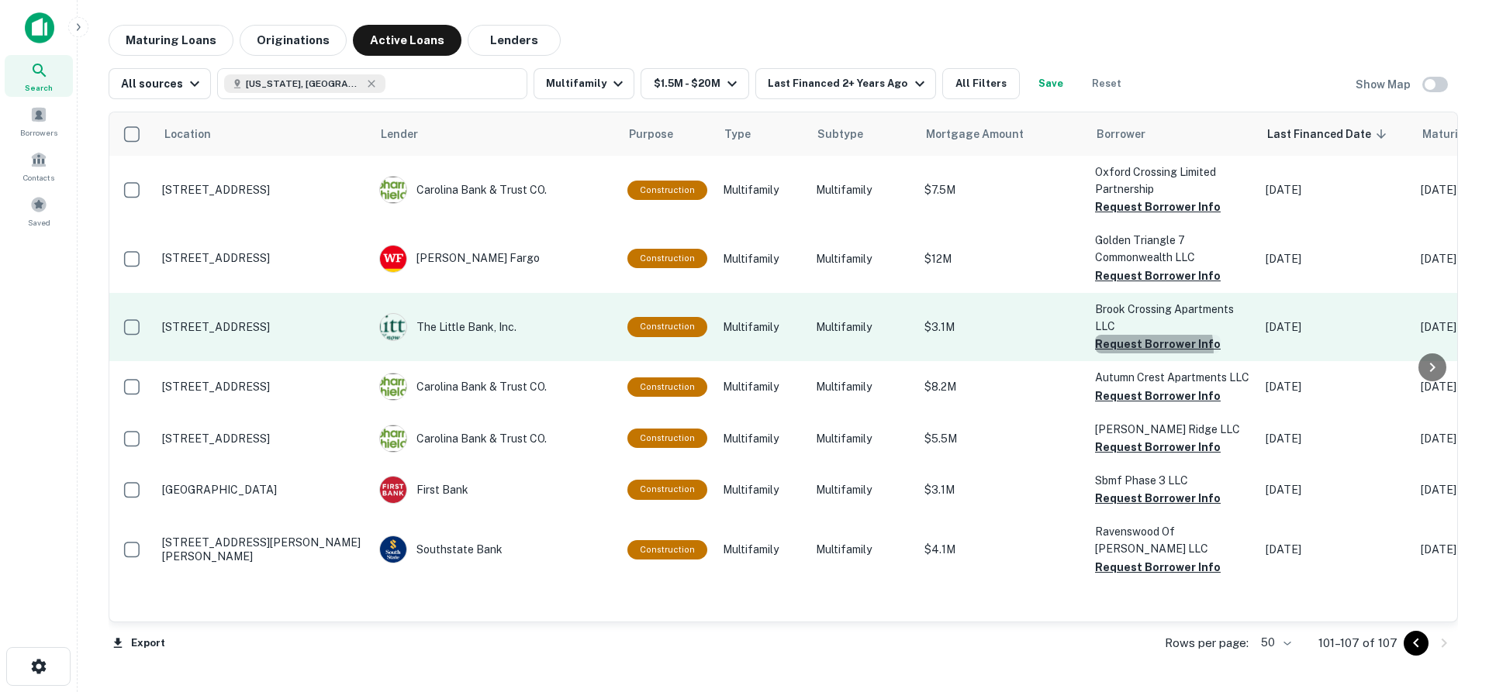
click at [1137, 350] on button "Request Borrower Info" at bounding box center [1158, 344] width 126 height 19
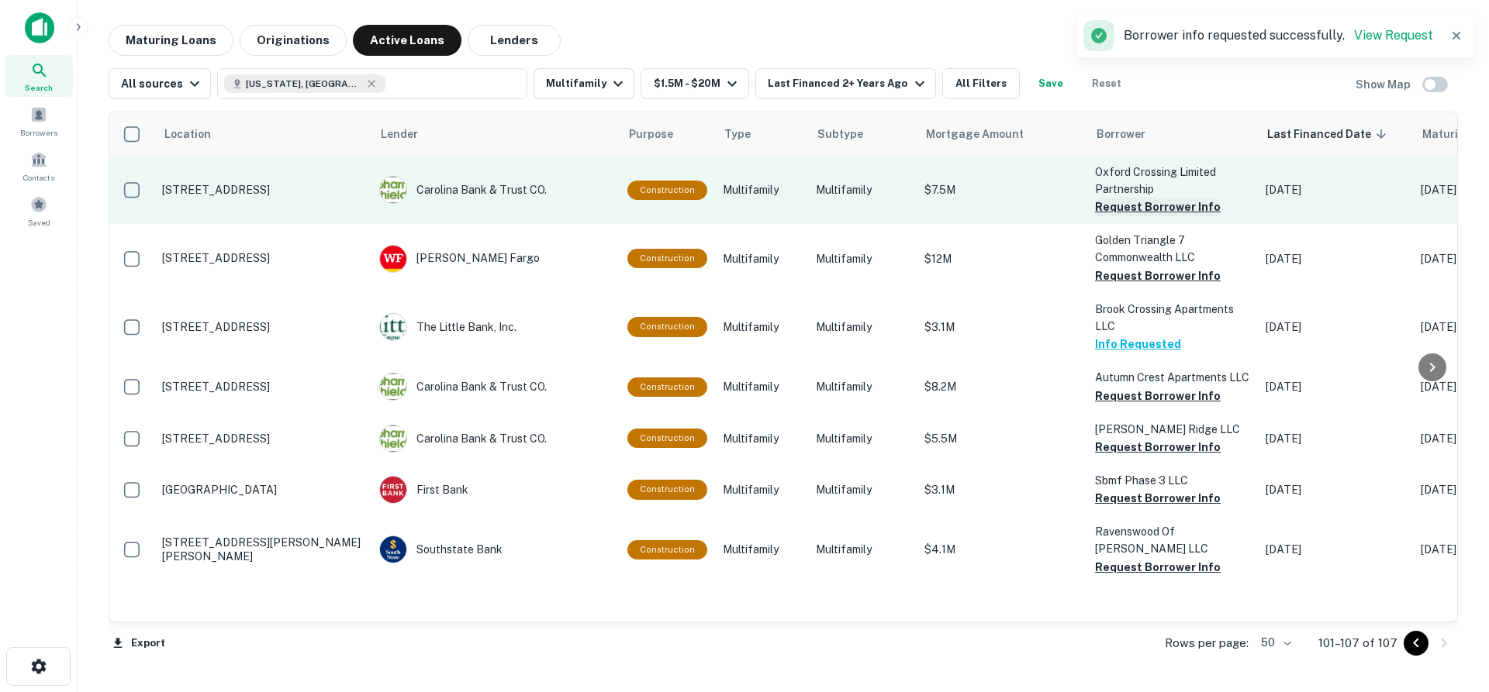
click at [1137, 212] on button "Request Borrower Info" at bounding box center [1158, 207] width 126 height 19
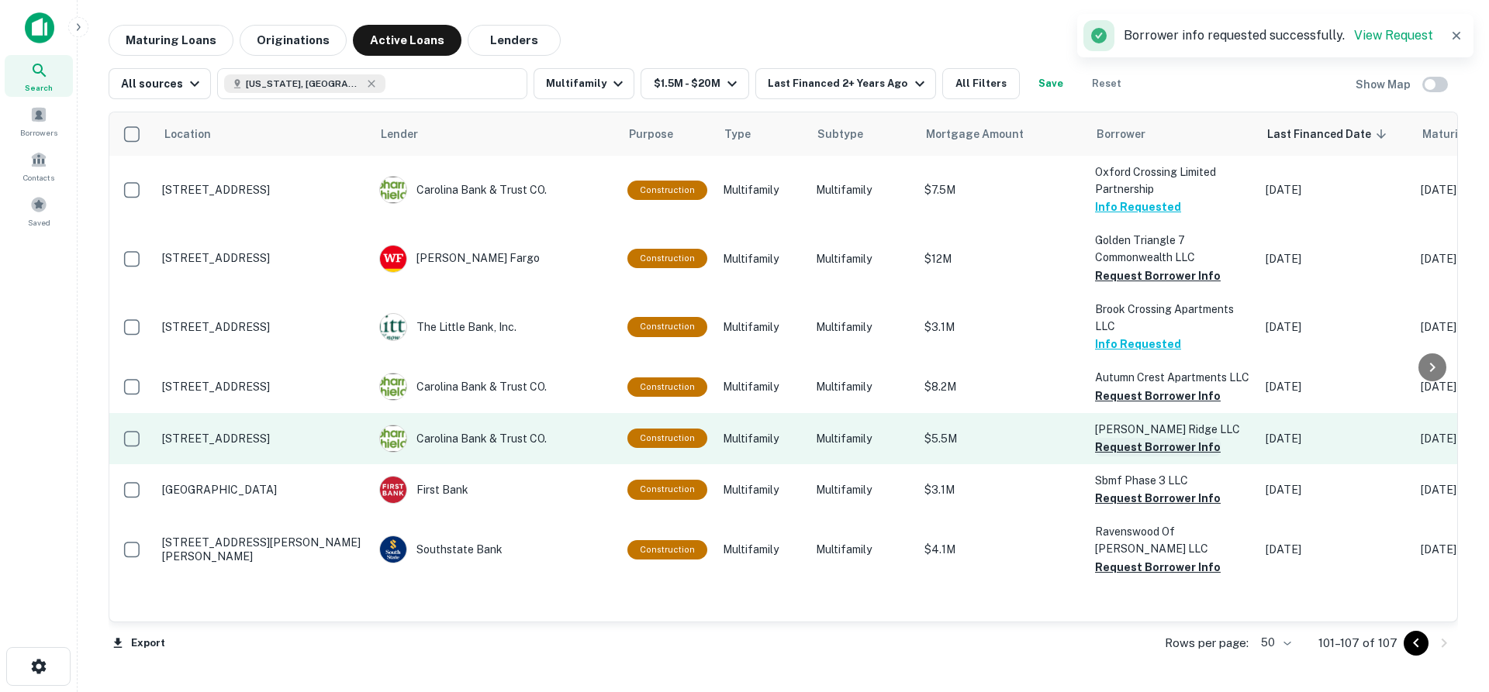
click at [1155, 449] on button "Request Borrower Info" at bounding box center [1158, 447] width 126 height 19
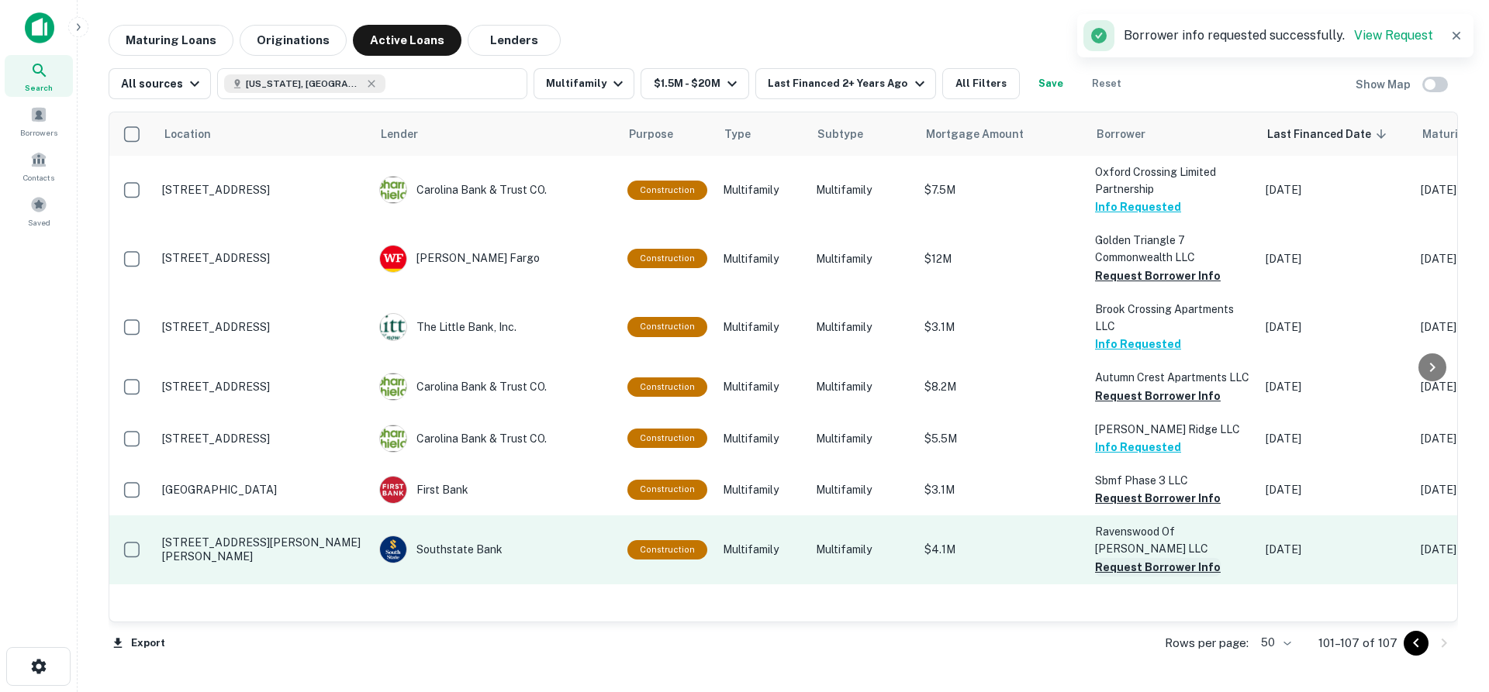
click at [1152, 558] on button "Request Borrower Info" at bounding box center [1158, 567] width 126 height 19
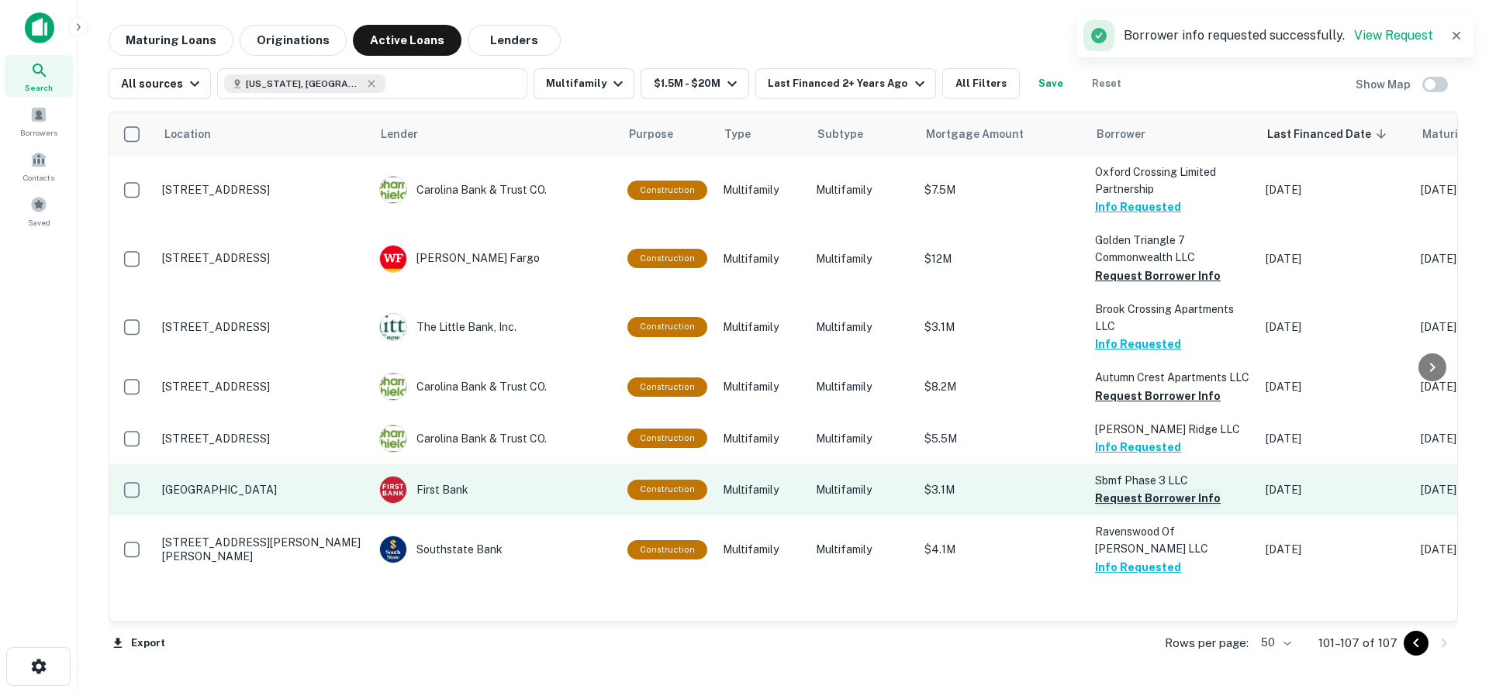
click at [1162, 498] on button "Request Borrower Info" at bounding box center [1158, 498] width 126 height 19
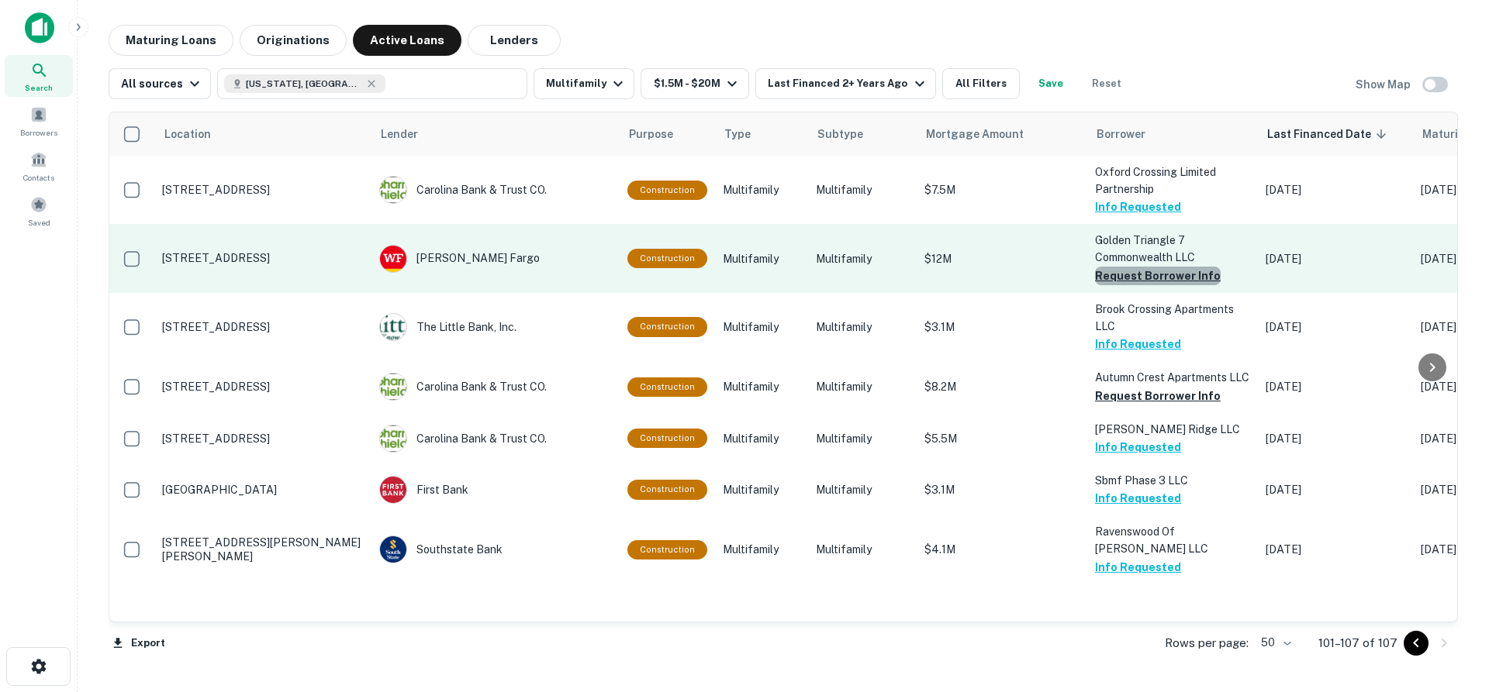
click at [1162, 281] on button "Request Borrower Info" at bounding box center [1158, 276] width 126 height 19
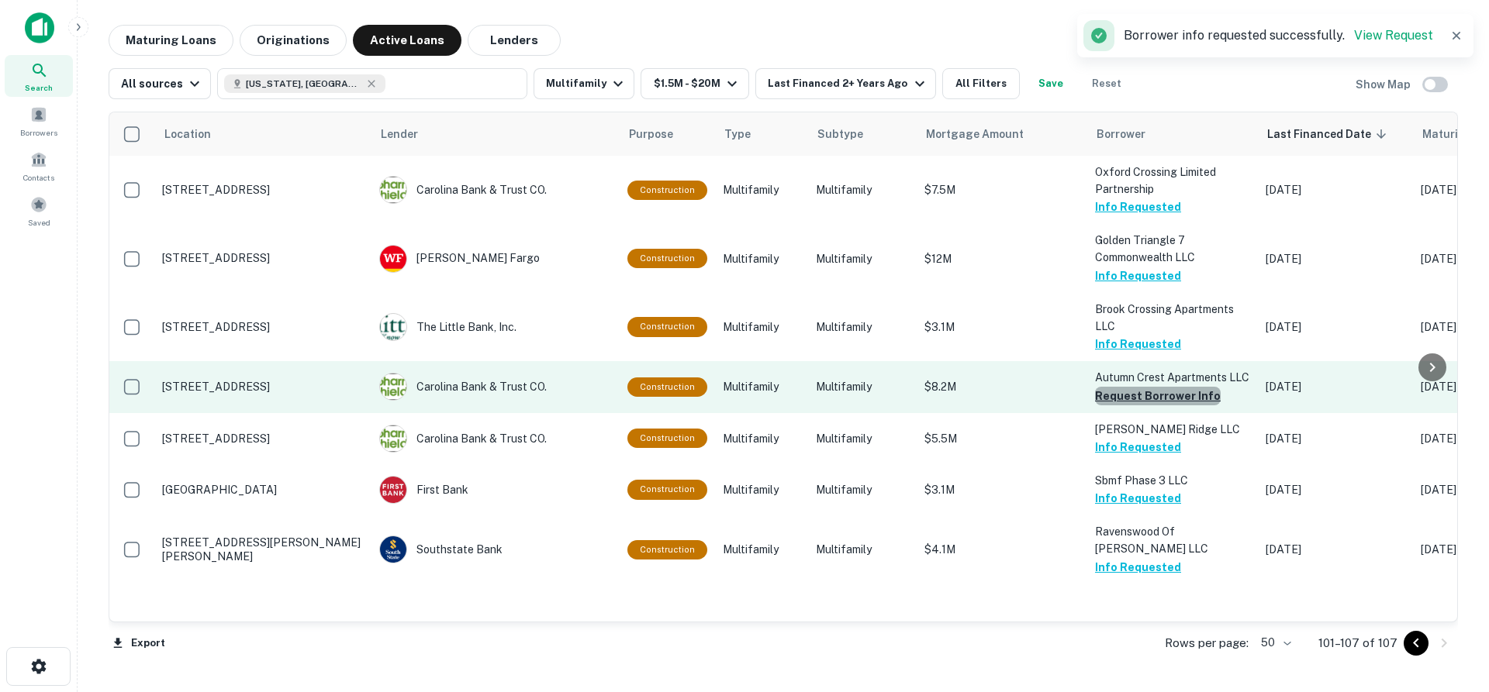
click at [1178, 394] on button "Request Borrower Info" at bounding box center [1158, 396] width 126 height 19
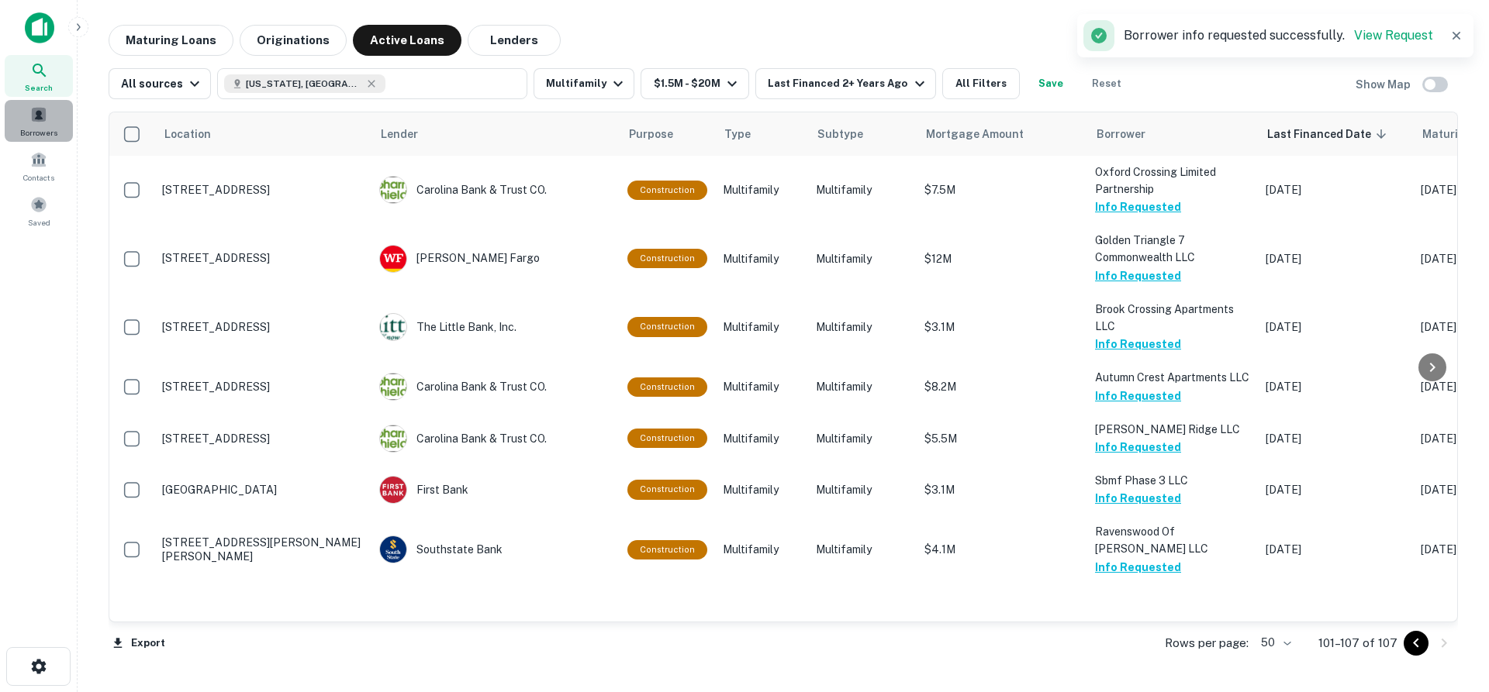
click at [39, 123] on span at bounding box center [38, 114] width 17 height 17
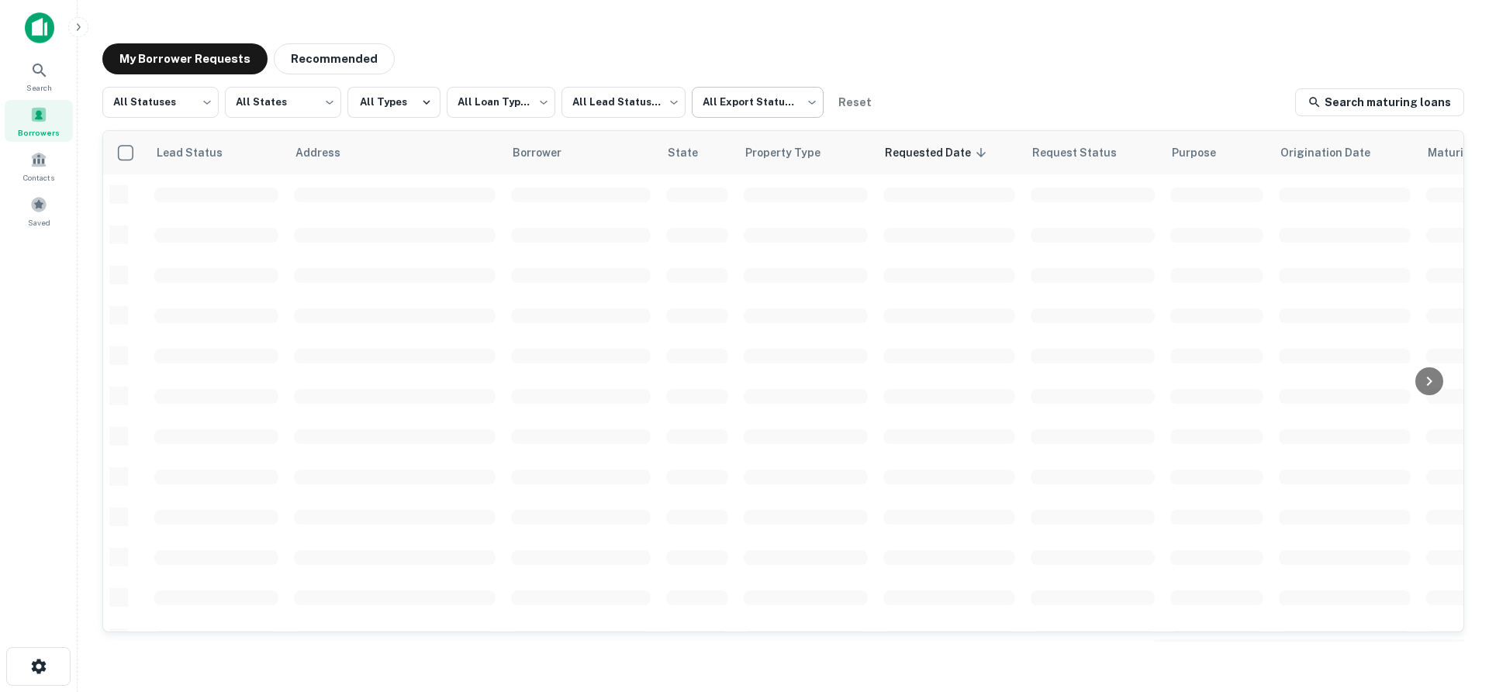
scroll to position [310, 0]
click at [782, 104] on body "**********" at bounding box center [744, 346] width 1489 height 692
click at [757, 202] on li "Not Exported" at bounding box center [757, 199] width 140 height 28
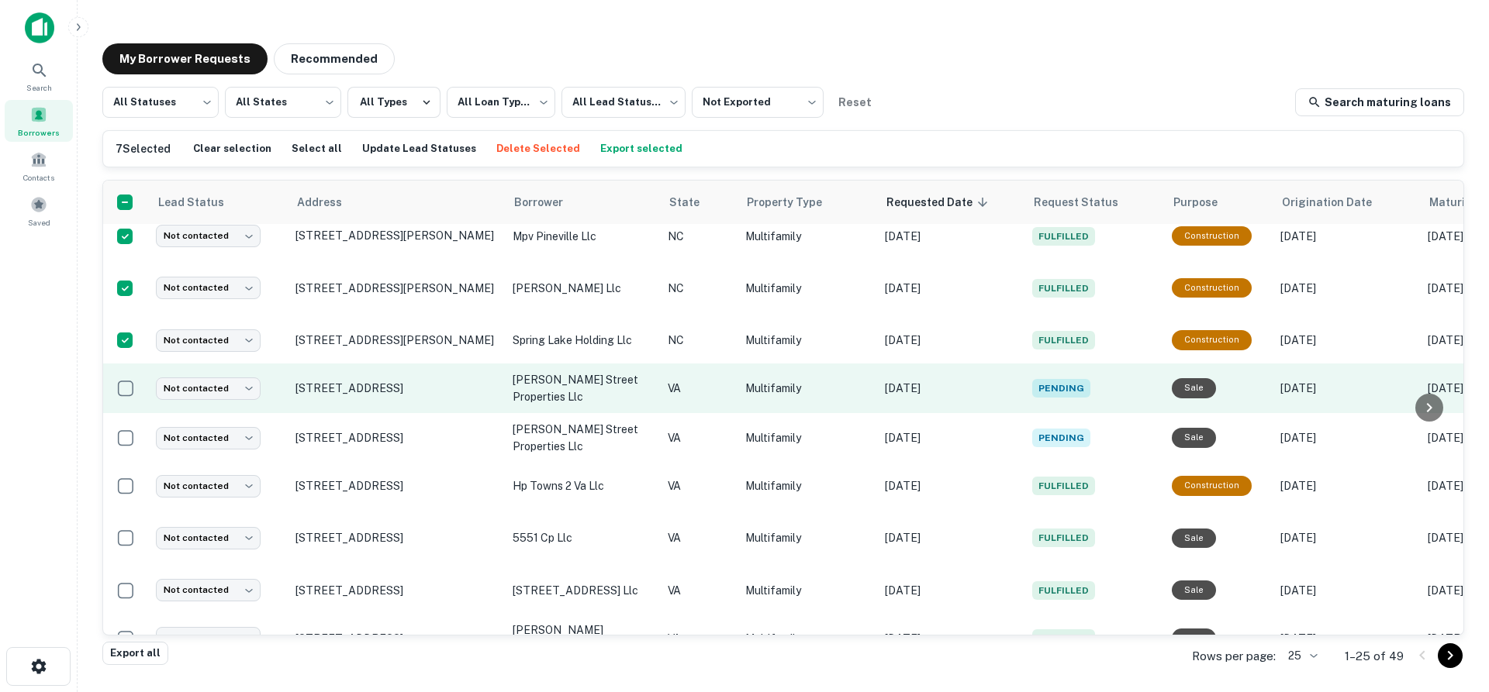
scroll to position [827, 0]
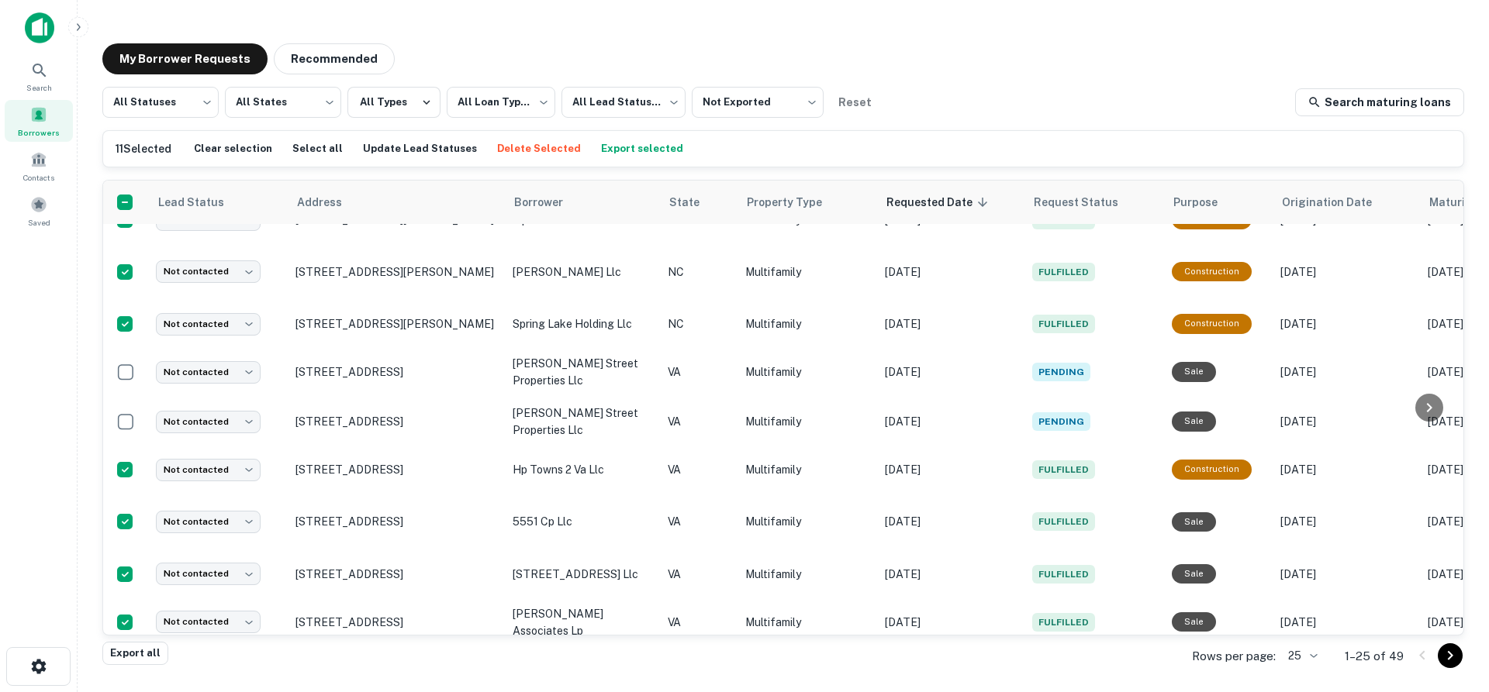
click at [640, 156] on button "Export selected" at bounding box center [642, 148] width 90 height 23
click at [618, 153] on button "Export selected" at bounding box center [642, 148] width 90 height 23
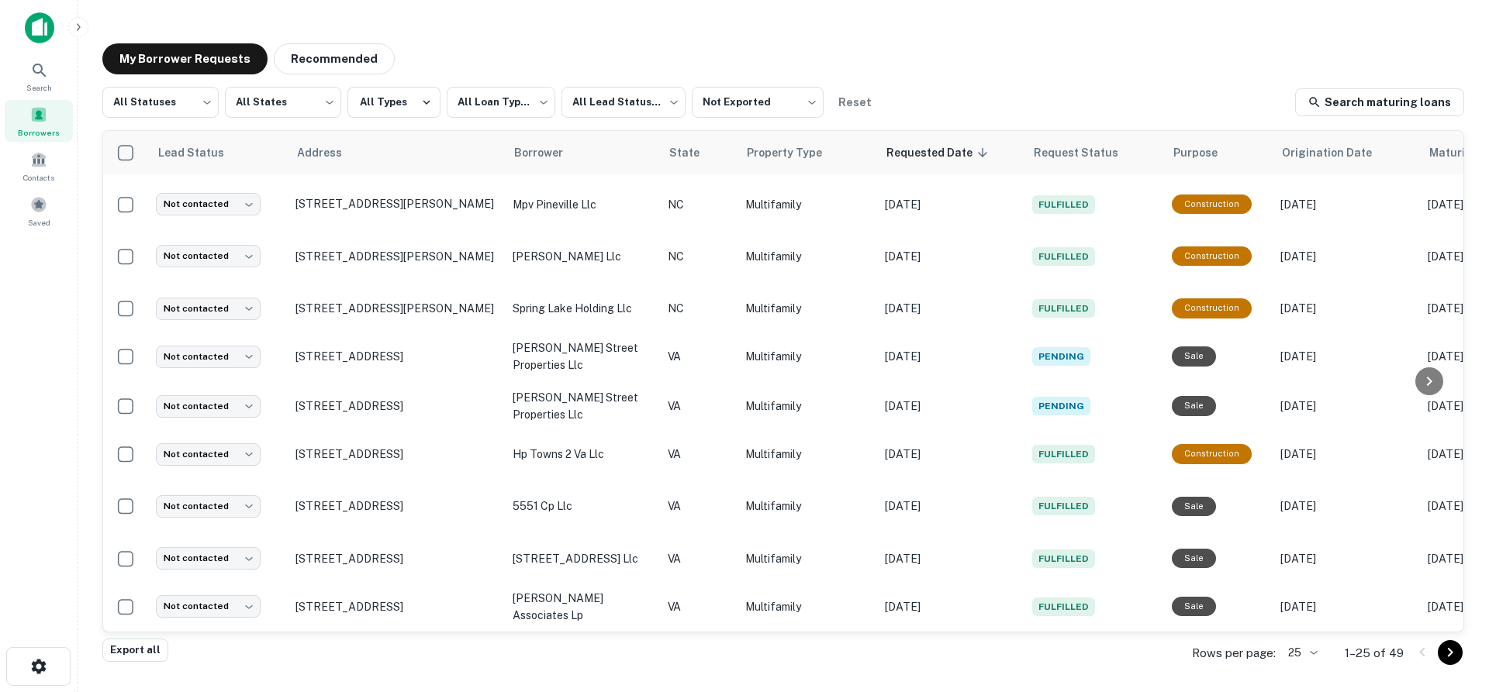
scroll to position [780, 0]
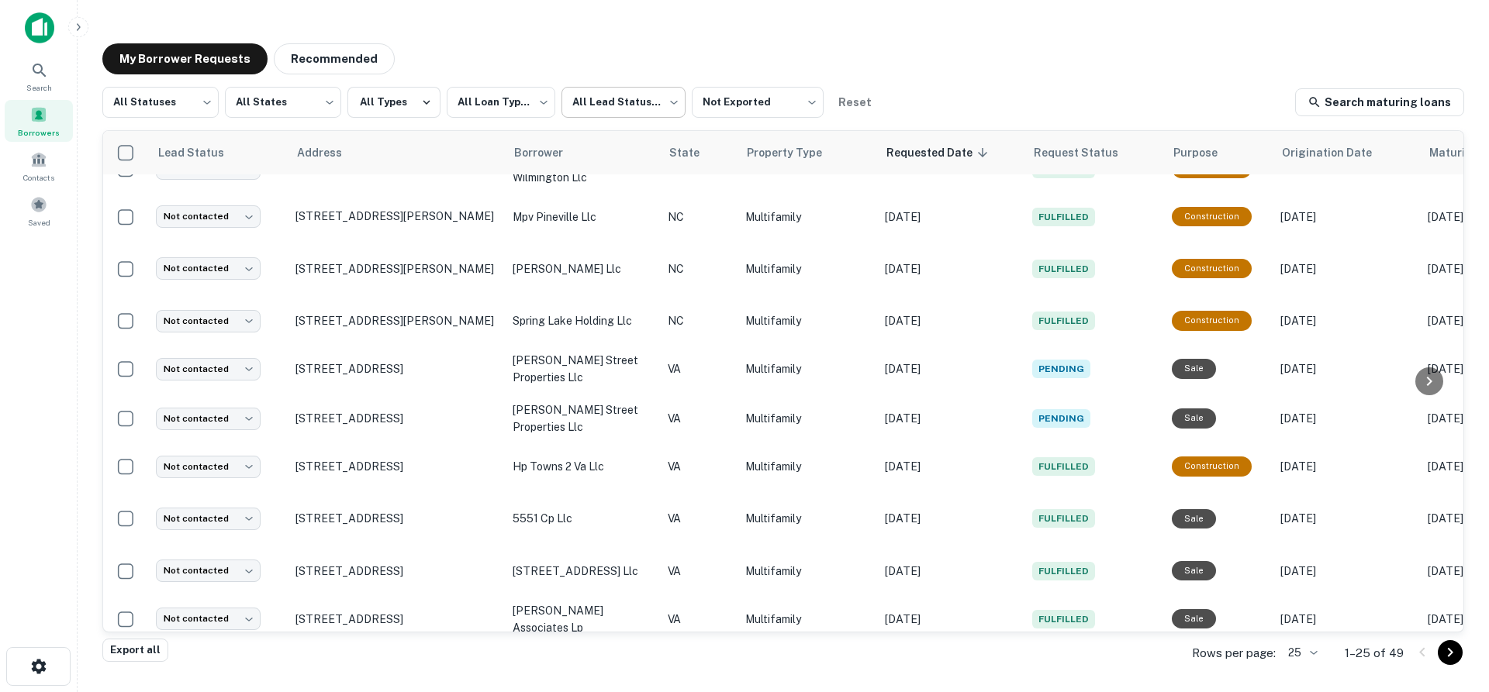
click at [625, 103] on body "**********" at bounding box center [744, 346] width 1489 height 692
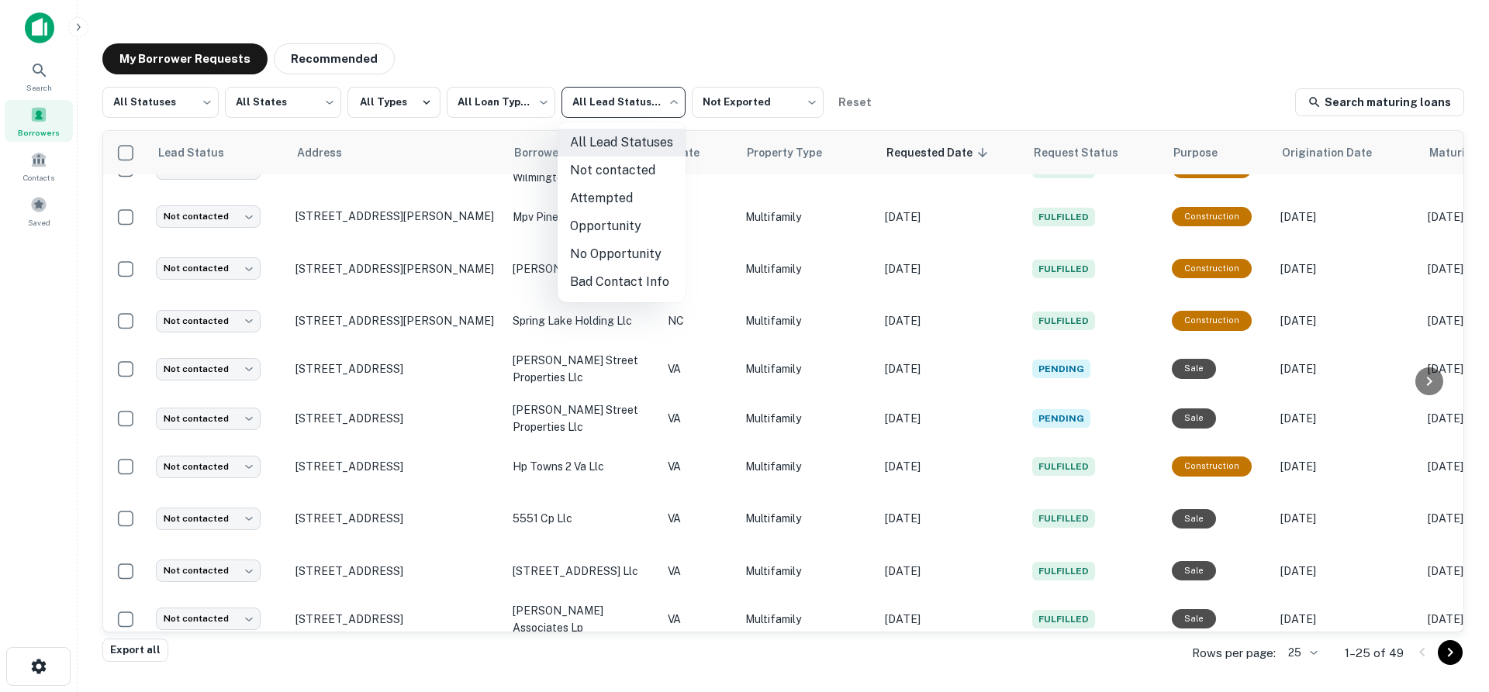
click at [746, 106] on div at bounding box center [744, 346] width 1489 height 692
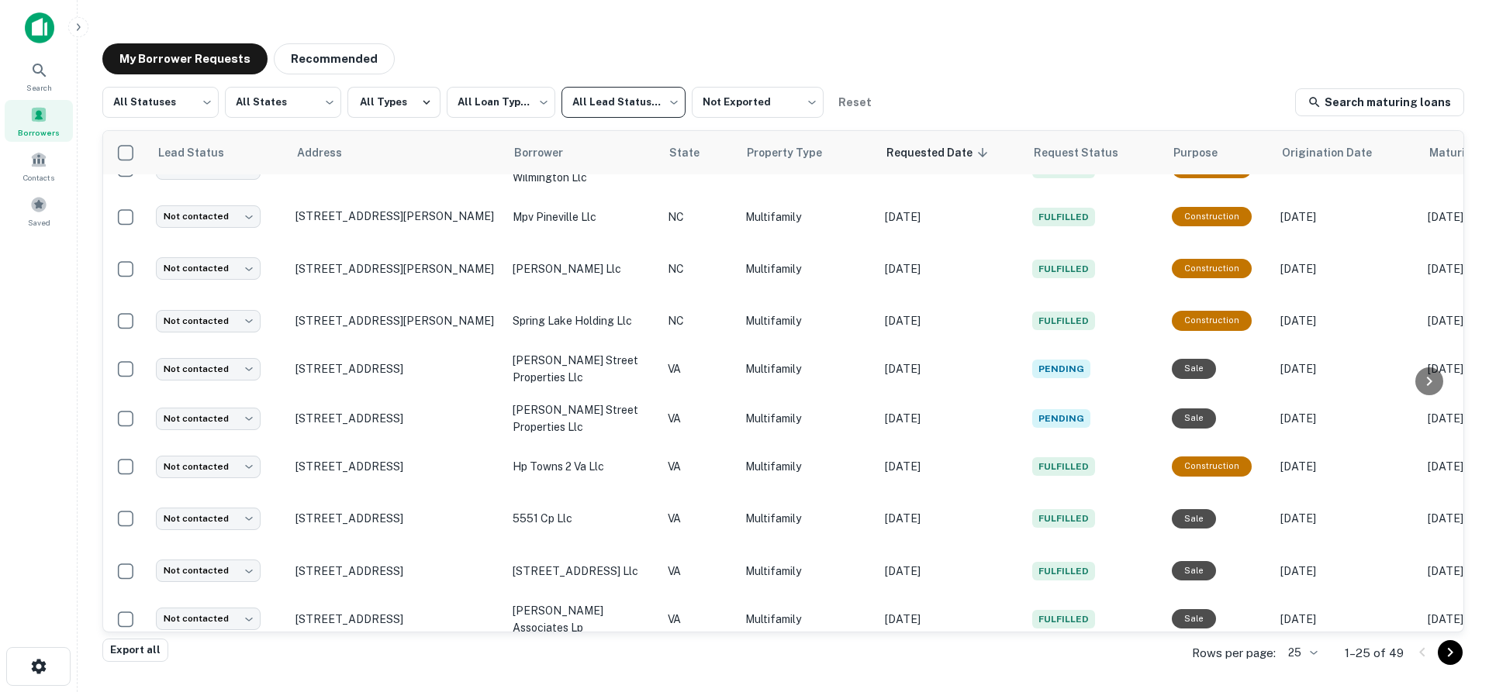
click at [755, 103] on body "**********" at bounding box center [744, 346] width 1489 height 692
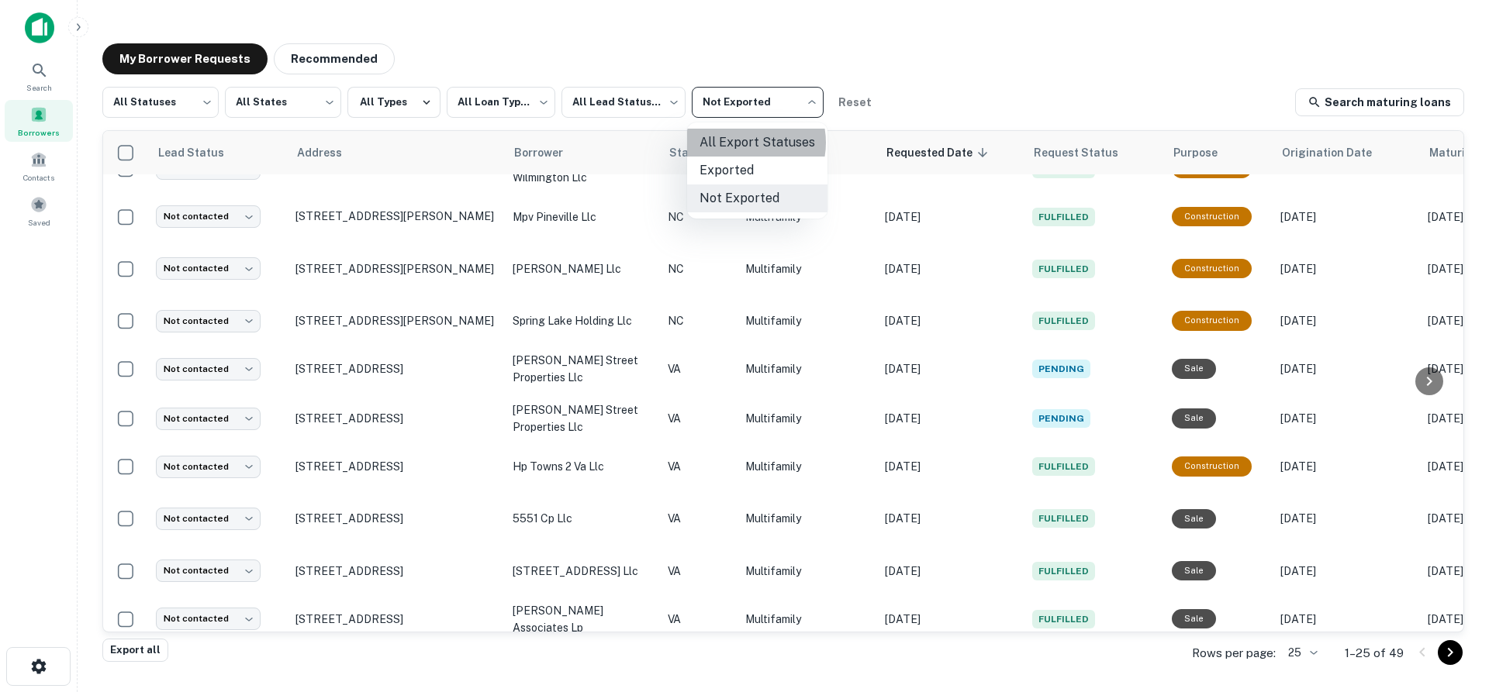
click at [744, 143] on li "All Export Statuses" at bounding box center [757, 143] width 140 height 28
type input "***"
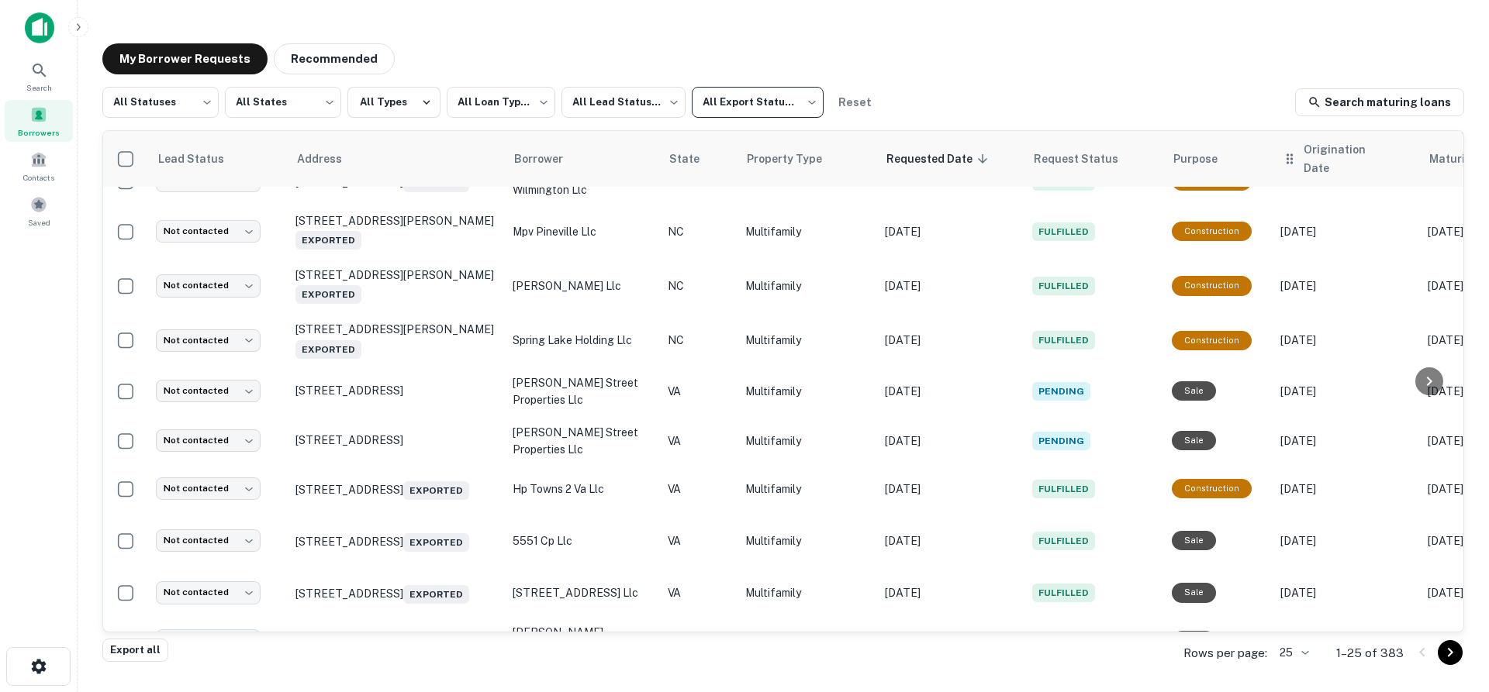
click at [1328, 168] on th "Origination Date" at bounding box center [1345, 159] width 147 height 56
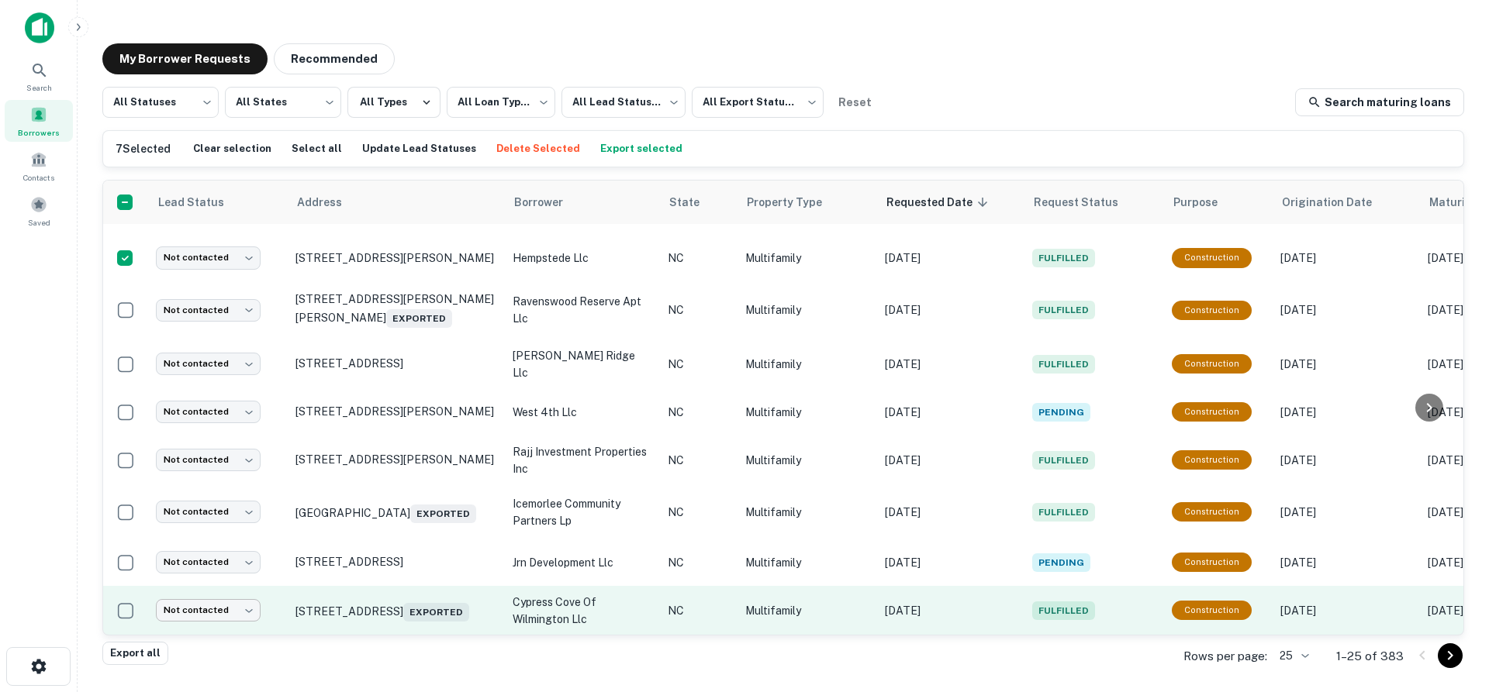
scroll to position [310, 0]
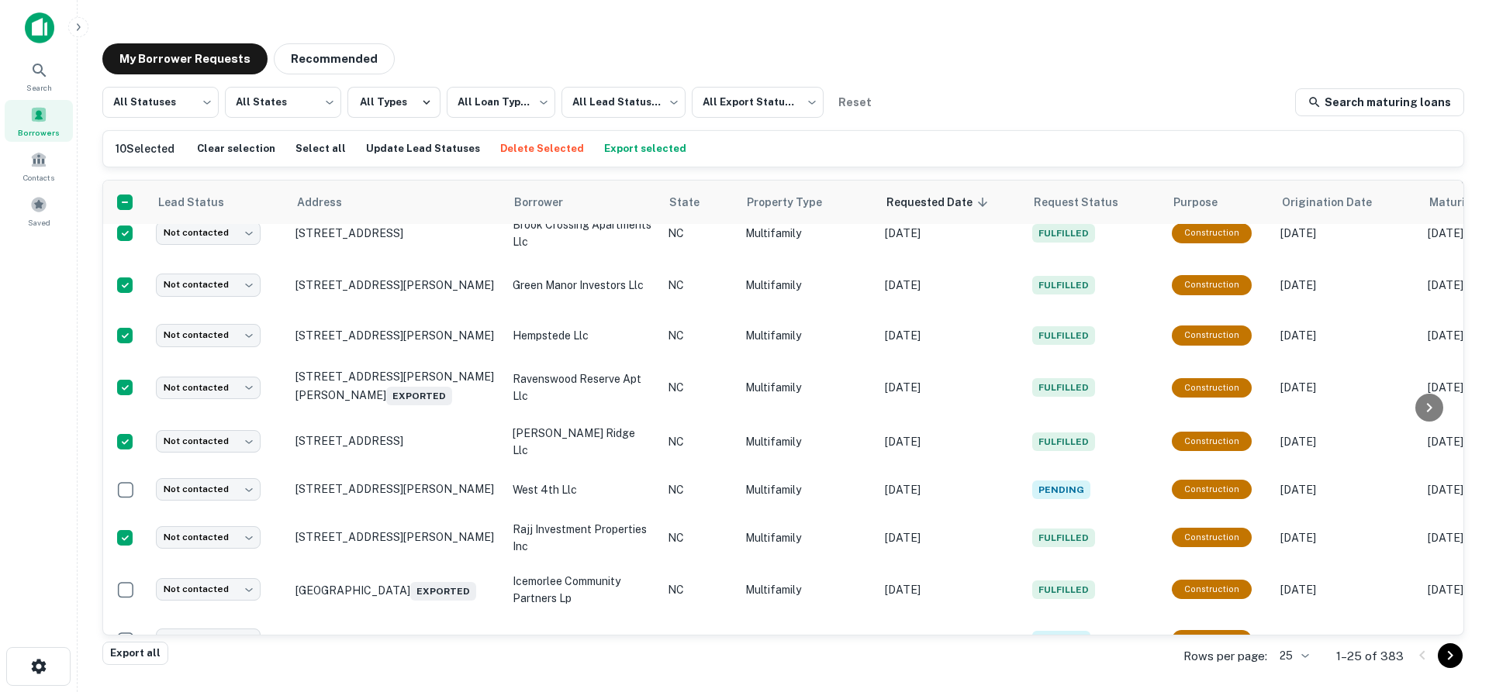
click at [642, 153] on button "Export selected" at bounding box center [645, 148] width 90 height 23
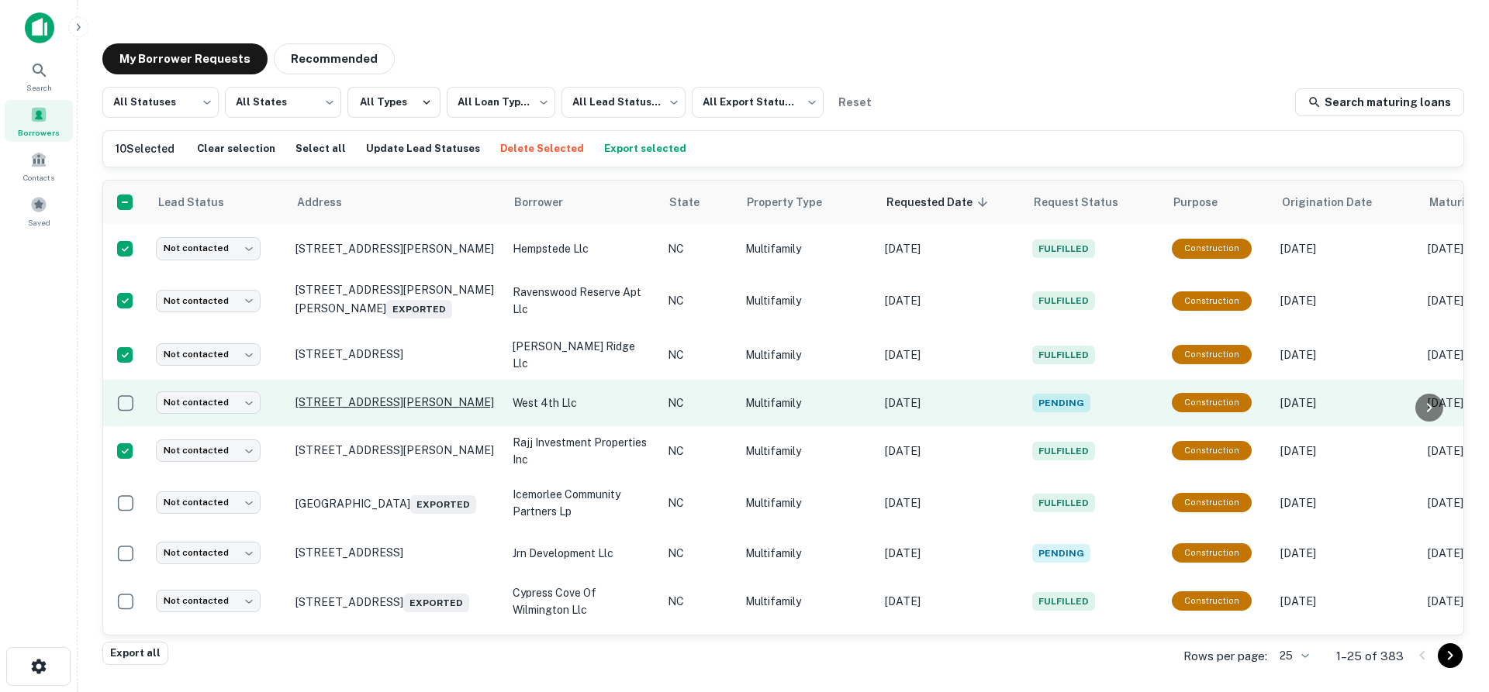
scroll to position [388, 0]
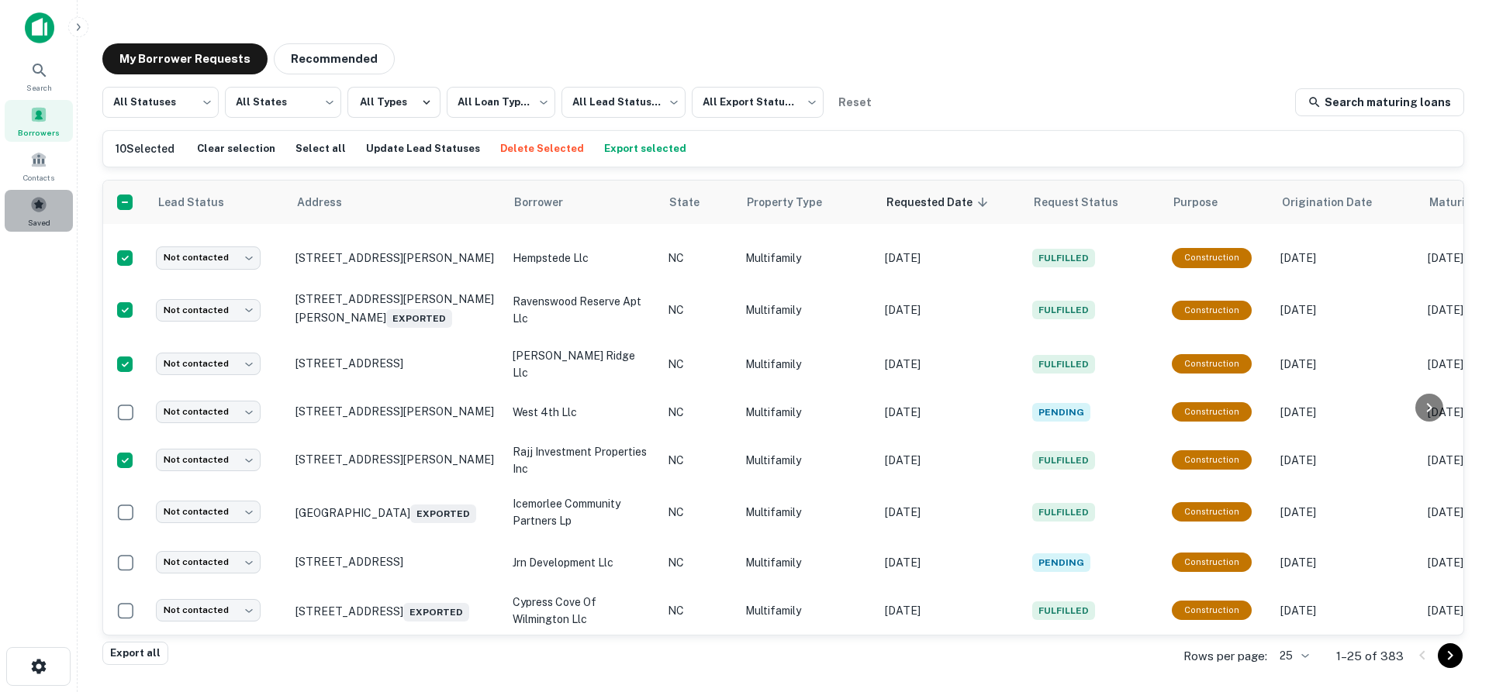
click at [47, 218] on span "Saved" at bounding box center [39, 222] width 22 height 12
